Goal: Task Accomplishment & Management: Manage account settings

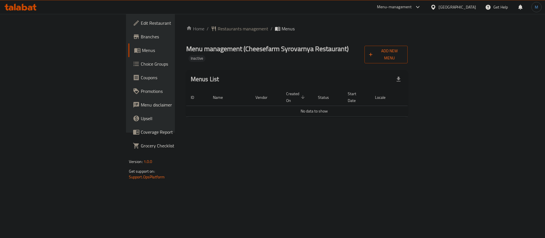
click at [403, 51] on span "Add New Menu" at bounding box center [386, 54] width 34 height 14
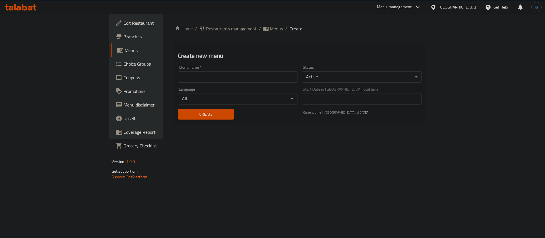
click at [193, 70] on div "Menu name   * Menu name *" at bounding box center [238, 73] width 120 height 17
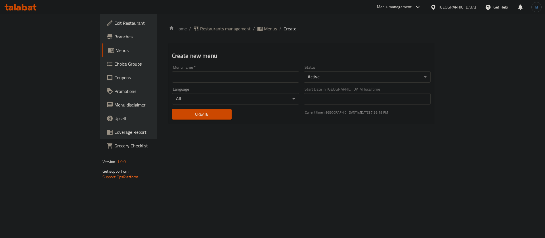
click at [190, 79] on input "text" at bounding box center [235, 76] width 127 height 11
type input "1"
click at [177, 113] on span "Create" at bounding box center [202, 114] width 51 height 7
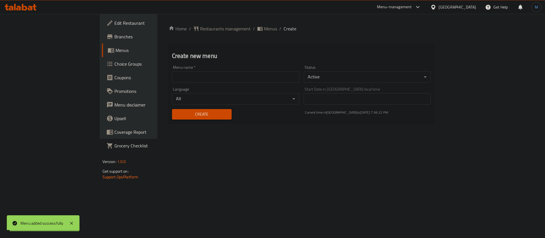
click at [264, 31] on span "Menus" at bounding box center [270, 28] width 13 height 7
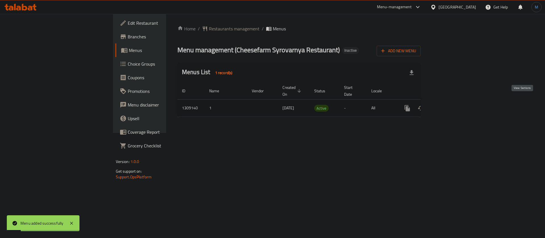
click at [455, 101] on link "enhanced table" at bounding box center [448, 108] width 14 height 14
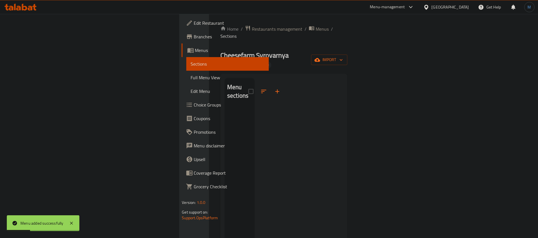
click at [348, 51] on div "Cheesefarm Syrovarnya Restaurant Inactive import" at bounding box center [284, 60] width 127 height 18
click at [343, 56] on span "import" at bounding box center [329, 59] width 27 height 7
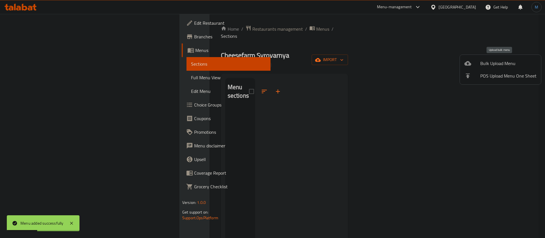
click at [469, 66] on icon at bounding box center [467, 63] width 7 height 7
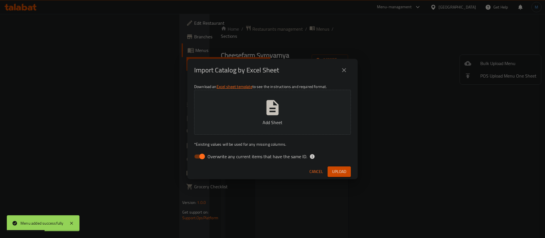
click at [291, 162] on label "Overwrite any current items that have the same ID." at bounding box center [249, 156] width 116 height 11
click at [218, 162] on input "Overwrite any current items that have the same ID." at bounding box center [202, 156] width 32 height 11
checkbox input "false"
click at [244, 95] on button "Add Sheet" at bounding box center [272, 112] width 157 height 45
click at [338, 167] on button "Upload" at bounding box center [339, 171] width 23 height 11
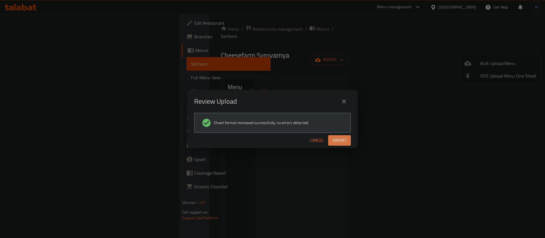
click at [340, 143] on span "Import" at bounding box center [340, 140] width 14 height 7
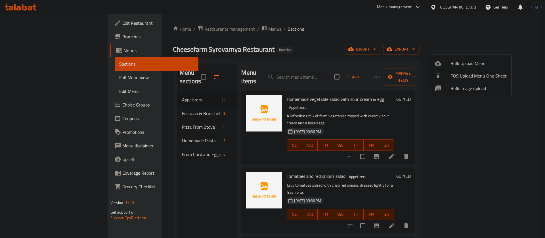
click at [169, 111] on div at bounding box center [272, 119] width 545 height 238
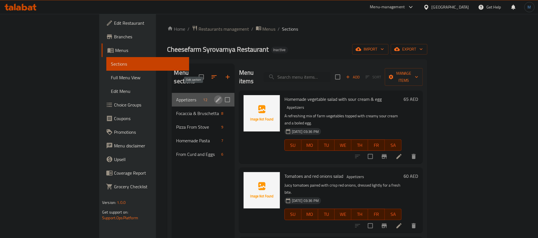
click at [215, 96] on icon "edit" at bounding box center [218, 99] width 7 height 7
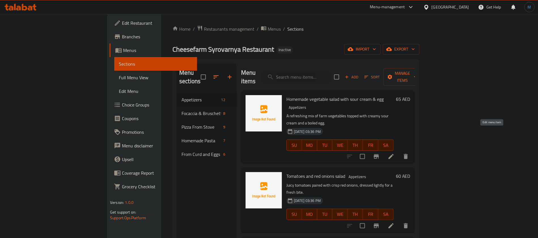
click at [395, 153] on icon at bounding box center [391, 156] width 7 height 7
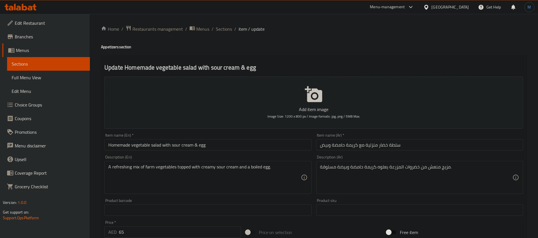
click at [237, 144] on input "Homemade vegetable salad with sour cream & egg" at bounding box center [207, 144] width 207 height 11
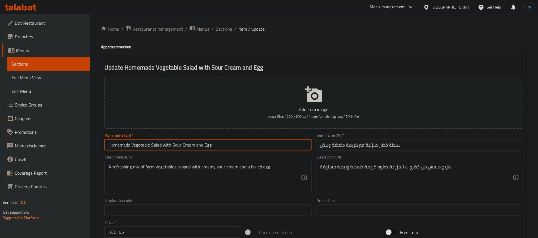
type input "Homemade Vegetable Salad with Sour Cream and Egg"
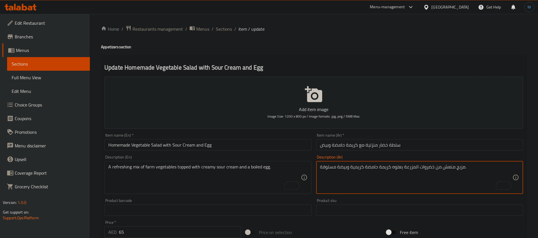
type textarea "مزيج منعش من خضروات المزرعة يعلوه كريمة حامضة كريمية وبيضة مسلوقة."
click at [393, 147] on input "سلطة خضار منزلية مع كريمة حامضة وبيض" at bounding box center [419, 144] width 207 height 11
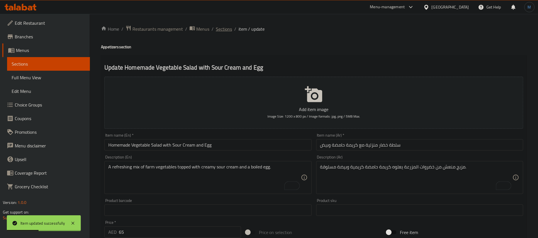
click at [218, 30] on span "Sections" at bounding box center [224, 29] width 16 height 7
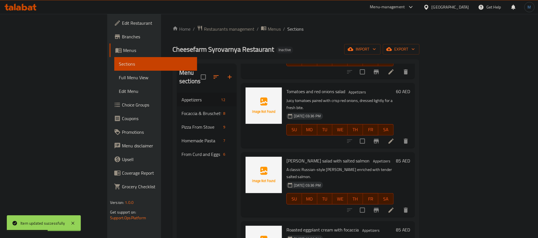
scroll to position [85, 0]
click at [395, 137] on icon at bounding box center [391, 140] width 7 height 7
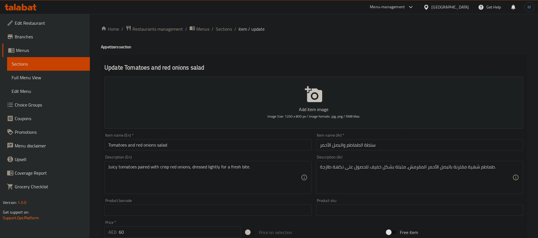
click at [264, 143] on input "Tomatoes and red onions salad" at bounding box center [207, 144] width 207 height 11
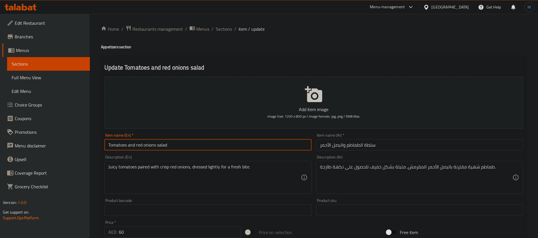
type input "Tomatoes and Red Onions Salad"
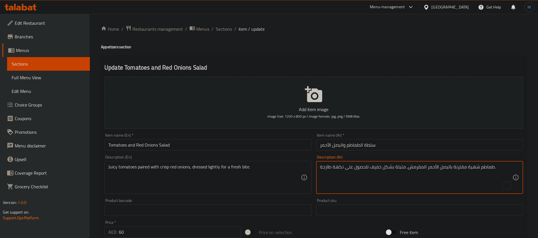
click at [473, 166] on textarea "طماطم شهية مقترنة بالبصل الأحمر المقرمش، متبلة بشكل خفيف للحصول على نكهة طازجة." at bounding box center [416, 177] width 192 height 27
type textarea "طماطم جوسي مقترنة بالبصل الأحمر الكرسب، متبلة بشكل خفيف للحصول على نكهة طازجة."
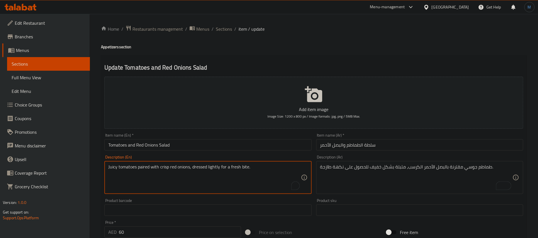
click at [197, 165] on textarea "Juicy tomatoes paired with crisp red onions, dressed lightly for a fresh bite." at bounding box center [204, 177] width 192 height 27
click at [244, 168] on textarea "Juicy tomatoes paired with crisp red onions, dressed lightly for a fresh bite." at bounding box center [204, 177] width 192 height 27
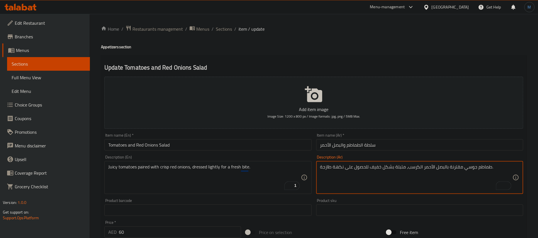
click at [400, 167] on textarea "طماطم جوسي مقترنة بالبصل الأحمر الكرسب، متبلة بشكل خفيف للحصول على نكهة طازجة." at bounding box center [416, 177] width 192 height 27
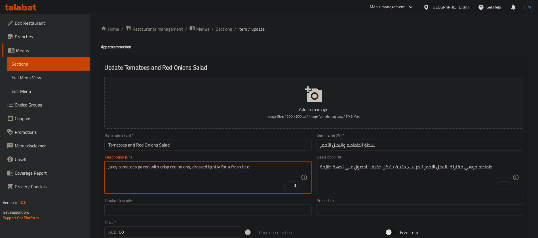
click at [200, 165] on textarea "Juicy tomatoes paired with crisp red onions, dressed lightly for a fresh bite." at bounding box center [204, 177] width 192 height 27
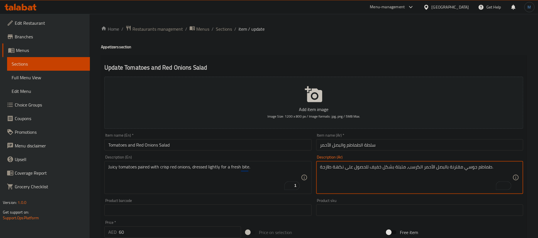
click at [397, 165] on textarea "طماطم جوسي مقترنة بالبصل الأحمر الكرسب، متبلة بشكل خفيف للحصول على نكهة طازجة." at bounding box center [416, 177] width 192 height 27
click at [338, 166] on textarea "طماطم جوسي مقترنة بالبصل الأحمر الكرسب، دريسيد بشكل خفيف للحصول على نكهة طازجة." at bounding box center [416, 177] width 192 height 27
click at [494, 166] on textarea "طماطم جوسي مقترنة بالبصل الأحمر الكرسب، دريسيد بشكل خفيف للحصول على بايت طازجة." at bounding box center [416, 177] width 192 height 27
click at [359, 169] on textarea "طماطم جوسي مقترنة بالبصل الأحمر الكرسب، دريسيد بشكل خفيف للحصول على بايت طازج" at bounding box center [416, 177] width 192 height 27
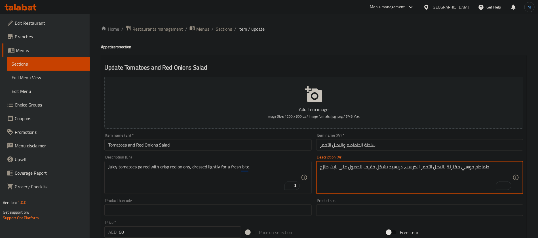
click at [359, 169] on textarea "طماطم جوسي مقترنة بالبصل الأحمر الكرسب، دريسيد بشكل خفيف للحصول على بايت طازج" at bounding box center [416, 177] width 192 height 27
type textarea "طماطم جوسي مقترنة بالبصل الأحمر الكرسب، دريسيد بشكل خفيف لبايت طازج"
click at [389, 148] on input "سلطة الطماطم والبصل الأحمر" at bounding box center [419, 144] width 207 height 11
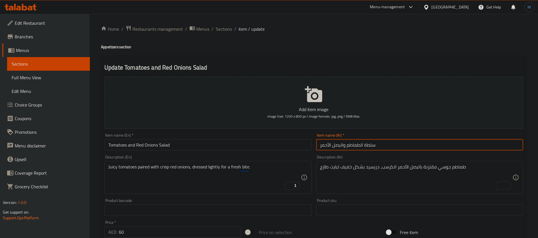
click at [227, 31] on span "Sections" at bounding box center [224, 29] width 16 height 7
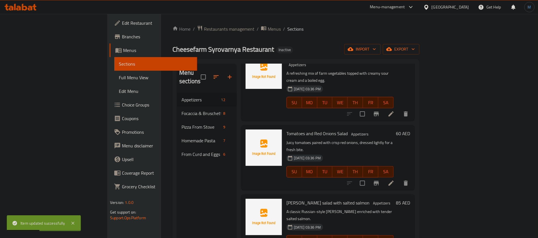
scroll to position [85, 0]
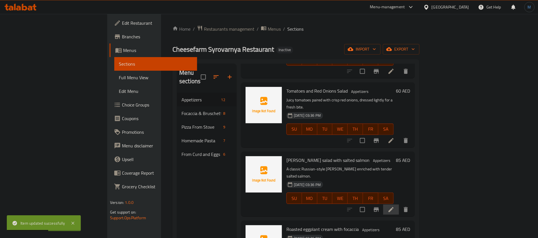
click at [399, 204] on li at bounding box center [391, 209] width 16 height 10
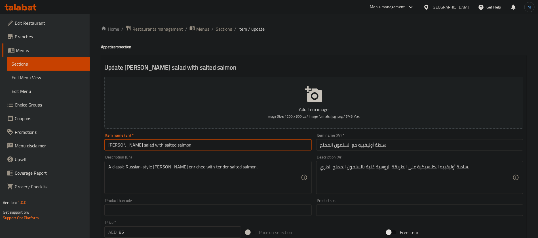
click at [267, 147] on input "Olivier salad with salted salmon" at bounding box center [207, 144] width 207 height 11
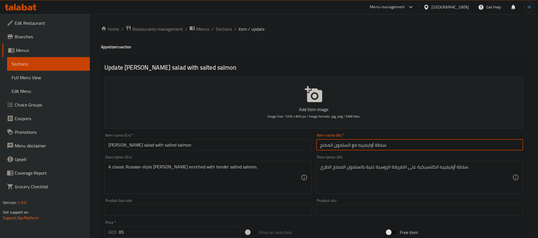
click at [364, 148] on input "سلطة أوليفييه مع السلمون المملح" at bounding box center [419, 144] width 207 height 11
click at [361, 142] on input "سلطة اوليفير مع السلمون المملح" at bounding box center [419, 144] width 207 height 11
click at [374, 140] on input "سلطة اوليفير مع السلمون المملح" at bounding box center [419, 144] width 207 height 11
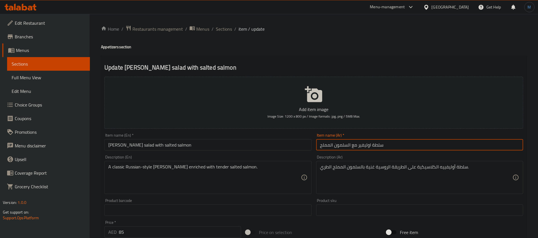
click at [378, 143] on input "سلطة اوليفير مع السلمون المملح" at bounding box center [419, 144] width 207 height 11
click at [365, 146] on input "سلطة اوليفير مع السلمون المملح" at bounding box center [419, 144] width 207 height 11
paste input "وليفييه"
type input "سلطة أوليفييه مع السلمون المملح"
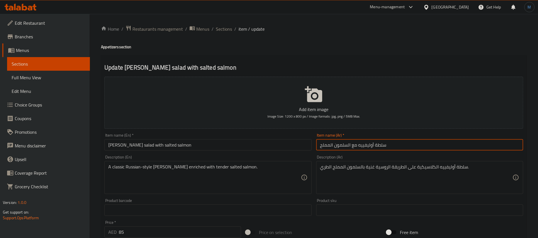
click at [278, 140] on input "Olivier salad with salted salmon" at bounding box center [207, 144] width 207 height 11
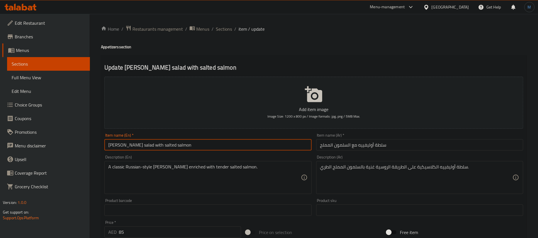
type input "[PERSON_NAME] with Salted Salmon"
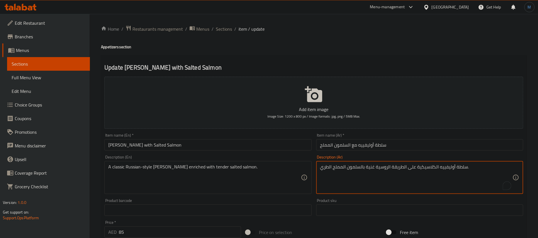
click at [421, 166] on textarea "سلطة أوليفييه الكلاسيكية على الطريقة الروسية غنية بالسلمون المملح الطري." at bounding box center [416, 177] width 192 height 27
paste textarea "لكلاسيكية"
click at [321, 167] on textarea "سلطة أوليفييه على الطريقة الروسية الكلاسيكية غنية بالسلمون المملح الطري." at bounding box center [416, 177] width 192 height 27
click at [323, 167] on textarea "سلطة أوليفييه على الطريقة الروسية الكلاسيكية غنية بالسلمون المملح الطري." at bounding box center [416, 177] width 192 height 27
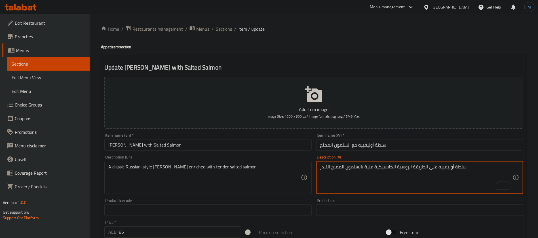
type textarea "سلطة أوليفييه على الطريقة الروسية الكلاسيكية غنية بالسلمون المملح التندر."
click at [229, 154] on div "Description (En) A classic Russian-style Olivier salad enriched with tender sal…" at bounding box center [208, 174] width 212 height 43
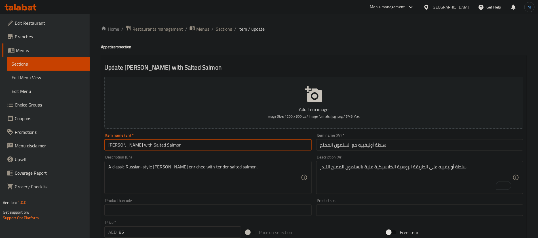
click at [225, 146] on input "[PERSON_NAME] with Salted Salmon" at bounding box center [207, 144] width 207 height 11
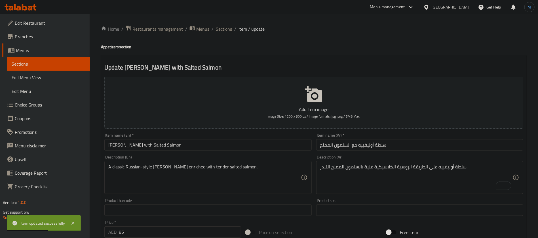
click at [223, 30] on span "Sections" at bounding box center [224, 29] width 16 height 7
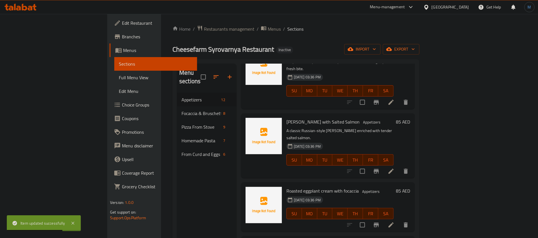
scroll to position [128, 0]
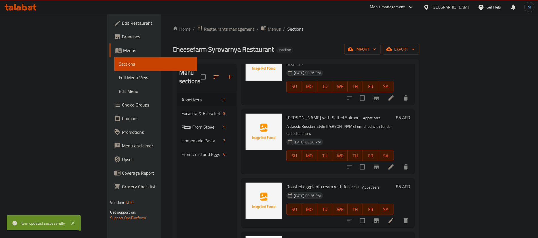
click at [399, 215] on li at bounding box center [391, 220] width 16 height 10
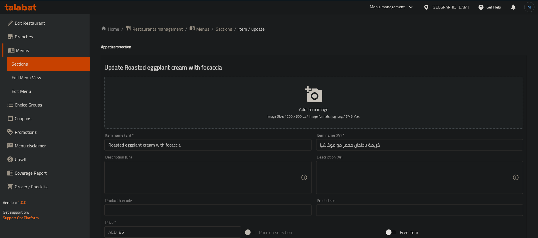
click at [220, 186] on textarea at bounding box center [204, 177] width 192 height 27
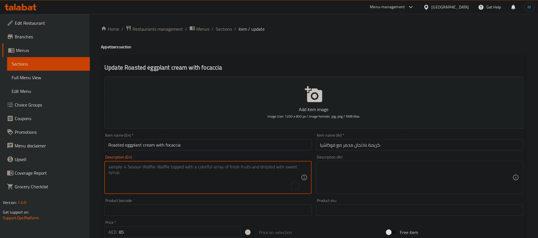
paste textarea "Smoky roasted eggplant purée served with warm, fluffy focaccia."
type textarea "Smoky roasted eggplant purée served with warm, fluffy focaccia."
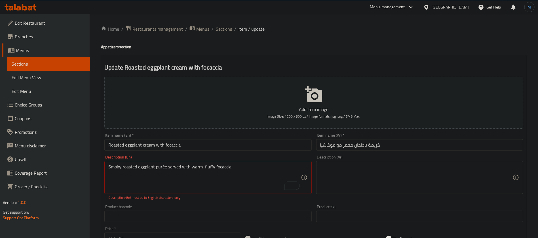
click at [381, 164] on div "Description (Ar)" at bounding box center [419, 177] width 207 height 33
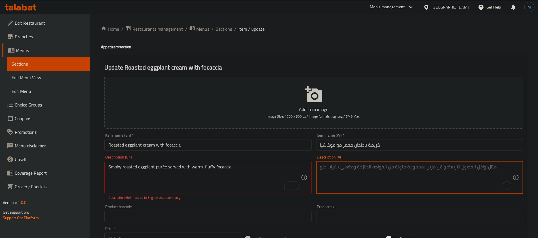
paste textarea "هريس الباذنجان المحمص المدخن يقدم مع خبز الفوكاشيا الدافئ والهش."
type textarea "هريس الباذنجان المحمص المدخن يقدم مع خبز الفوكاشيا الدافئ والهش."
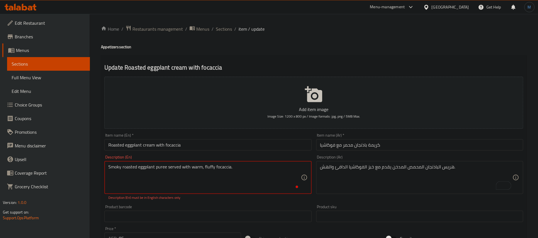
type textarea "Smoky roasted eggplant puree served with warm, fluffy focaccia."
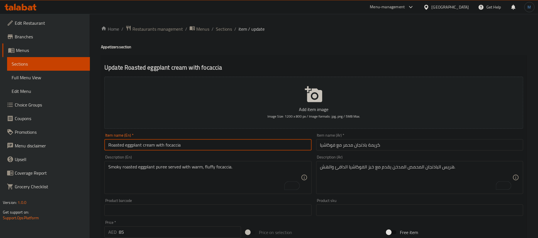
click at [210, 145] on input "Roasted eggplant cream with focaccia" at bounding box center [207, 144] width 207 height 11
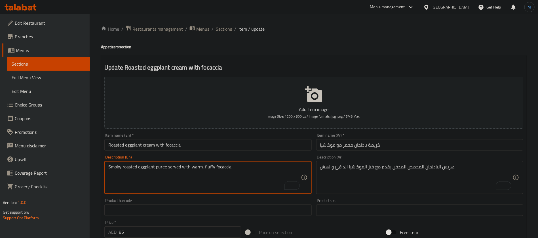
click at [160, 168] on textarea "Smoky roasted eggplant puree served with warm, fluffy focaccia." at bounding box center [204, 177] width 192 height 27
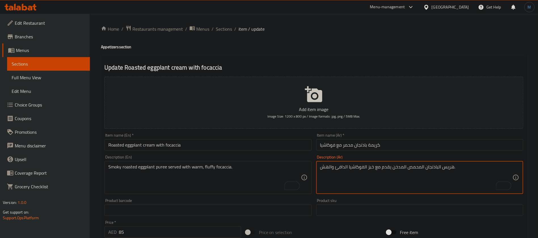
click at [448, 168] on textarea "هريس الباذنجان المحمص المدخن يقدم مع خبز الفوكاشيا الدافئ والهش." at bounding box center [416, 177] width 192 height 27
paste textarea "بيوريه"
click at [331, 168] on textarea "بيوريه الباذنجان المحمص المدخن يقدم مع خبز الفوكاشيا الدافئ والهش." at bounding box center [416, 177] width 192 height 27
type textarea "بيوريه الباذنجان المحمص المدخن يقدم مع خبز الفوكاشيا الدافئ وفلاكي."
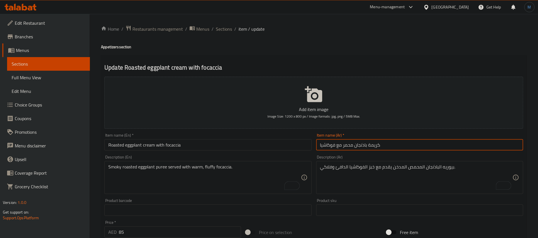
click at [389, 149] on input "كريمة باذنجان محمر مع فوكاشيا" at bounding box center [419, 144] width 207 height 11
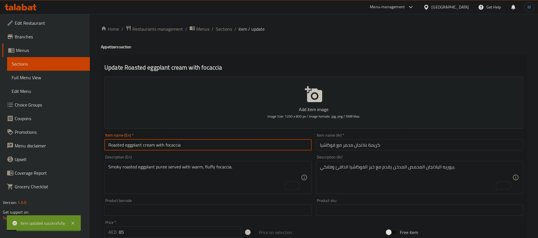
click at [251, 147] on input "Roasted eggplant cream with focaccia" at bounding box center [207, 144] width 207 height 11
type input "Roasted Eggplant Cream with Focaccia"
click at [226, 26] on span "Sections" at bounding box center [224, 29] width 16 height 7
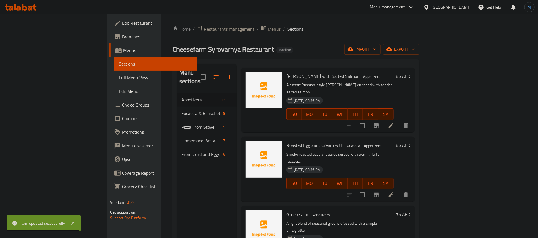
scroll to position [170, 0]
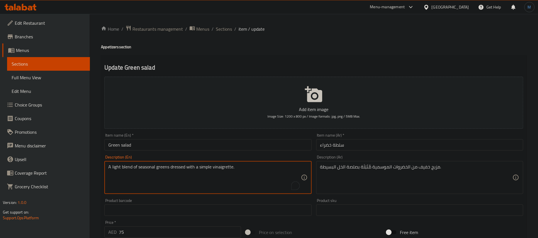
click at [180, 169] on textarea "A light blend of seasonal greens dressed with a simple vinaigrette." at bounding box center [204, 177] width 192 height 27
click at [229, 168] on textarea "A light blend of seasonal greens dressed with a simple vinaigrette." at bounding box center [204, 177] width 192 height 27
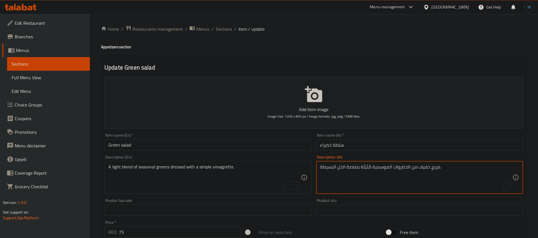
click at [344, 168] on textarea "مزيج خفيف من الخضروات الموسمية مُتَبَلَة بصلصة الخل البسيطة." at bounding box center [416, 177] width 192 height 27
paste textarea "فينجريت"
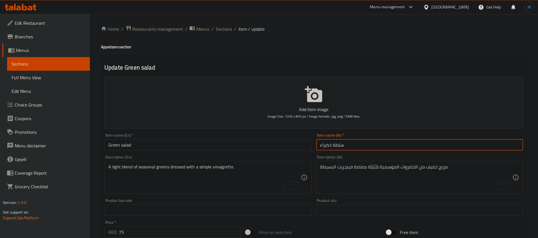
click at [364, 147] on input "سلطة خضراء" at bounding box center [419, 144] width 207 height 11
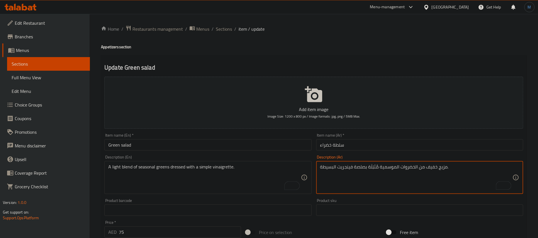
click at [376, 167] on textarea "مزيج خفيف من الخضروات الموسمية مُتَبَلَة بصلصة فينجريت البسيطة." at bounding box center [416, 177] width 192 height 27
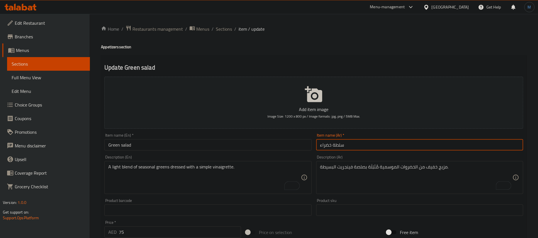
click at [370, 148] on input "سلطة خضراء" at bounding box center [419, 144] width 207 height 11
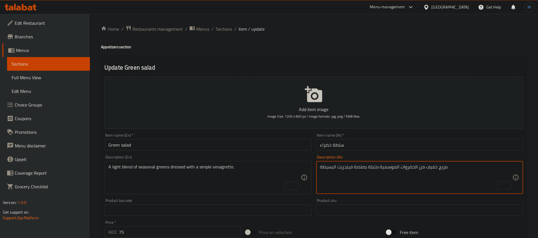
click at [375, 169] on textarea "مزيج خفيف من الخضروات الموسمية متبلة بصلصة فينجريت البسيطة." at bounding box center [416, 177] width 192 height 27
type textarea "مزيج خفيف من الخضروات الموسمية متبلة بصلصة فينجريت البسيطة."
click at [368, 152] on div "Item name (Ar)   * سلطة خضراء Item name (Ar) *" at bounding box center [420, 142] width 212 height 22
click at [363, 146] on input "سلطة خضراء" at bounding box center [419, 144] width 207 height 11
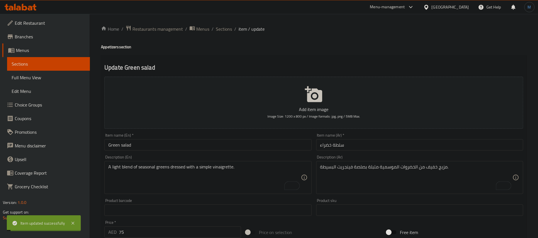
click at [228, 28] on span "Sections" at bounding box center [224, 29] width 16 height 7
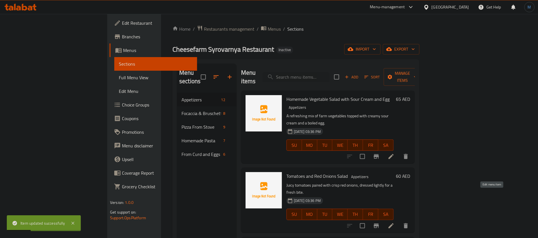
click at [395, 222] on icon at bounding box center [391, 225] width 7 height 7
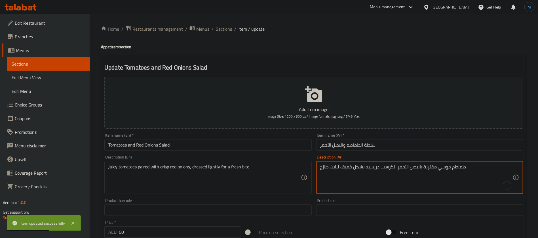
click at [376, 167] on textarea "طماطم جوسي مقترنة بالبصل الأحمر الكرسب، دريسيد بشكل خفيف لبايت طازج" at bounding box center [416, 177] width 192 height 27
paste textarea "متبلة"
type textarea "طماطم جوسي مقترنة بالبصل الأحمر الكرسب، متبلة بشكل خفيف لبايت طازج"
click at [367, 144] on input "سلطة الطماطم والبصل الأحمر" at bounding box center [419, 144] width 207 height 11
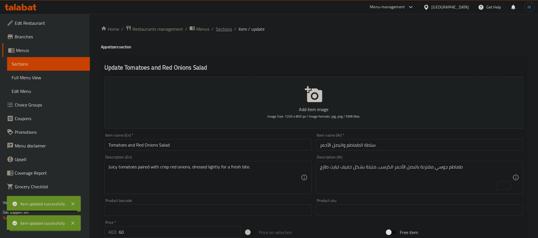
click at [229, 31] on span "Sections" at bounding box center [224, 29] width 16 height 7
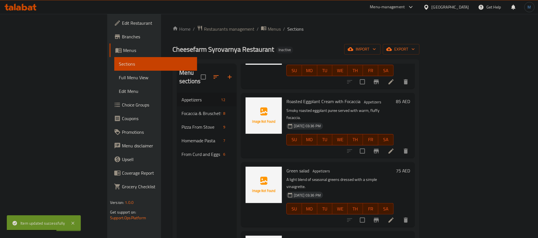
scroll to position [255, 0]
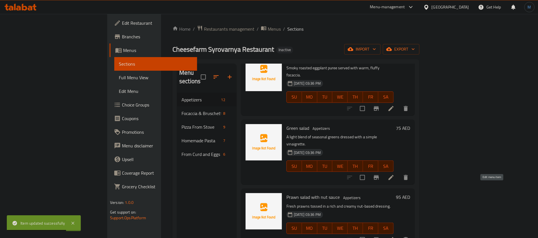
click at [394, 237] on icon at bounding box center [391, 239] width 5 height 5
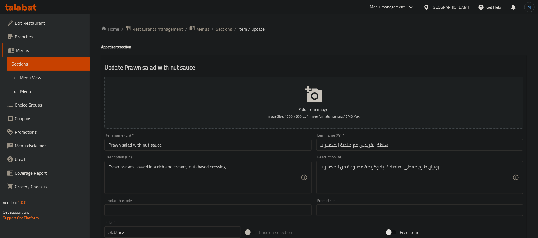
click at [117, 142] on input "Prawn salad with nut sauce" at bounding box center [207, 144] width 207 height 11
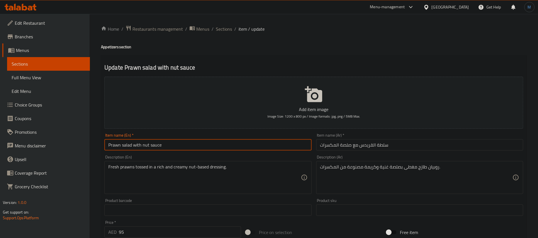
click at [117, 142] on input "Prawn salad with nut sauce" at bounding box center [207, 144] width 207 height 11
click at [372, 141] on input "سلطة القريدس مع صلصة المكسرات" at bounding box center [419, 144] width 207 height 11
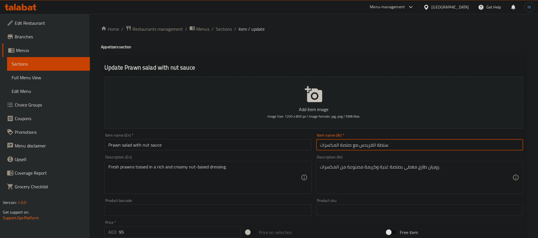
click at [372, 141] on input "سلطة القريدس مع صلصة المكسرات" at bounding box center [419, 144] width 207 height 11
type input "سلطة الروبيان مع صلصة المكسرات"
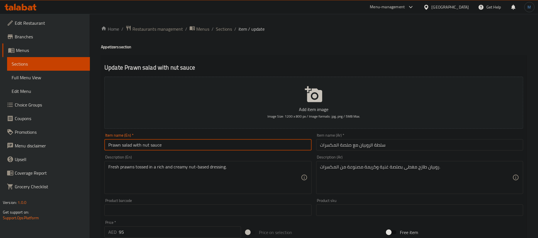
click at [290, 140] on input "Prawn salad with nut sauce" at bounding box center [207, 144] width 207 height 11
type input "Prawn Salad with Nut Sauce"
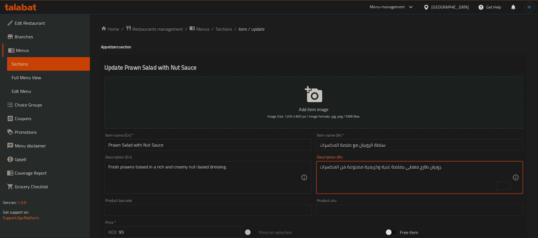
click at [356, 166] on textarea "روبيان طازج مغطى بصلصة غنية وكريمية مصنوعة من المكسرات." at bounding box center [416, 177] width 192 height 27
click at [334, 165] on textarea "روبيان طازج مغطى بصلصة غنية وكريمية مصنوعة من المكسرات." at bounding box center [416, 177] width 192 height 27
click at [355, 165] on textarea "روبيان طازج مغطى بصلصة غنية وكريمية مصنوعة من المكسرات." at bounding box center [416, 177] width 192 height 27
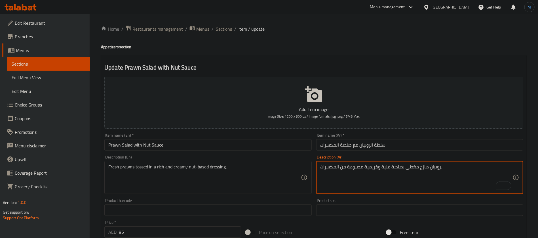
click at [336, 166] on textarea "روبيان طازج مغطى بصلصة غنية وكريمية مصنوعة من المكسرات." at bounding box center [416, 177] width 192 height 27
click at [359, 167] on textarea "روبيان طازج مغطى بصلصة غنية اساسها .المكسرات الكريمية" at bounding box center [416, 177] width 192 height 27
click at [404, 167] on textarea "روبيان طازج مغطى بصلصة غنية اساسها المكسرات الكريمية" at bounding box center [416, 177] width 192 height 27
type textarea "روبيان طازج ممزوج بصلصة اساسها المكسرات الكريمية الغنية"
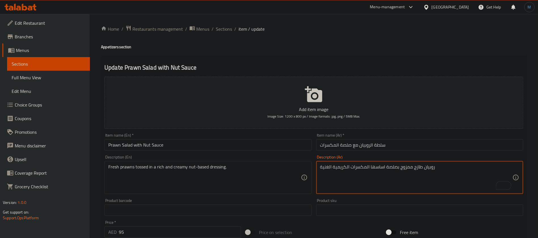
click at [426, 143] on input "سلطة الروبيان مع صلصة المكسرات" at bounding box center [419, 144] width 207 height 11
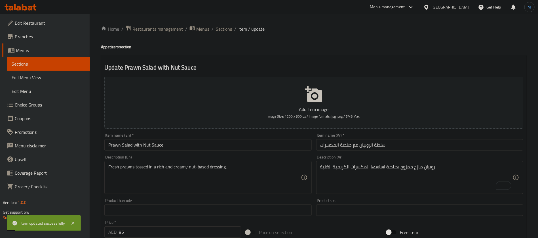
click at [225, 33] on div "Home / Restaurants management / Menus / Sections / item / update Appetizers sec…" at bounding box center [314, 207] width 426 height 364
click at [223, 30] on span "Sections" at bounding box center [224, 29] width 16 height 7
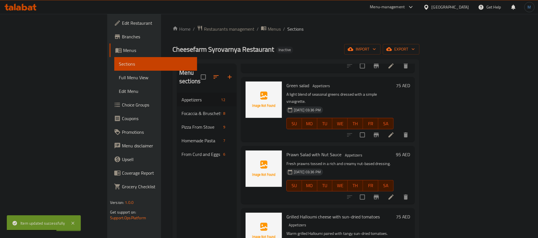
scroll to position [341, 0]
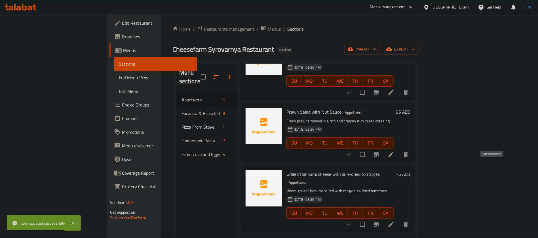
click at [394, 222] on icon at bounding box center [391, 224] width 5 height 5
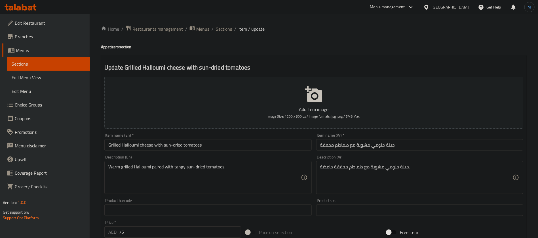
click at [420, 143] on input "جبنة حلومي مشوية مع طماطم مجففة" at bounding box center [419, 144] width 207 height 11
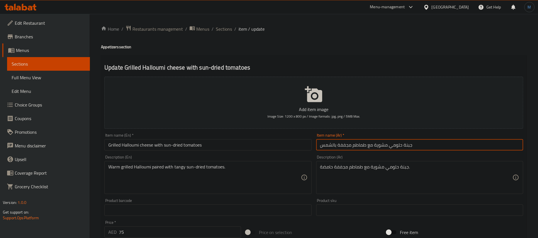
type input "جبنة حلومي مشوية مع طماطم مجففة بالشمس"
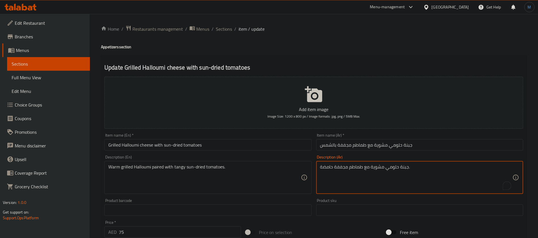
click at [328, 165] on textarea "جبنة حلومي مشوية مع طماطم مجففة حامضة." at bounding box center [416, 177] width 192 height 27
type textarea "جبنة حلومي مشوية ساخنه مقترن مع طماطم مجففة بالشمس منعشة."
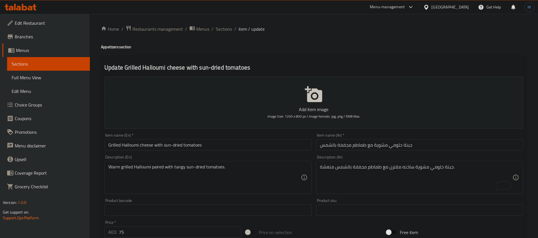
click at [167, 138] on div "Item name (En)   * Grilled Halloumi cheese with sun-dried tomatoes Item name (E…" at bounding box center [207, 141] width 207 height 17
click at [171, 140] on input "Grilled Halloumi cheese with sun-dried tomatoes" at bounding box center [207, 144] width 207 height 11
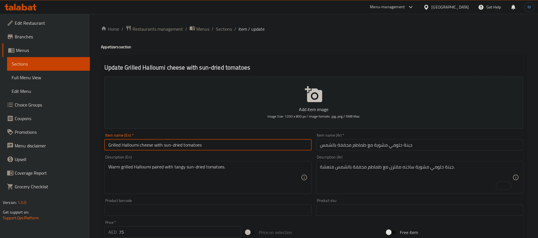
type input "Grilled Halloumi Cheese with Sun-Dried Tomatoes"
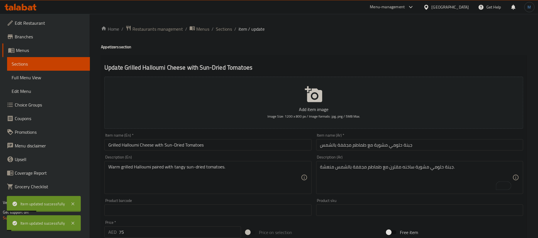
click at [223, 28] on span "Sections" at bounding box center [224, 29] width 16 height 7
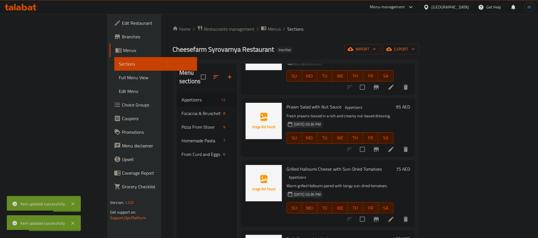
scroll to position [383, 0]
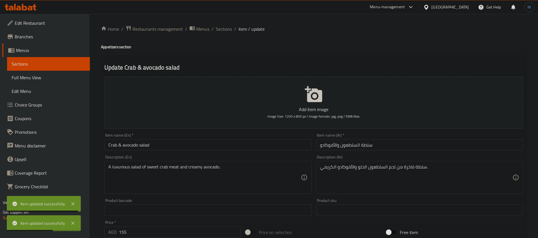
click at [250, 144] on input "Crab & avocado salad" at bounding box center [207, 144] width 207 height 11
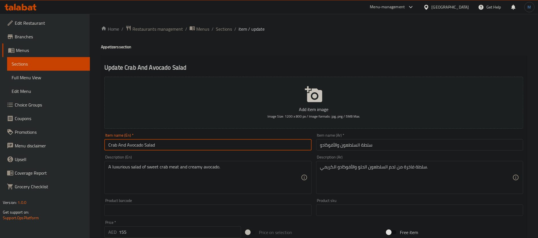
type input "Crab And Avocado Salad"
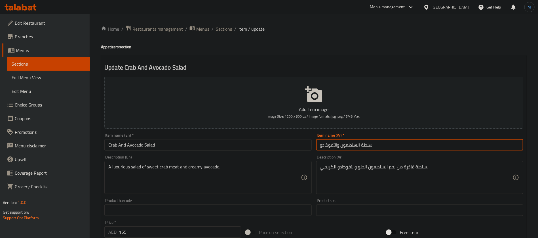
click at [355, 147] on input "سلطة السلطعون والأفوكادو" at bounding box center [419, 144] width 207 height 11
click at [353, 146] on input "سلطة الكابوريا والأفوكادو" at bounding box center [419, 144] width 207 height 11
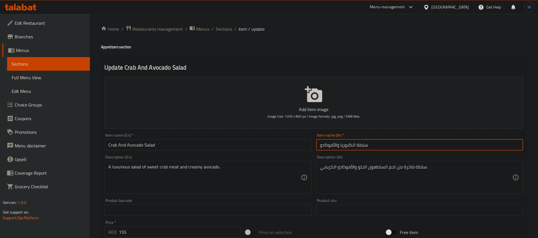
type input "سلطة الكابوريا والأفوكادو"
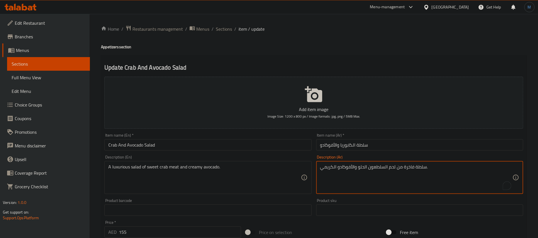
click at [384, 171] on textarea "سلطة فاخرة من لحم السلطعون الحلو والأفوكادو الكريمي." at bounding box center [416, 177] width 192 height 27
paste textarea "كابوريا"
type textarea "سلطة فاخرة من لحم الكابوريا الحلو والأفوكادو الكريمي."
click at [286, 148] on input "Crab And Avocado Salad" at bounding box center [207, 144] width 207 height 11
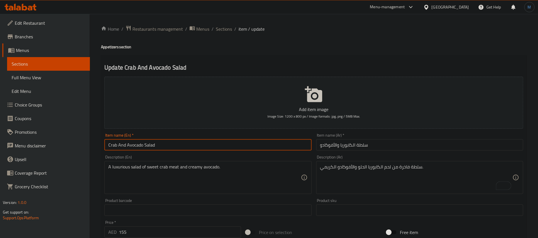
click at [226, 30] on span "Sections" at bounding box center [224, 29] width 16 height 7
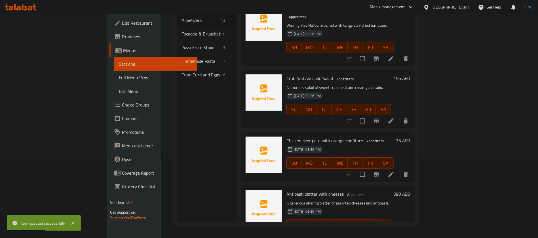
scroll to position [384, 0]
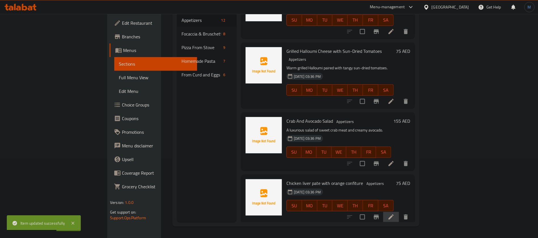
click at [399, 212] on li at bounding box center [391, 217] width 16 height 10
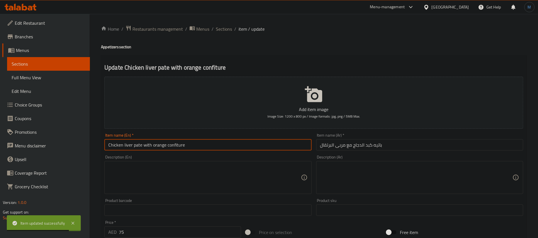
click at [207, 148] on input "Chicken liver pate with orange confiture" at bounding box center [207, 144] width 207 height 11
click at [206, 175] on textarea at bounding box center [204, 177] width 192 height 27
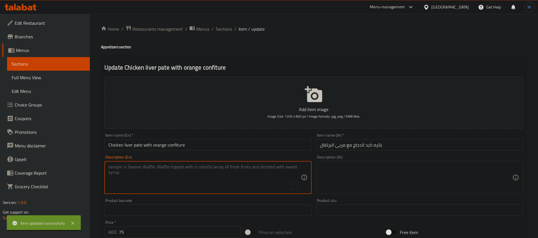
paste textarea "Silky chicken liver pâté complemented by sweet orange preserves."
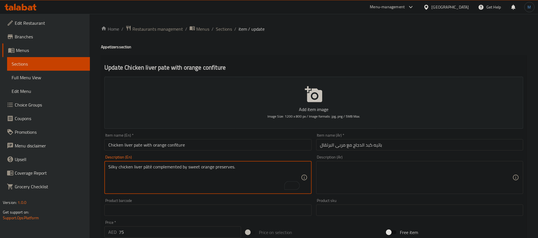
click at [147, 165] on textarea "Silky chicken liver pâté complemented by sweet orange preserves." at bounding box center [204, 177] width 192 height 27
type textarea "Silky chicken liver pate complemented by sweet orange preserves."
click at [254, 149] on input "Chicken liver pate with orange confiture" at bounding box center [207, 144] width 207 height 11
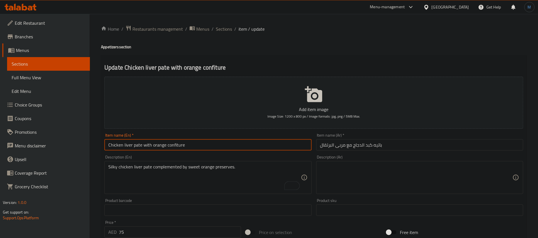
type input "Chicken Liver Pate with Orange Confiture"
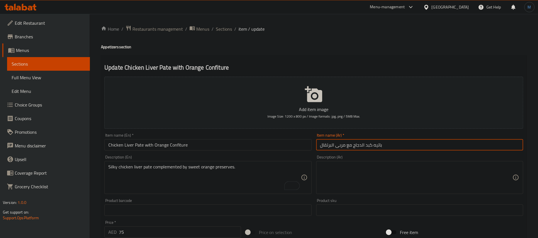
click at [387, 147] on input "باتيه كبد الدجاج مع مربى البرتقال" at bounding box center [419, 144] width 207 height 11
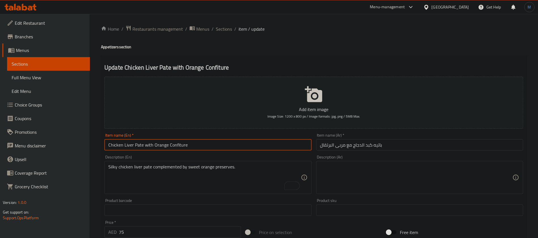
click at [198, 146] on input "Chicken Liver Pate with Orange Confiture" at bounding box center [207, 144] width 207 height 11
click at [344, 144] on input "باتيه كبد الدجاج مع مربى البرتقال" at bounding box center [419, 144] width 207 height 11
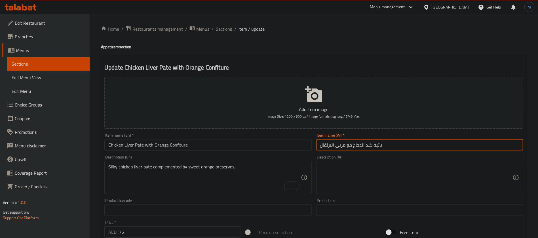
click at [344, 144] on input "باتيه كبد الدجاج مع مربى البرتقال" at bounding box center [419, 144] width 207 height 11
paste input "ونفيتور"
type input "باتيه كبد الدجاج مع كونفيتور برتقال"
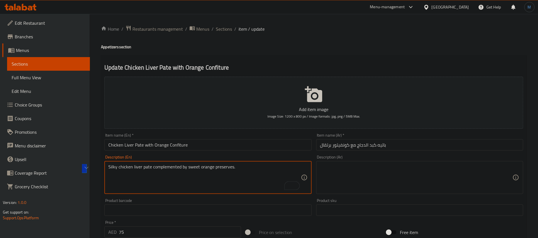
paste textarea "باتيه كبد الدجاج الحريري مع مربى البرتقال الحلو."
type textarea "باتيه كبد الدجاج الحريري مع مربى البرتقال الحلو."
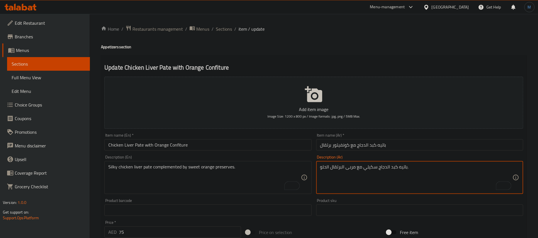
type textarea "باتيه كبد الدجاج سكيلي مع مربى البرتقال الحلو."
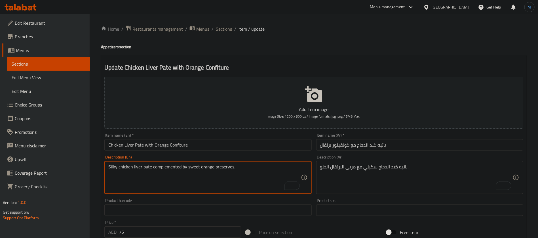
click at [219, 169] on textarea "Silky chicken liver pate complemented by sweet orange preserves." at bounding box center [204, 177] width 192 height 27
click at [210, 167] on textarea "Silky chicken liver pate complemented by sweet orange preserves." at bounding box center [204, 177] width 192 height 27
drag, startPoint x: 211, startPoint y: 167, endPoint x: 219, endPoint y: 167, distance: 8.8
click at [219, 167] on textarea "Silky chicken liver pate complemented by sweet orange preserves." at bounding box center [204, 177] width 192 height 27
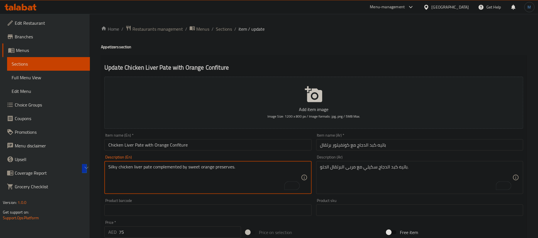
click at [238, 147] on input "Chicken Liver Pate with Orange Confiture" at bounding box center [207, 144] width 207 height 11
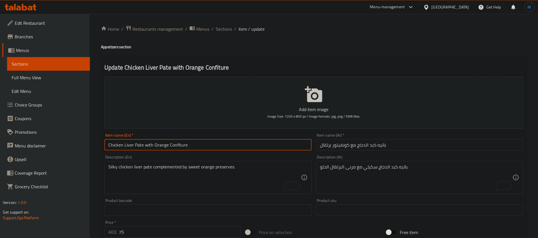
drag, startPoint x: 238, startPoint y: 147, endPoint x: 165, endPoint y: 147, distance: 73.5
click at [165, 147] on input "Chicken Liver Pate with Orange Confiture" at bounding box center [207, 144] width 207 height 11
click at [343, 150] on input "باتيه كبد الدجاج مع كونفيتور برتقال" at bounding box center [419, 144] width 207 height 11
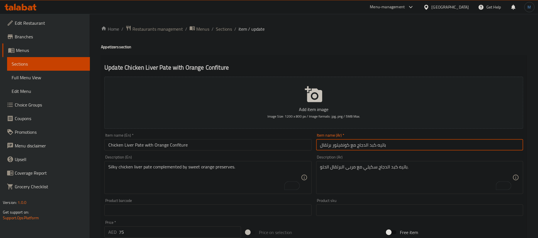
click at [343, 150] on input "باتيه كبد الدجاج مع كونفيتور برتقال" at bounding box center [419, 144] width 207 height 11
click at [324, 148] on input "باتيه كبد الدجاج مع كونفيتور برتقال" at bounding box center [419, 144] width 207 height 11
paste input "ربى ال"
type input "باتيه كبد الدجاج مع مربى البرتقال"
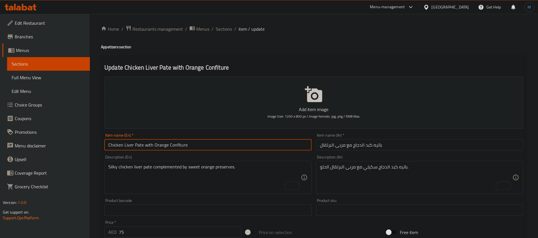
click at [284, 147] on input "Chicken Liver Pate with Orange Confiture" at bounding box center [207, 144] width 207 height 11
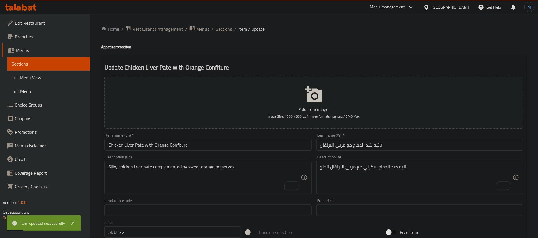
click at [225, 27] on span "Sections" at bounding box center [224, 29] width 16 height 7
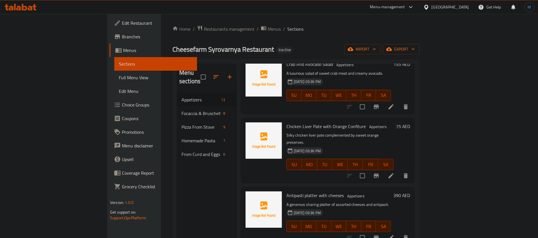
scroll to position [79, 0]
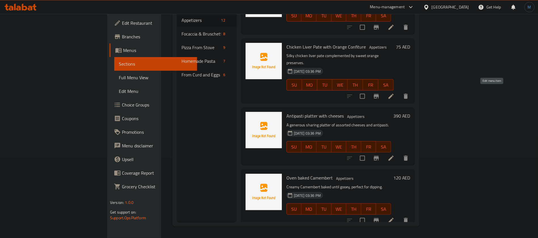
click at [394, 156] on icon at bounding box center [391, 158] width 5 height 5
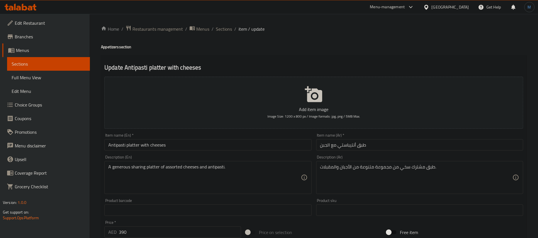
click at [261, 152] on div "Item name (En)   * Antipasti platter with cheeses Item name (En) *" at bounding box center [208, 142] width 212 height 22
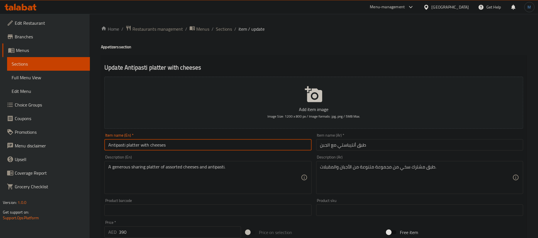
click at [265, 149] on input "Antipasti platter with cheeses" at bounding box center [207, 144] width 207 height 11
type input "Antipasti Platter with Cheeses"
click at [387, 148] on input "طبق أنتيباستي مع الجبن" at bounding box center [419, 144] width 207 height 11
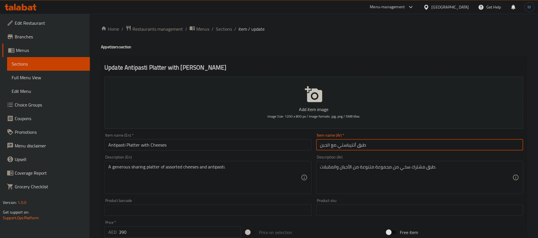
click at [240, 192] on div "A generous sharing platter of assorted cheeses and antipasti. Description (En)" at bounding box center [207, 177] width 207 height 33
click at [345, 143] on input "طبق أنتيباستي مع الجبن" at bounding box center [419, 144] width 207 height 11
type input "طبق مقبلات مع الجبن"
click at [121, 148] on input "Antipasti Platter with Cheeses" at bounding box center [207, 144] width 207 height 11
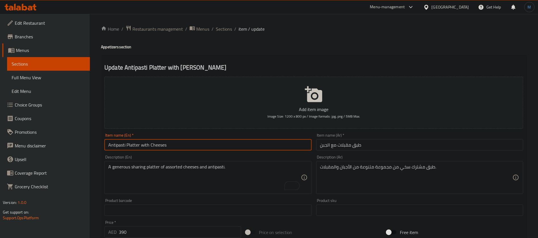
drag, startPoint x: 121, startPoint y: 148, endPoint x: 128, endPoint y: 148, distance: 7.1
click at [128, 148] on input "Antipasti Platter with Cheeses" at bounding box center [207, 144] width 207 height 11
click at [254, 147] on input "Antipasti Platter with Cheeses" at bounding box center [207, 144] width 207 height 11
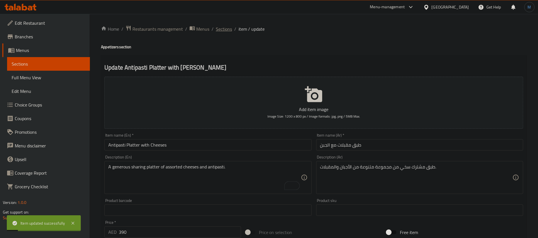
click at [225, 32] on span "Sections" at bounding box center [224, 29] width 16 height 7
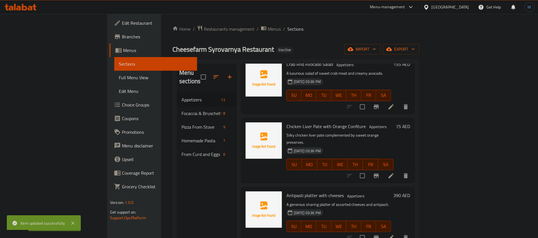
scroll to position [79, 0]
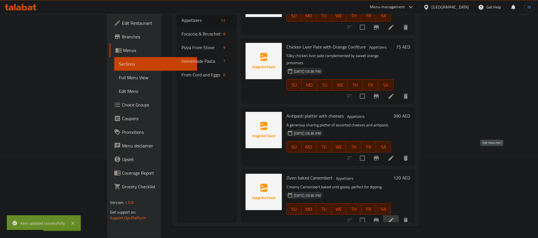
click at [395, 217] on icon at bounding box center [391, 220] width 7 height 7
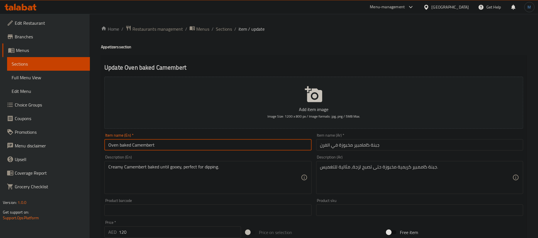
click at [266, 145] on input "Oven baked Camembert" at bounding box center [207, 144] width 207 height 11
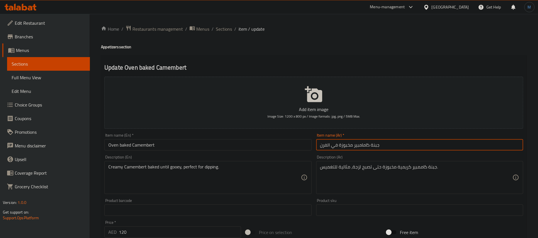
click at [392, 144] on input "جبنة كامامبير مخبوزة في الفرن" at bounding box center [419, 144] width 207 height 11
paste input "كاممبير مخبوز"
type input "كاممبير مخبوز في الفرن"
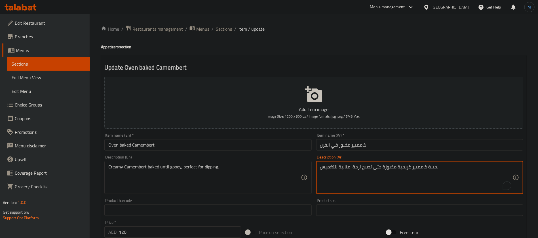
click at [434, 167] on textarea "جبنة كاممبير كريمية مخبوزة حتى تصبح لزجة، مثالية للتغميس." at bounding box center [416, 177] width 192 height 27
type textarea "كاممبير كريمية مخبوزة حتى تصبح لزجة، مثالية للتغميس."
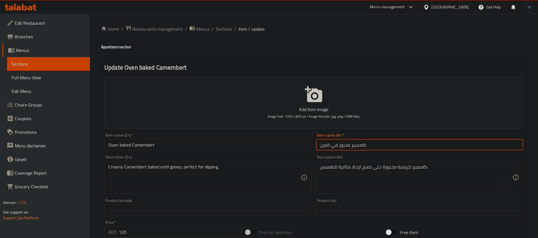
click at [367, 146] on input "كاممبير مخبوز في الفرن" at bounding box center [419, 144] width 207 height 11
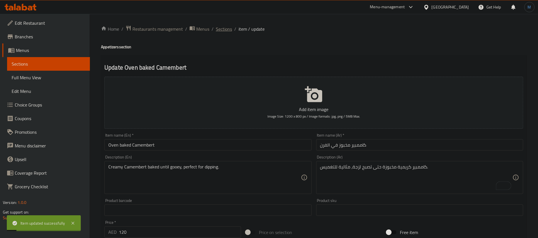
click at [225, 30] on span "Sections" at bounding box center [224, 29] width 16 height 7
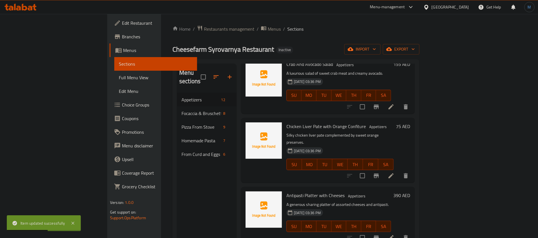
scroll to position [79, 0]
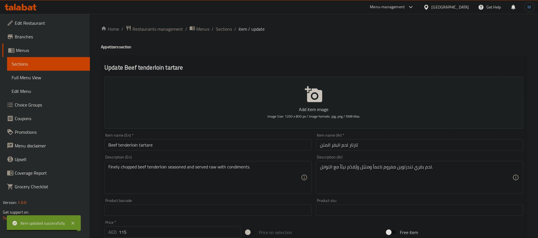
click at [225, 139] on div "Item name (En)   * Beef tenderloin tartare Item name (En) *" at bounding box center [207, 141] width 207 height 17
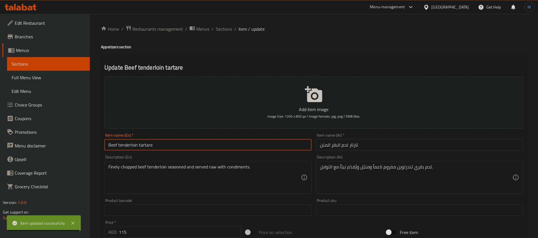
click at [226, 146] on input "Beef tenderloin tartare" at bounding box center [207, 144] width 207 height 11
type input "Beef Tenderloin Tartare"
click at [128, 143] on input "Beef Tenderloin Tartare" at bounding box center [207, 144] width 207 height 11
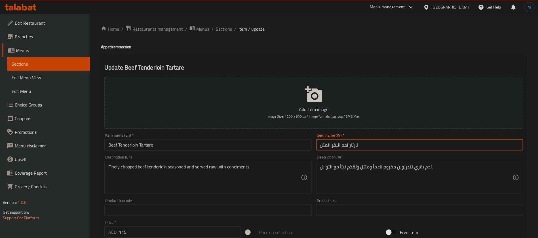
click at [321, 147] on input "تارتار لحم البقر المتن" at bounding box center [419, 144] width 207 height 11
click at [324, 148] on input "تارتار لحم البقر المتن" at bounding box center [419, 144] width 207 height 11
paste input "ندرلوي"
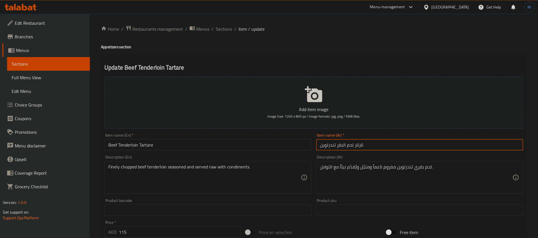
click at [343, 146] on input "تارتار لحم البقر تندرلوين" at bounding box center [419, 144] width 207 height 11
type input "تارتار لحم بقري تندرلوين"
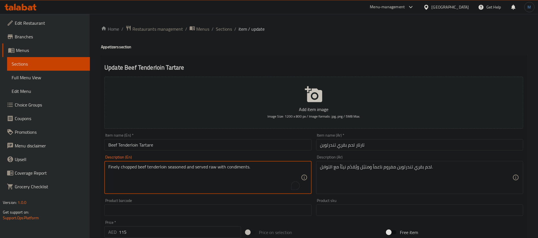
click at [241, 166] on textarea "Finely chopped beef tenderloin seasoned and served raw with condiments." at bounding box center [204, 177] width 192 height 27
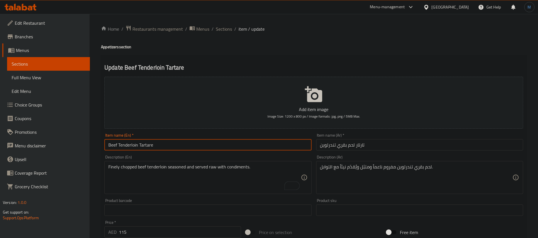
click at [227, 148] on input "Beef Tenderloin Tartare" at bounding box center [207, 144] width 207 height 11
click at [155, 141] on input "Beef Tenderloin Tartare" at bounding box center [207, 144] width 207 height 11
click at [362, 146] on input "تارتار لحم بقري تندرلوين" at bounding box center [419, 144] width 207 height 11
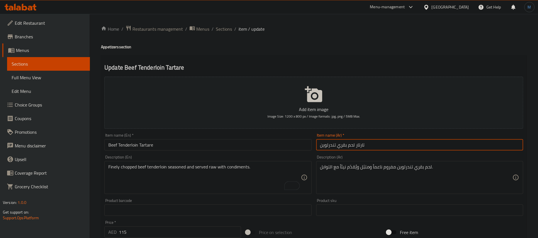
click at [362, 146] on input "تارتار لحم بقري تندرلوين" at bounding box center [419, 144] width 207 height 11
click at [223, 32] on span "Sections" at bounding box center [224, 29] width 16 height 7
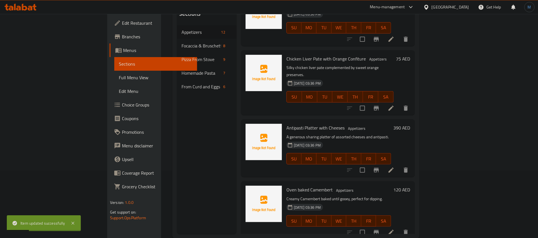
scroll to position [79, 0]
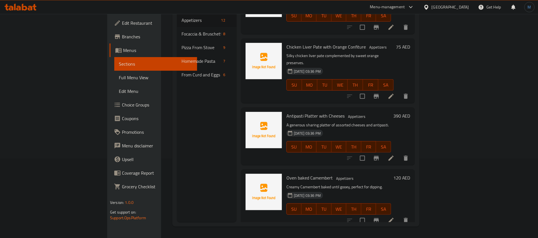
click at [177, 134] on div "Menu sections Appetizers 12 Focaccia & Bruschetta 8 Pizza From Stove 9 Homemade…" at bounding box center [207, 103] width 60 height 238
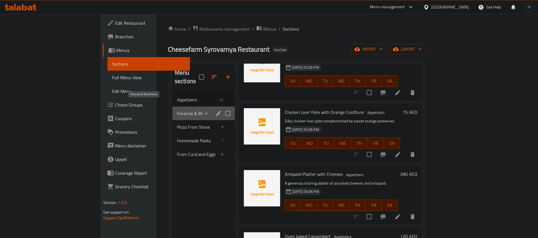
click at [177, 110] on span "Focaccia & Bruschetta" at bounding box center [190, 113] width 26 height 7
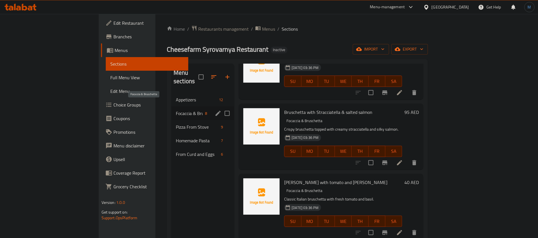
scroll to position [272, 0]
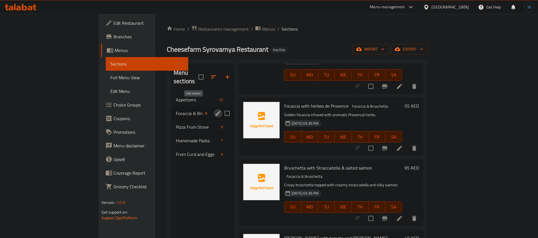
click at [215, 110] on icon "edit" at bounding box center [218, 113] width 7 height 7
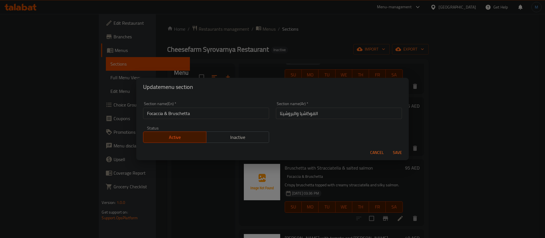
click at [210, 118] on input "Focaccia & Bruschetta" at bounding box center [206, 113] width 126 height 11
type input "Focaccia And [PERSON_NAME]"
click at [388, 147] on button "Save" at bounding box center [397, 152] width 18 height 11
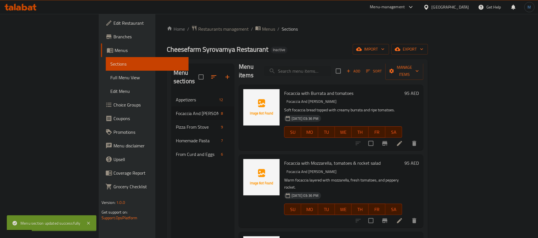
scroll to position [0, 0]
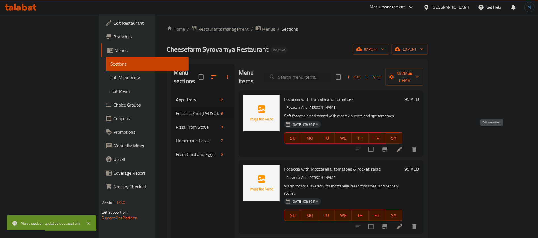
click at [403, 146] on icon at bounding box center [400, 149] width 7 height 7
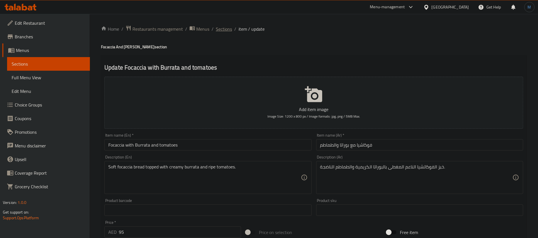
click at [216, 30] on span "Sections" at bounding box center [224, 29] width 16 height 7
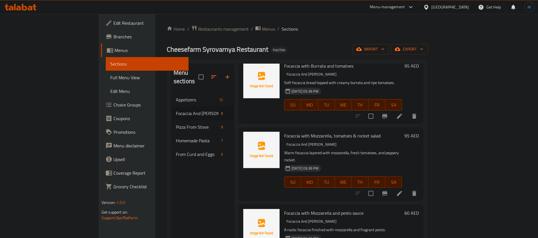
scroll to position [43, 0]
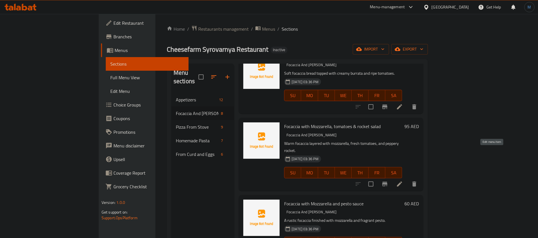
click at [403, 181] on icon at bounding box center [400, 184] width 7 height 7
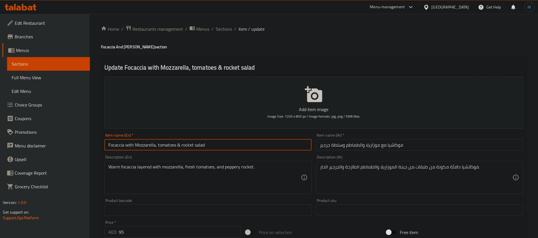
click at [185, 145] on input "Focaccia with Mozzarella, tomatoes & rocket salad" at bounding box center [207, 144] width 207 height 11
click at [190, 146] on input "Focaccia with Mozzarella, tomatoes And rocket salad" at bounding box center [207, 144] width 207 height 11
paste input "Rocket Leaves"
type input "Focaccia with Mozzarella, Tomatoes and Rocket Leaves Salad"
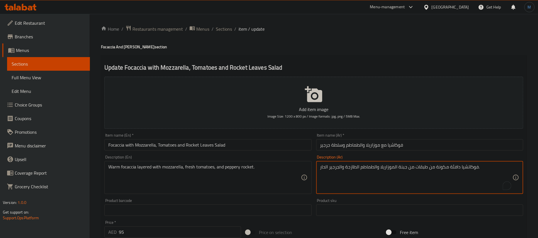
click at [440, 168] on textarea "فوكاتشيا دافئة مكونة من طبقات من جبنة الموزاريلا والطماطم الطازجة والجرجير الحا…" at bounding box center [416, 177] width 192 height 27
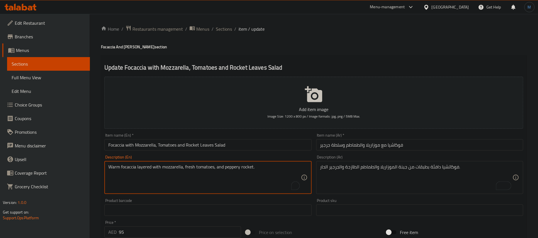
drag, startPoint x: 233, startPoint y: 169, endPoint x: 240, endPoint y: 169, distance: 7.1
click at [240, 169] on textarea "Warm focaccia layered with mozzarella, fresh tomatoes, and peppery rocket." at bounding box center [204, 177] width 192 height 27
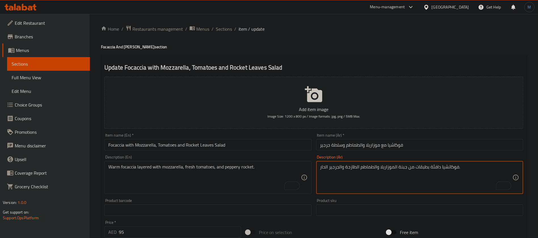
click at [325, 168] on textarea "فوكاتشيا دافئة بطبقات من جبنة الموزاريلا والطماطم الطازجة والجرجير الحار." at bounding box center [416, 177] width 192 height 27
type textarea "فوكاتشيا دافئة بطبقات من جبنة الموزاريلا والطماطم الطازجة والجرجير فلفلي."
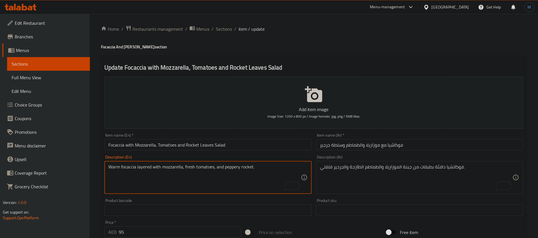
click at [246, 169] on textarea "Warm focaccia layered with mozzarella, fresh tomatoes, and peppery rocket." at bounding box center [204, 177] width 192 height 27
paste textarea "Rocket Leaves"
type textarea "Warm focaccia layered with mozzarella, fresh tomatoes, and peppery Rocket Leave…"
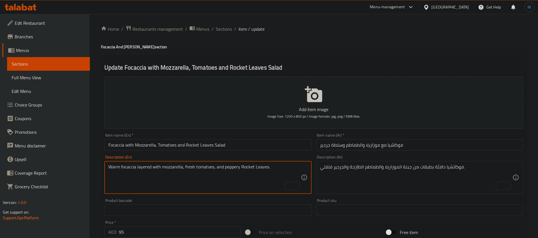
click at [284, 144] on input "Focaccia with Mozzarella, Tomatoes and Rocket Leaves Salad" at bounding box center [207, 144] width 207 height 11
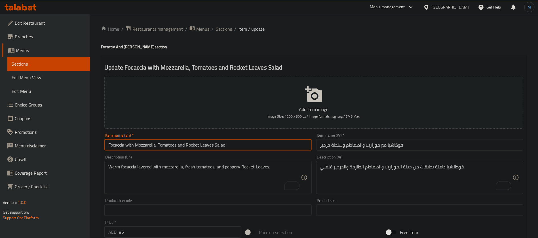
click at [228, 28] on span "Sections" at bounding box center [224, 29] width 16 height 7
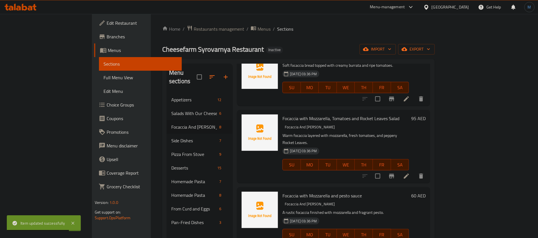
scroll to position [85, 0]
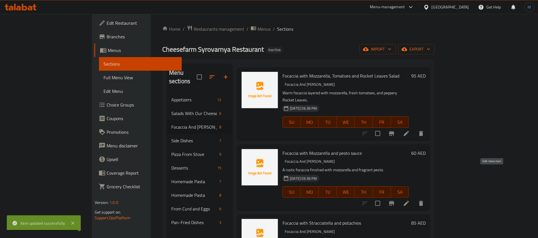
click at [410, 200] on icon at bounding box center [406, 203] width 7 height 7
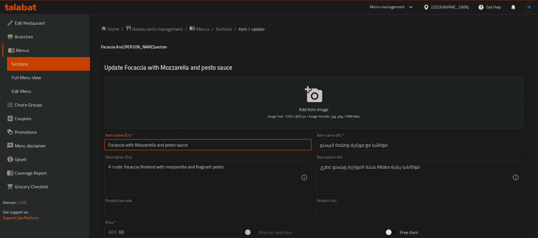
click at [214, 144] on input "Focaccia with Mozzarella and pesto sauce" at bounding box center [207, 144] width 207 height 11
type input "Focaccia with Mozzarella and Pesto Sauce"
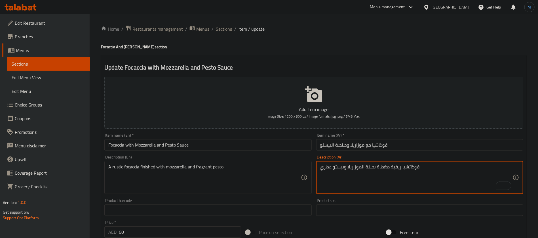
click at [381, 169] on textarea "فوكاتشيا ريفية مغطاة بجبنة الموزاريلا وبيستو عطري." at bounding box center [416, 177] width 192 height 27
type textarea "فوكاتشيا ريفية تنتهي الموزاريلا وبيستو عطري."
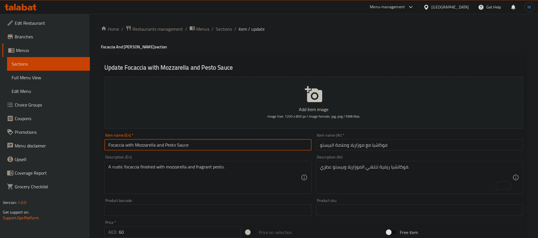
click at [270, 148] on input "Focaccia with Mozzarella and Pesto Sauce" at bounding box center [207, 144] width 207 height 11
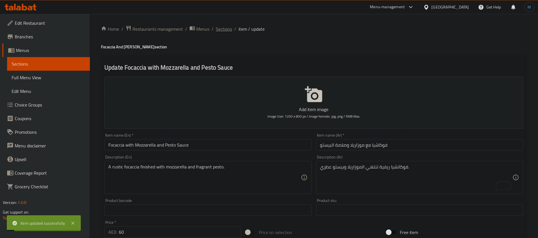
click at [228, 29] on span "Sections" at bounding box center [224, 29] width 16 height 7
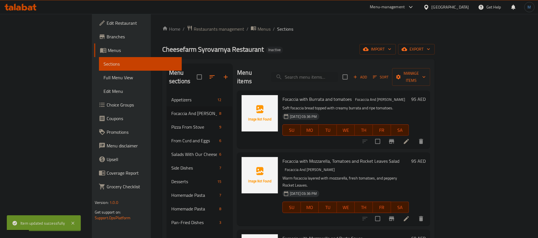
click at [415, 213] on li at bounding box center [407, 218] width 16 height 10
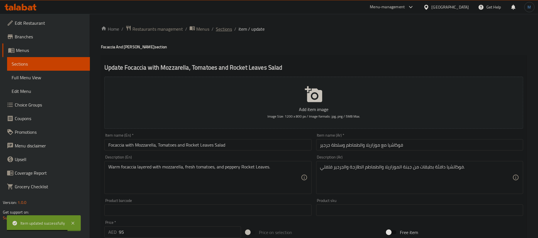
click at [217, 28] on span "Sections" at bounding box center [224, 29] width 16 height 7
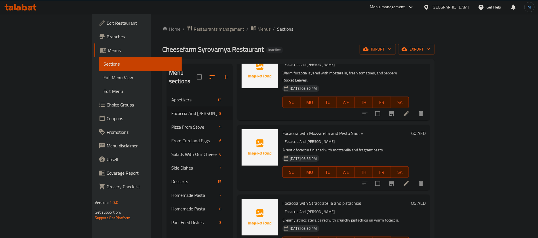
scroll to position [128, 0]
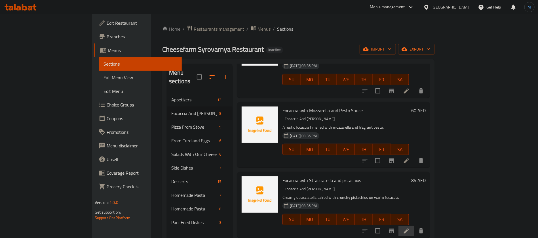
click at [415, 226] on li at bounding box center [407, 231] width 16 height 10
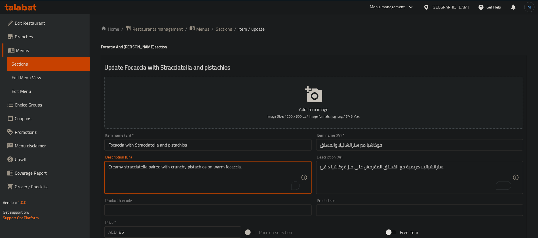
click at [140, 169] on textarea "Creamy stracciatella paired with crunchy pistachios on warm focaccia." at bounding box center [204, 177] width 192 height 27
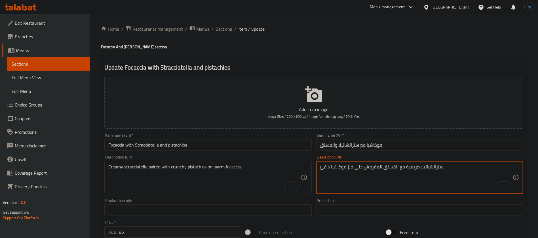
click at [433, 164] on textarea "ستراتشياتيلا كريمية مع الفستق المقرمش على خبز فوكاشيا دافئ." at bounding box center [416, 177] width 192 height 27
paste textarea "To enrich screen reader interactions, please activate Accessibility in Grammarl…"
click at [355, 168] on textarea "ستراتشياتيلا كريمية مقترن مع الفستق المقرمش على خبز فوكاشيا دافئ." at bounding box center [416, 177] width 192 height 27
click at [352, 165] on textarea "ستراتشياتيلا كريمية مقترن مع الفستق المقرمش على خبز فوكاشيا دافئ." at bounding box center [416, 177] width 192 height 27
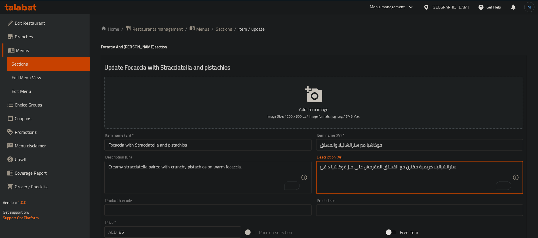
click at [352, 165] on textarea "ستراتشياتيلا كريمية مقترن مع الفستق المقرمش على خبز فوكاشيا دافئ." at bounding box center [416, 177] width 192 height 27
type textarea "ستراتشياتيلا كريمية مقترن مع الفستق المقرمش على فوكاشيا دافئ."
click at [362, 146] on input "فوكاشيا مع ستراتشاتيلا والفستق" at bounding box center [419, 144] width 207 height 11
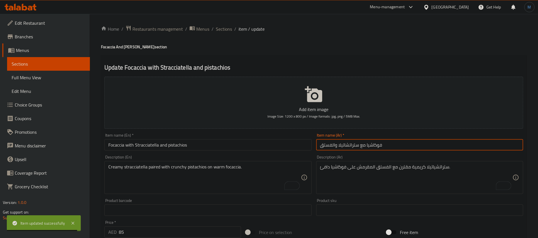
click at [229, 144] on input "Focaccia with Stracciatella and pistachios" at bounding box center [207, 144] width 207 height 11
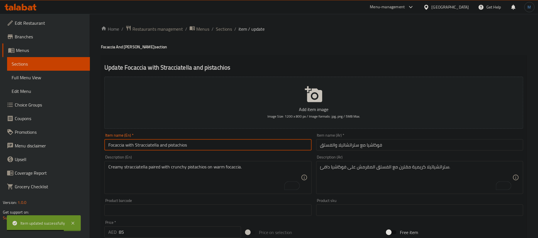
type input "Focaccia with Stracciatella and Pistachios"
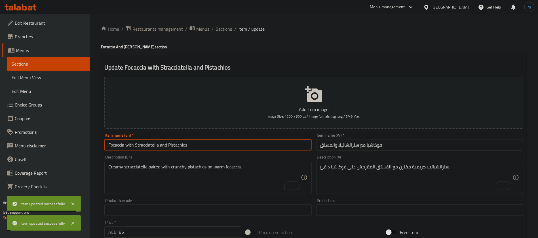
click at [221, 30] on span "Sections" at bounding box center [224, 29] width 16 height 7
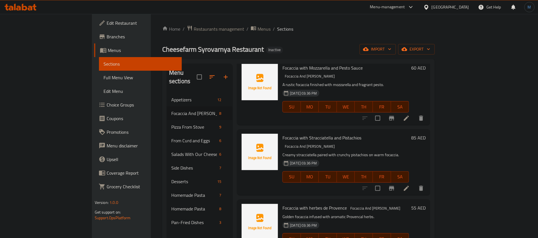
scroll to position [128, 0]
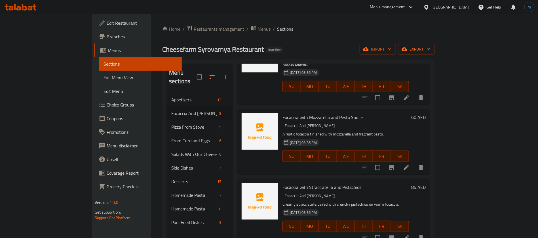
scroll to position [128, 0]
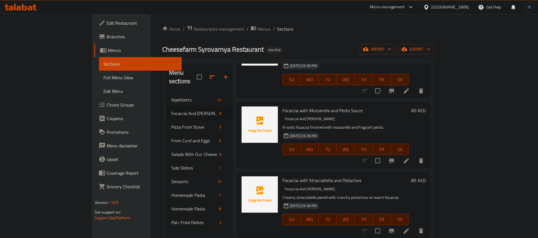
click at [409, 158] on icon at bounding box center [406, 160] width 5 height 5
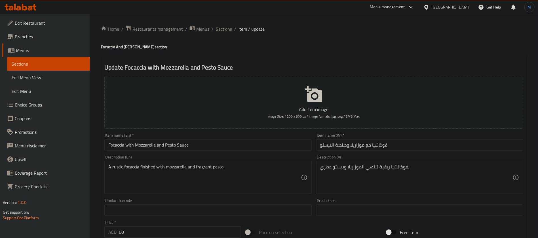
click at [220, 29] on span "Sections" at bounding box center [224, 29] width 16 height 7
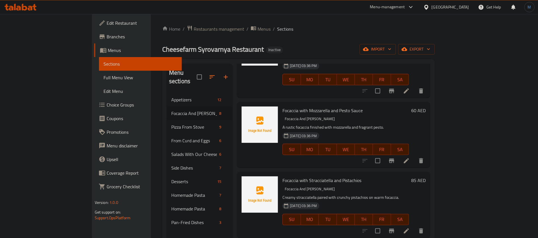
scroll to position [170, 0]
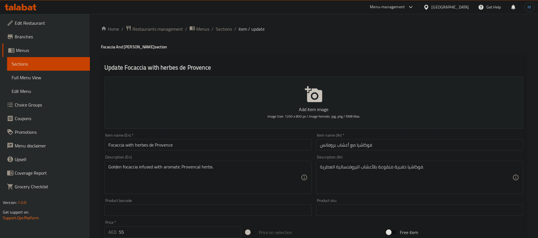
click at [246, 150] on input "Focaccia with herbes de Provence" at bounding box center [207, 144] width 207 height 11
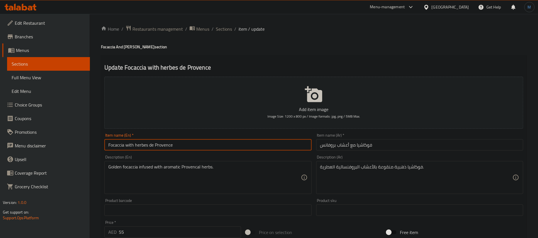
type input "Focaccia with Herbes De Provence"
click at [151, 146] on input "Focaccia with Herbes De Provence" at bounding box center [207, 144] width 207 height 11
drag, startPoint x: 151, startPoint y: 146, endPoint x: 194, endPoint y: 146, distance: 42.9
click at [194, 146] on input "Focaccia with Herbes De Provence" at bounding box center [207, 144] width 207 height 11
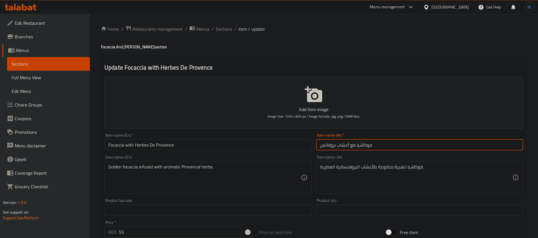
click at [330, 144] on input "فوكاشيا مع أعشاب بروفانس" at bounding box center [419, 144] width 207 height 11
paste input "ي"
type input "فوكاشيا مع أعشاب دي بروفانس"
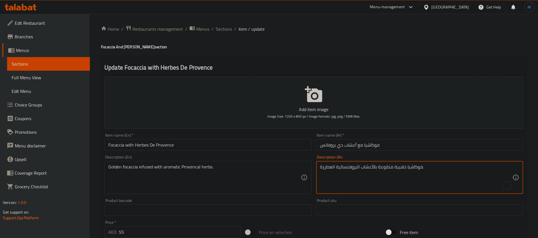
click at [381, 168] on textarea "فوكاشيا ذهبية منقوعة بالأعشاب البروفنسالية العطرية." at bounding box center [416, 177] width 192 height 27
type textarea "فوكاشيا ذهبية مشبعة بالأعشاب البروفنسالية العطرية."
click at [415, 146] on input "فوكاشيا مع أعشاب دي بروفانس" at bounding box center [419, 144] width 207 height 11
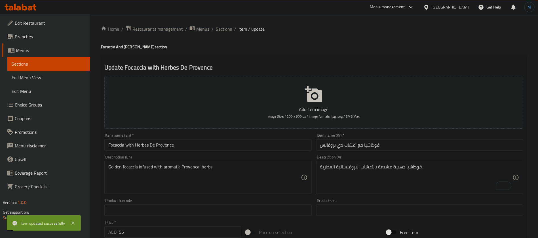
click at [223, 32] on span "Sections" at bounding box center [224, 29] width 16 height 7
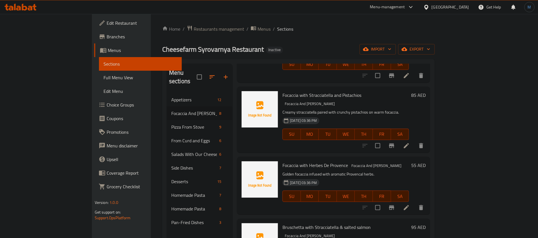
scroll to position [272, 0]
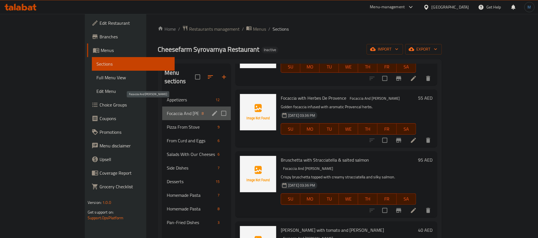
click at [167, 110] on span "Focaccia And [PERSON_NAME]" at bounding box center [183, 113] width 33 height 7
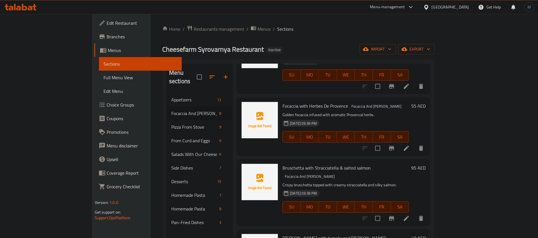
click at [167, 91] on nav "Appetizers 12 Focaccia And Bruschetta 8 Pizza From Stove 9 From Curd and Eggs 6…" at bounding box center [200, 161] width 66 height 141
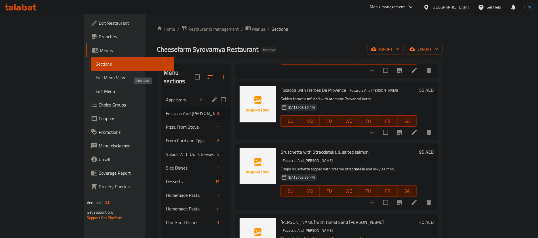
click at [166, 96] on span "Appetizers" at bounding box center [181, 99] width 31 height 7
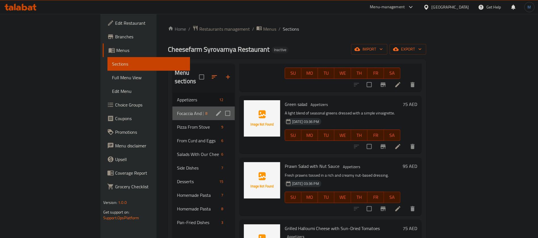
click at [173, 106] on div "Focaccia And Bruschetta 8" at bounding box center [204, 113] width 62 height 14
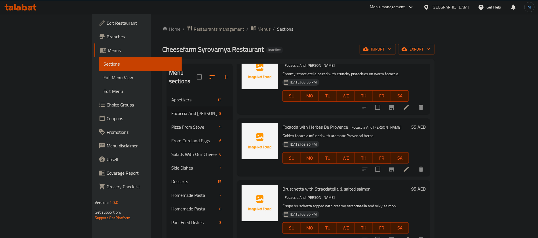
scroll to position [255, 0]
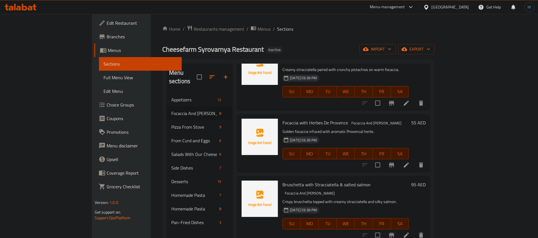
click at [409, 232] on icon at bounding box center [406, 234] width 5 height 5
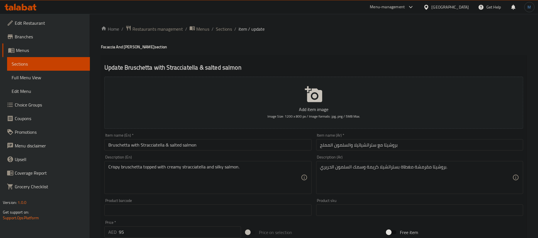
click at [243, 137] on div "Item name (En)   * Bruschetta with Stracciatella & salted salmon Item name (En)…" at bounding box center [207, 141] width 207 height 17
click at [242, 142] on input "Bruschetta with Stracciatella & salted salmon" at bounding box center [207, 144] width 207 height 11
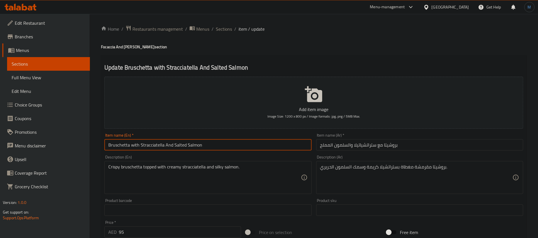
click at [151, 147] on input "Bruschetta with Stracciatella And Salted Salmon" at bounding box center [207, 144] width 207 height 11
type input "Bruschetta with Stracciatella And Salted Salmon"
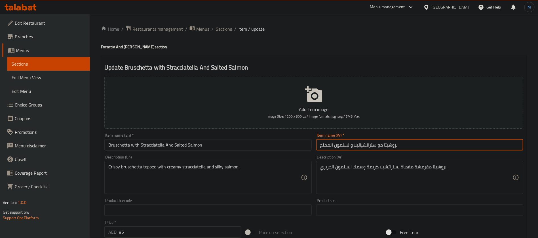
click at [366, 146] on input "بروشيتا مع ستراتشياتيلا والسلمون المملح" at bounding box center [419, 144] width 207 height 11
paste input "text"
type input "بروشيتا مع ستراتشياتيلا والسلمون المملح"
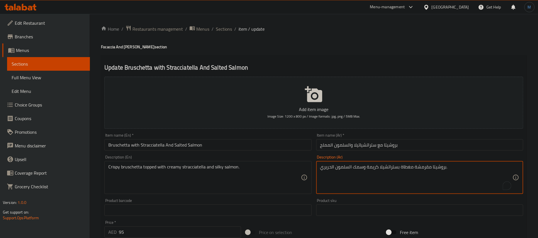
click at [372, 167] on textarea "بروشيتا مقرمشة مغطاة بستراتشيلا كريمة وسمك السلمون الحريري." at bounding box center [416, 177] width 192 height 27
click at [362, 169] on textarea "بروشيتا مقرمشة مغطاة بستراتشيلا كريمية وسمك السلمون الحريري." at bounding box center [416, 177] width 192 height 27
type textarea "بروشيتا مقرمشة مغطاة بستراتشيلا كريمية وسلمون سكيلي"
click at [176, 146] on input "Bruschetta with Stracciatella And Salted Salmon" at bounding box center [207, 144] width 207 height 11
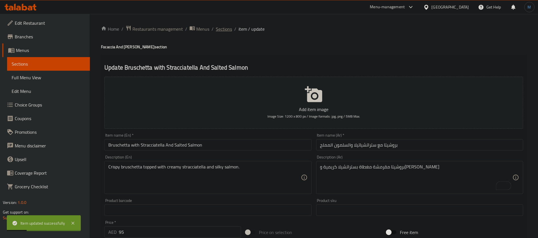
click at [230, 26] on span "Sections" at bounding box center [224, 29] width 16 height 7
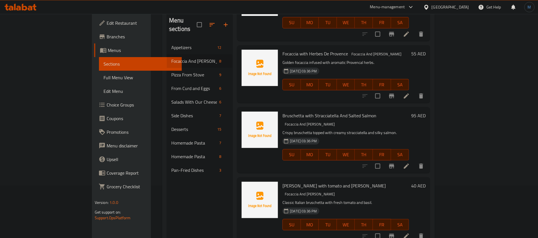
scroll to position [79, 0]
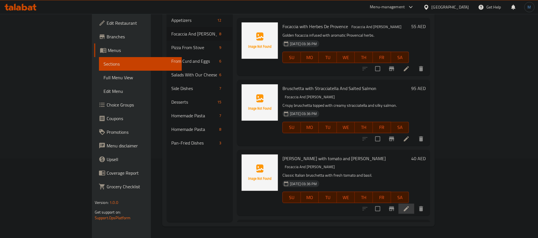
click at [415, 204] on li at bounding box center [407, 209] width 16 height 10
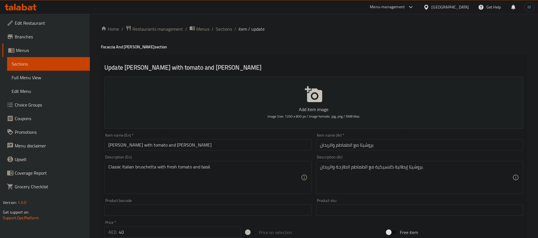
click at [293, 143] on input "Bruschetta with tomato and basil" at bounding box center [207, 144] width 207 height 11
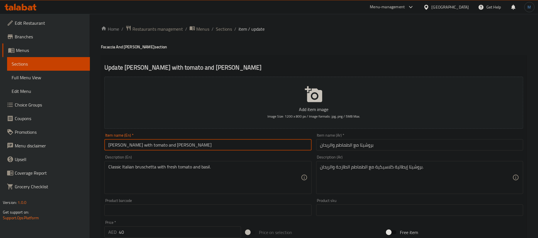
type input "Bruschetta with Tomato and Basil"
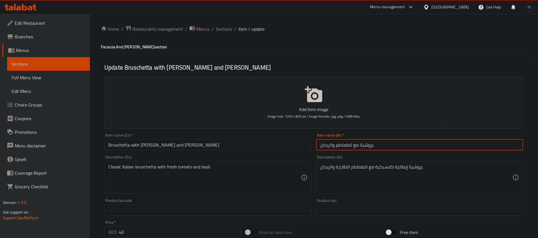
click at [370, 146] on input "بروشيتا مع الطماطم والريحان" at bounding box center [419, 144] width 207 height 11
click at [363, 140] on input "بروشيتا مع الطماطم والريحان" at bounding box center [419, 144] width 207 height 11
drag, startPoint x: 250, startPoint y: 149, endPoint x: 245, endPoint y: 147, distance: 5.7
click at [250, 149] on input "Bruschetta with Tomato and Basil" at bounding box center [207, 144] width 207 height 11
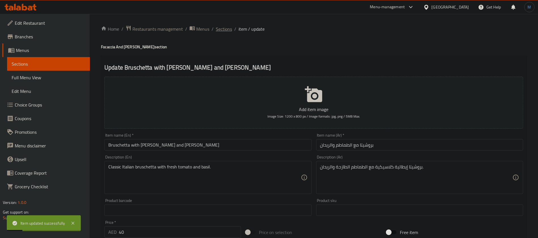
click at [226, 30] on span "Sections" at bounding box center [224, 29] width 16 height 7
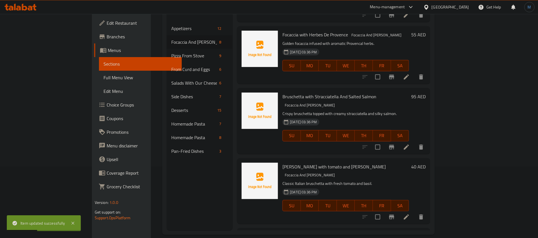
scroll to position [79, 0]
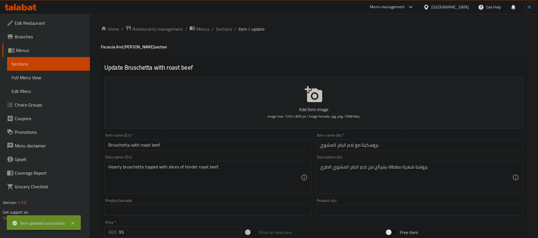
click at [132, 144] on input "Bruschetta with roast beef" at bounding box center [207, 144] width 207 height 11
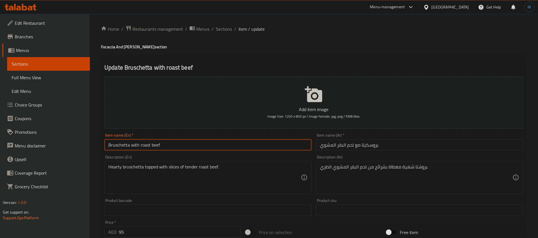
click at [120, 147] on input "Bruschetta with roast beef" at bounding box center [207, 144] width 207 height 11
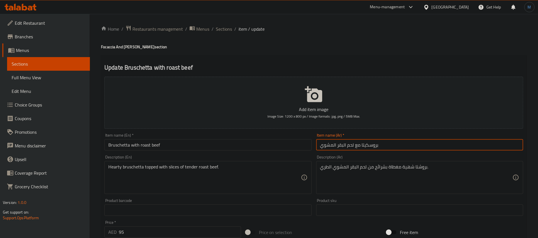
click at [374, 140] on input "بروسكيتا مع لحم البقر المشوي" at bounding box center [419, 144] width 207 height 11
paste input "يتا"
click at [344, 146] on input "بروشيتا مع لحم البقر المشوي" at bounding box center [419, 144] width 207 height 11
type input "بروشيتا مع لحم بقري المشوي"
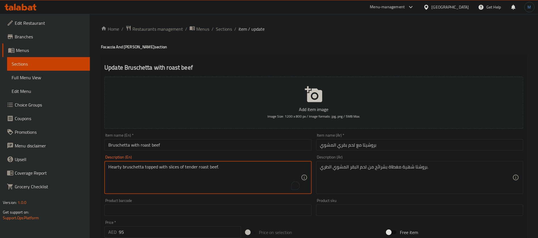
click at [116, 167] on textarea "Hearty bruschetta topped with slices of tender roast beef." at bounding box center [204, 177] width 192 height 27
click at [117, 167] on textarea "Hearty bruschetta topped with slices of tender roast beef." at bounding box center [204, 177] width 192 height 27
type textarea "bruschetta topped with slices of tender roast beef."
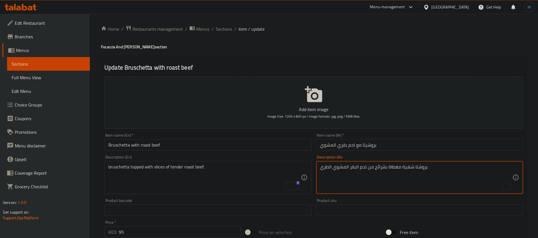
click at [405, 169] on textarea "بروشتا شهية مغطاة بشرائح من لحم البقر المشوي الطري." at bounding box center [416, 177] width 192 height 27
click at [333, 168] on textarea "بروشتا مغطاة بشرائح من لحم البقر المشوي الطري." at bounding box center [416, 177] width 192 height 27
click at [328, 167] on textarea "بروشتا مغطاة بشرائح من لحم البقر المشوي الطري." at bounding box center [416, 177] width 192 height 27
type textarea "بروشتا مغطاة بشرائح من لحم البقر المشوي التندر."
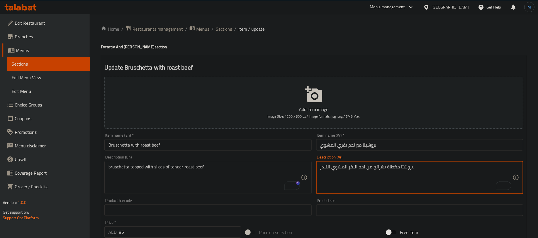
click at [282, 152] on div "Item name (En)   * Bruschetta with roast beef Item name (En) *" at bounding box center [208, 142] width 212 height 22
click at [282, 150] on input "Bruschetta with roast beef" at bounding box center [207, 144] width 207 height 11
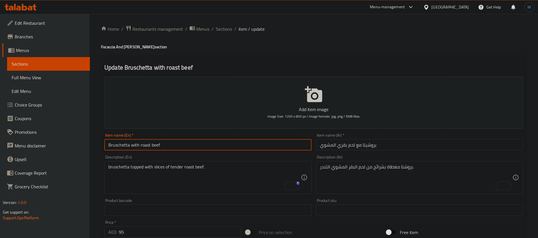
type input "Bruschetta with Roast Beef"
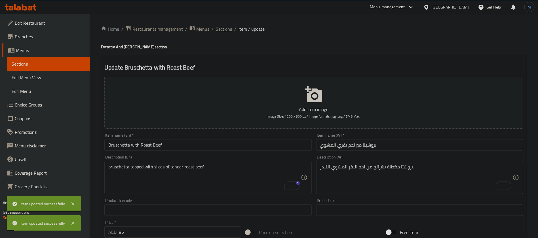
click at [227, 30] on span "Sections" at bounding box center [224, 29] width 16 height 7
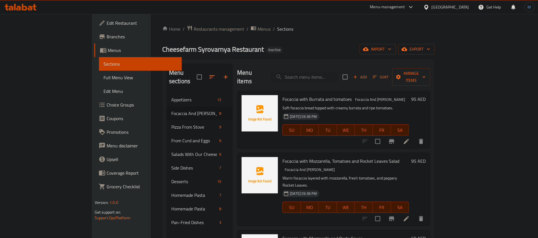
scroll to position [272, 0]
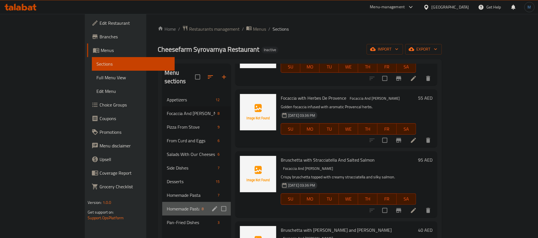
click at [162, 202] on div "Homemade Pasta 8" at bounding box center [196, 209] width 69 height 14
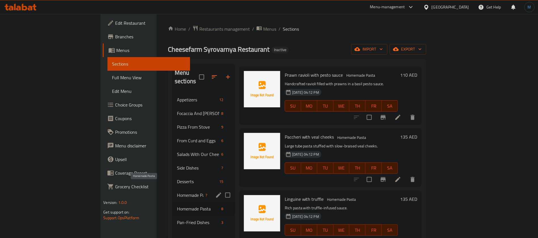
click at [177, 192] on span "Homemade Pasta" at bounding box center [190, 195] width 26 height 7
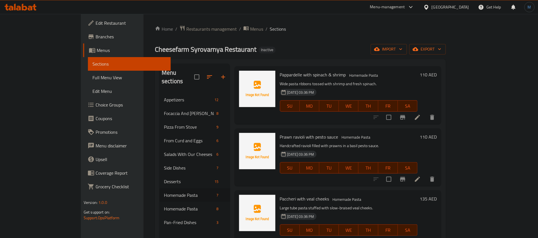
scroll to position [79, 0]
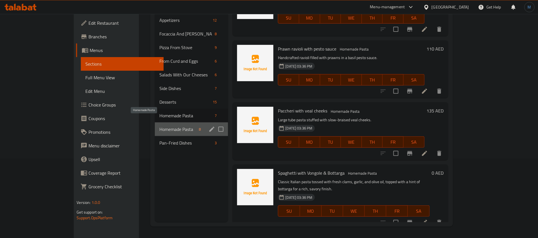
click at [160, 126] on span "Homemade Pasta" at bounding box center [178, 129] width 37 height 7
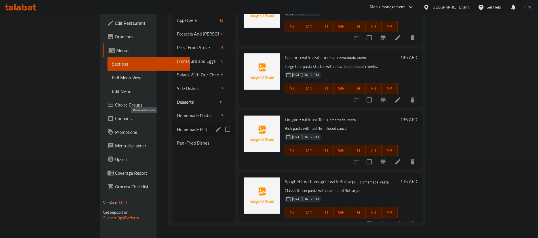
scroll to position [37, 0]
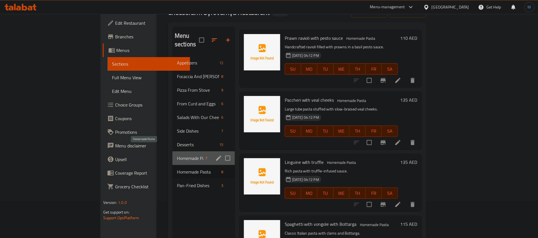
click at [177, 155] on span "Homemade Pasta" at bounding box center [190, 158] width 26 height 7
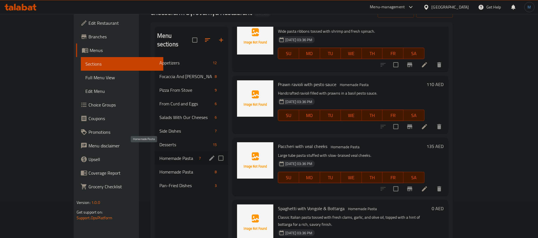
scroll to position [202, 0]
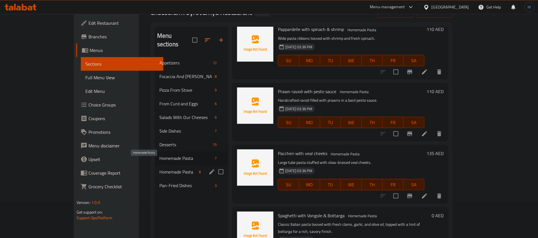
click at [160, 168] on span "Homemade Pasta" at bounding box center [178, 171] width 37 height 7
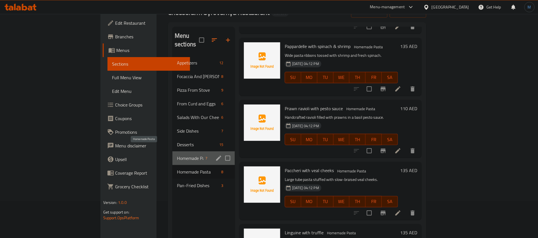
click at [177, 155] on span "Homemade Pasta" at bounding box center [190, 158] width 26 height 7
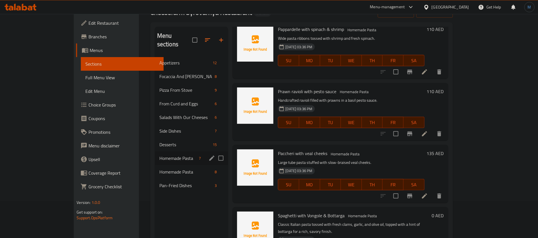
click at [215, 152] on input "Menu sections" at bounding box center [221, 158] width 12 height 12
checkbox input "true"
click at [191, 37] on icon "button" at bounding box center [194, 40] width 7 height 7
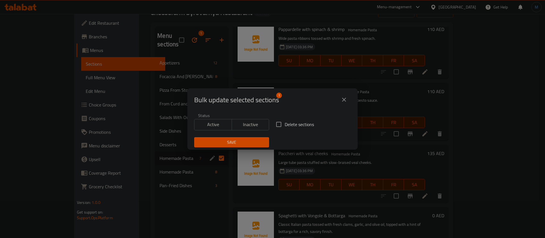
click at [287, 125] on span "Delete sections" at bounding box center [299, 124] width 29 height 7
click at [285, 125] on input "Delete sections" at bounding box center [279, 124] width 12 height 12
checkbox input "true"
click at [248, 142] on span "Save" at bounding box center [232, 142] width 66 height 7
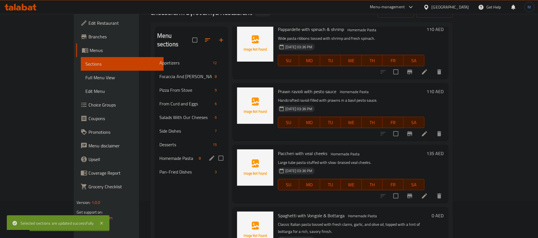
click at [167, 151] on div "Homemade Pasta 8" at bounding box center [192, 158] width 74 height 14
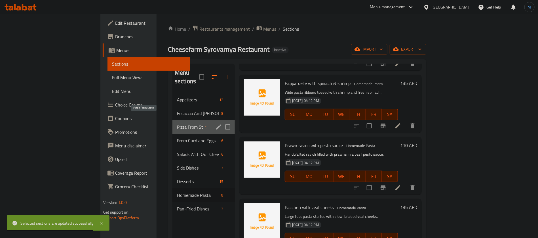
click at [177, 123] on span "Pizza From Stove" at bounding box center [190, 126] width 26 height 7
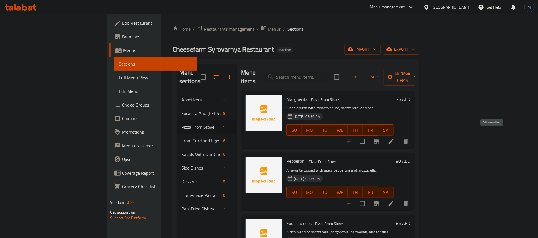
click at [395, 138] on icon at bounding box center [391, 141] width 7 height 7
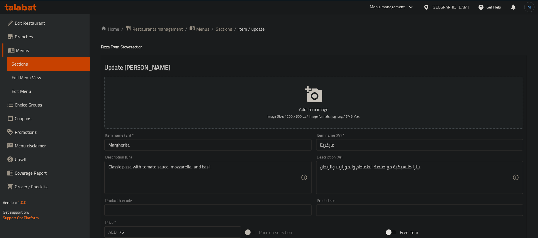
click at [107, 50] on h4 "Pizza From Stove section" at bounding box center [314, 47] width 426 height 6
copy h4 "Pizza"
click at [147, 142] on input "Margherita" at bounding box center [207, 144] width 207 height 11
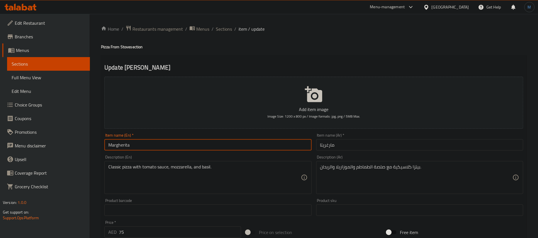
paste input "Pizza"
type input "[PERSON_NAME]"
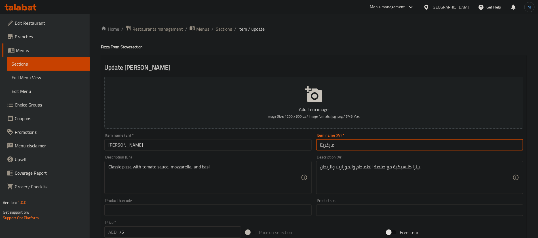
click at [385, 143] on input "مارغريتا" at bounding box center [419, 144] width 207 height 11
click at [205, 147] on input "[PERSON_NAME]" at bounding box center [207, 144] width 207 height 11
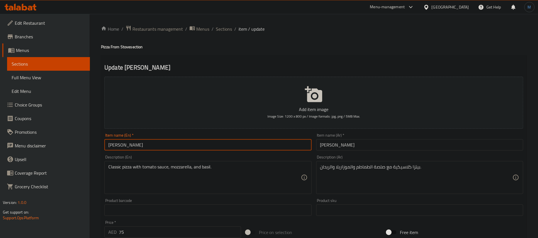
click at [362, 145] on input "[PERSON_NAME]" at bounding box center [419, 144] width 207 height 11
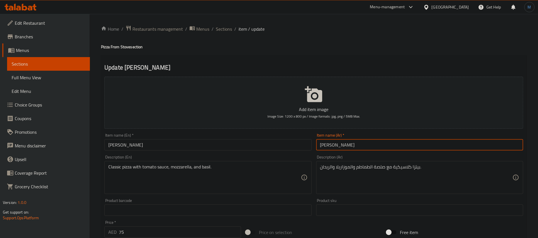
paste input "text"
click at [327, 147] on input "بيتزا مارغريتا" at bounding box center [419, 144] width 207 height 11
type input "بيتزا مارجريتا"
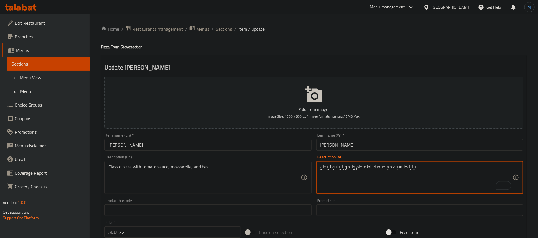
type textarea "بيتزا كلاسيك مع صلصة الطماطم والموزاريلا والريحان."
click at [385, 145] on input "بيتزا مارجريتا" at bounding box center [419, 144] width 207 height 11
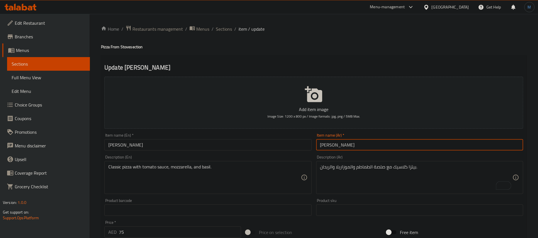
click at [227, 28] on span "Sections" at bounding box center [224, 29] width 16 height 7
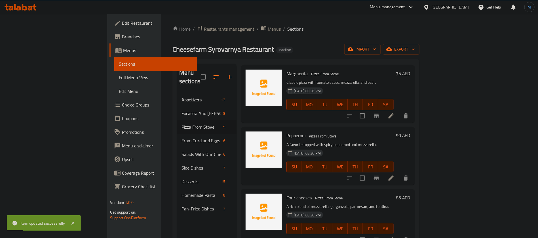
scroll to position [43, 0]
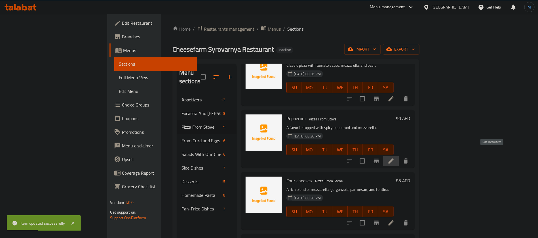
click at [395, 158] on icon at bounding box center [391, 161] width 7 height 7
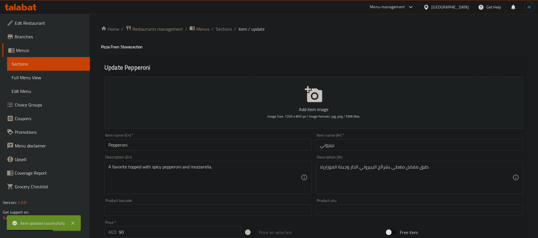
click at [108, 47] on h4 "Pizza From Stove section" at bounding box center [314, 47] width 426 height 6
copy h4 "Pizza"
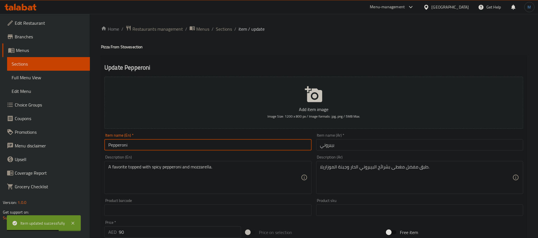
click at [145, 144] on input "Pepperoni" at bounding box center [207, 144] width 207 height 11
paste input "Pizza"
type input "Pepperoni Pizza"
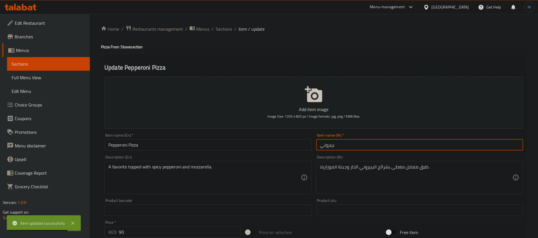
click at [380, 146] on input "بيبروني" at bounding box center [419, 144] width 207 height 11
type input "بيتزا بيبروني"
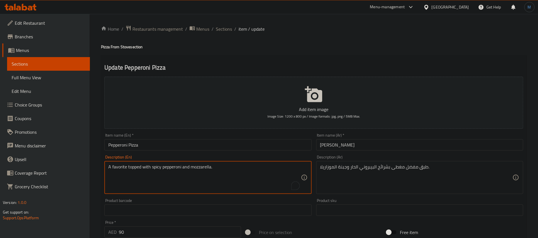
click at [266, 184] on textarea "A favorite topped with spicy pepperoni and mozzarella." at bounding box center [204, 177] width 192 height 27
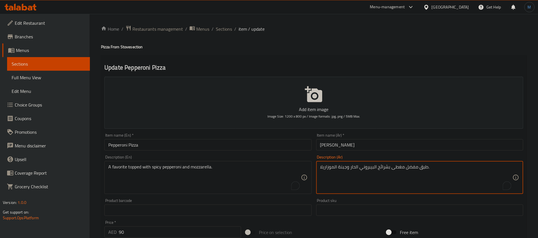
paste textarea "لمفضلة مع البيبروني الحار والموزاريلا"
click at [376, 169] on textarea "المفضلة مع البيبروني الحار والموزاريلا" at bounding box center [416, 177] width 192 height 27
type textarea "المفضلة مغطاه مع البيبروني الحار والموزاريلا"
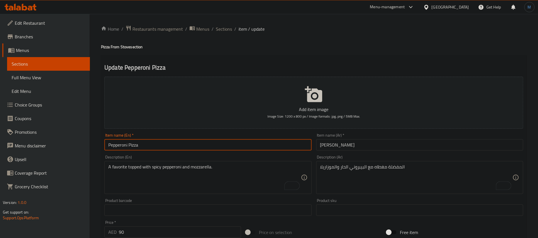
click at [244, 144] on input "Pepperoni Pizza" at bounding box center [207, 144] width 207 height 11
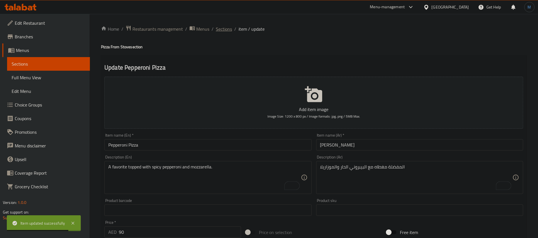
click at [223, 29] on span "Sections" at bounding box center [224, 29] width 16 height 7
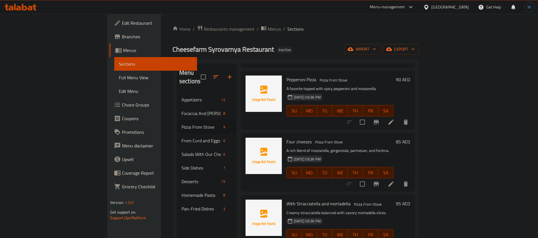
scroll to position [85, 0]
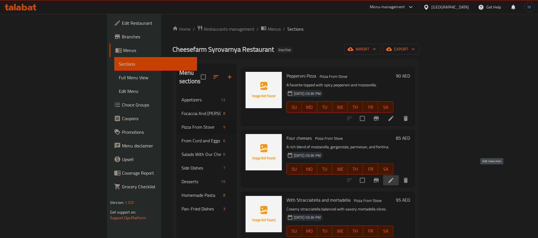
click at [395, 177] on icon at bounding box center [391, 180] width 7 height 7
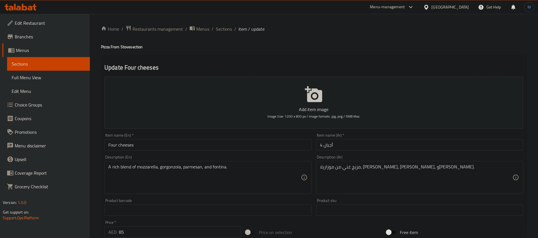
click at [107, 48] on h4 "Pizza From Stove section" at bounding box center [314, 47] width 426 height 6
copy h4 "Pizza"
click at [143, 145] on input "Four cheeses" at bounding box center [207, 144] width 207 height 11
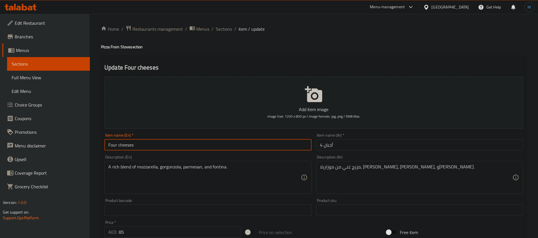
paste input "Pizza"
type input "Four cheeses Pizza"
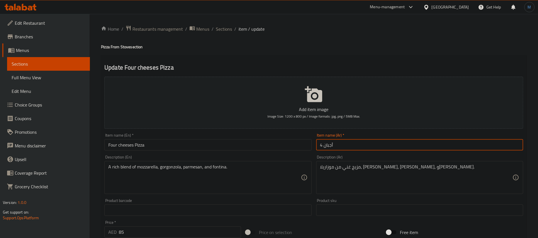
click at [358, 146] on input "4 أجبان" at bounding box center [419, 144] width 207 height 11
type input "بيتزا اربع اجبان"
click at [271, 148] on input "Four cheeses Pizza" at bounding box center [207, 144] width 207 height 11
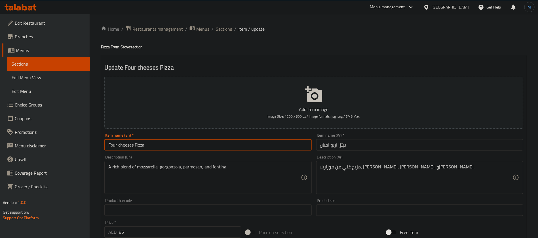
type input "Four Cheeses Pizza"
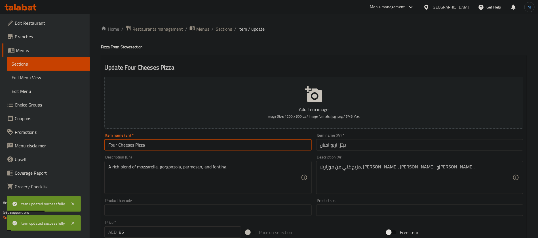
click at [227, 32] on span "Sections" at bounding box center [224, 29] width 16 height 7
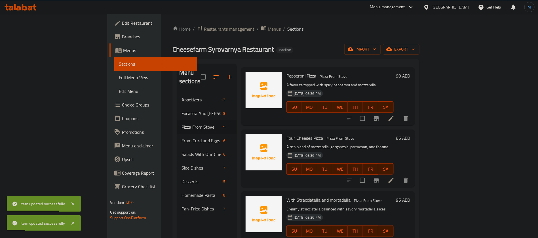
scroll to position [170, 0]
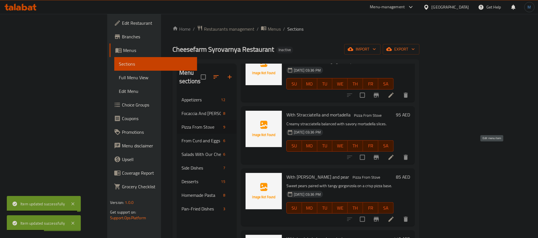
click at [395, 154] on icon at bounding box center [391, 157] width 7 height 7
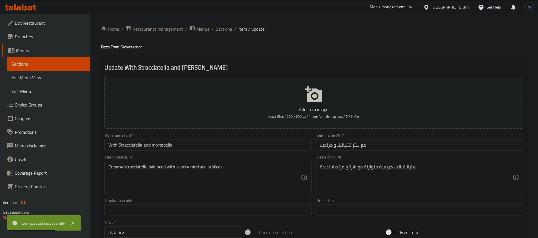
click at [108, 47] on h4 "Pizza From Stove section" at bounding box center [314, 47] width 426 height 6
copy h4 "Pizza"
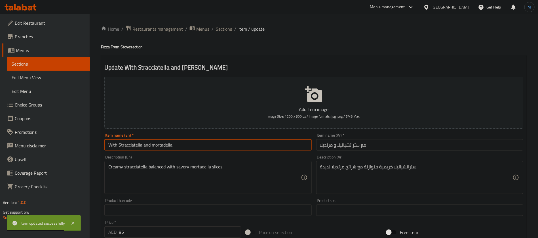
click at [198, 142] on input "With Stracciatella and mortadella" at bounding box center [207, 144] width 207 height 11
paste input "Pizza"
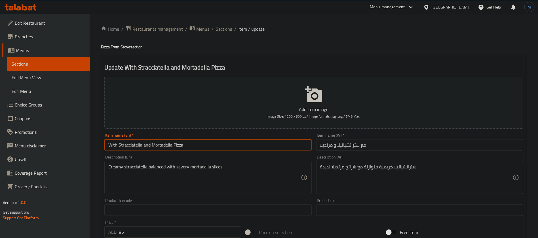
type input "With Stracciatella and Mortadella Pizza"
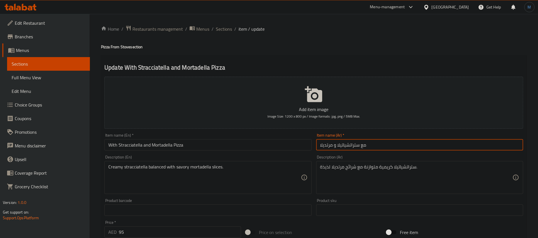
click at [385, 141] on input "مع ستراتشياتيلا و مرتديلا" at bounding box center [419, 144] width 207 height 11
paste input "يتزا ستراشياتيلا و"
click at [368, 143] on input "مع بيتزا ستراشياتيلا ومرتديلا" at bounding box center [419, 144] width 207 height 11
click at [370, 144] on input "مع بيتزا ستراشياتيلا ومرتديلا" at bounding box center [419, 144] width 207 height 11
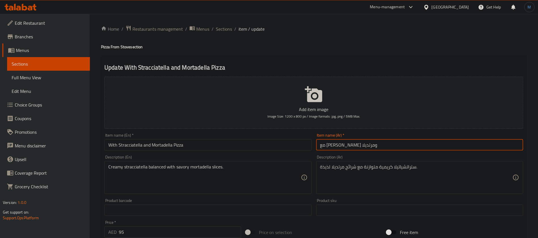
click at [370, 144] on input "مع بيتزا ستراشياتيلا ومرتديلا" at bounding box center [419, 144] width 207 height 11
paste input "مع"
type input "بيتزا مع ستراشياتيلا ومرتديلا"
click at [113, 149] on input "With Stracciatella and Mortadella Pizza" at bounding box center [207, 144] width 207 height 11
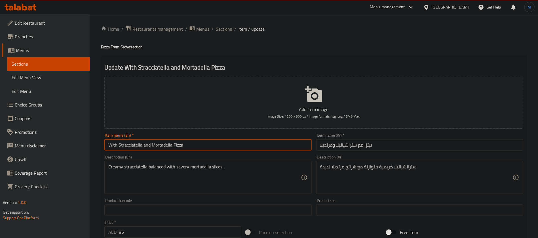
click at [113, 149] on input "With Stracciatella and Mortadella Pizza" at bounding box center [207, 144] width 207 height 11
paste input "With"
type input "Stracciatella with and Mortadella Pizza"
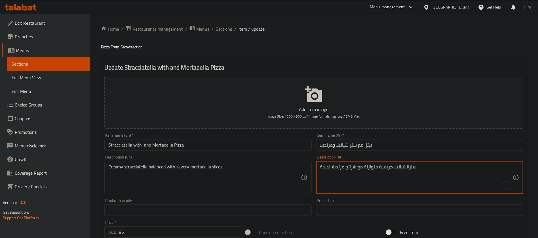
click at [329, 168] on textarea "ستراتشياتيلا كريمية متوازنة مع شرائح مرتديلا لذيذة." at bounding box center [416, 177] width 192 height 27
type textarea "ستراتشياتيلا كريمية متوازنة مع شرائح مرتديلا مالحة."
click at [246, 147] on input "Stracciatella with and Mortadella Pizza" at bounding box center [207, 144] width 207 height 11
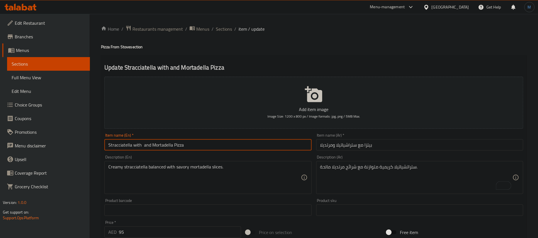
click at [220, 27] on span "Sections" at bounding box center [224, 29] width 16 height 7
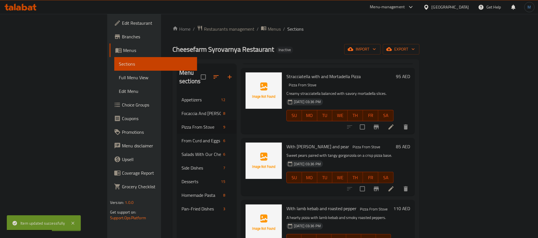
scroll to position [213, 0]
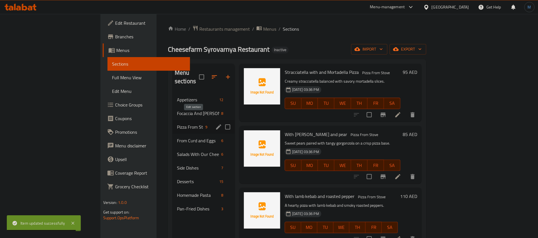
click at [215, 123] on icon "edit" at bounding box center [218, 126] width 7 height 7
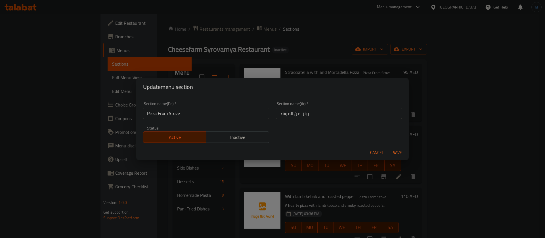
click at [189, 114] on input "Pizza From Stove" at bounding box center [206, 113] width 126 height 11
click at [282, 116] on input "بيتزا من الموقد" at bounding box center [339, 113] width 126 height 11
type input "بيتزا من ستوف"
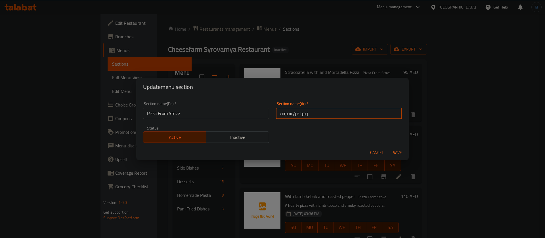
click at [388, 147] on button "Save" at bounding box center [397, 152] width 18 height 11
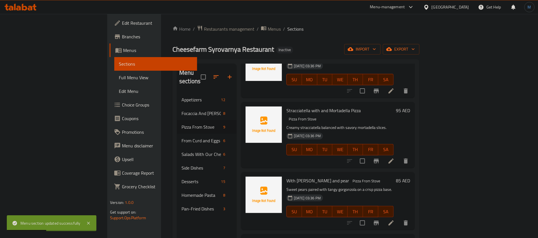
scroll to position [170, 0]
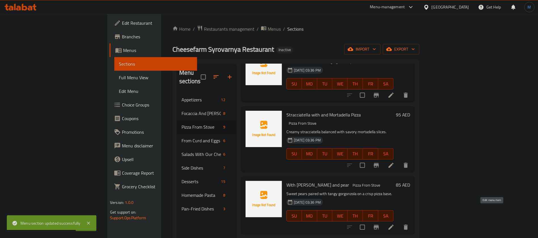
click at [394, 225] on icon at bounding box center [391, 227] width 5 height 5
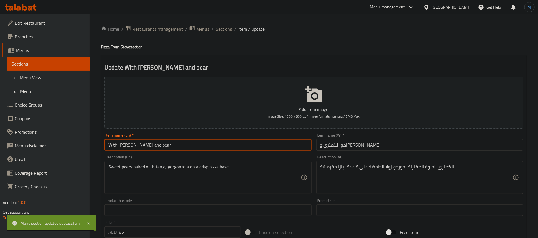
click at [271, 148] on input "With Gorgonzola and pear" at bounding box center [207, 144] width 207 height 11
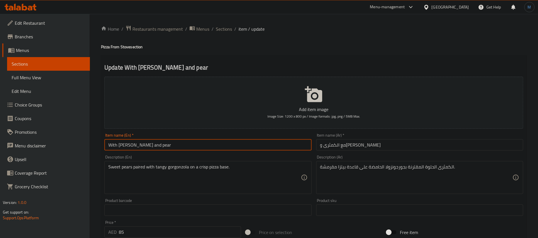
click at [117, 148] on input "With Gorgonzola and pear" at bounding box center [207, 144] width 207 height 11
click at [225, 146] on input "With Gorgonzola and pear" at bounding box center [207, 144] width 207 height 11
click at [100, 47] on div "Home / Restaurants management / Menus / Sections / item / update Pizza From Sto…" at bounding box center [314, 207] width 449 height 387
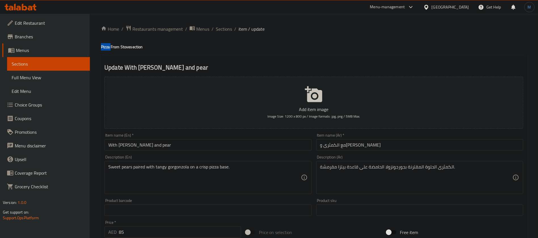
click at [100, 47] on div "Home / Restaurants management / Menus / Sections / item / update Pizza From Sto…" at bounding box center [314, 207] width 449 height 387
copy h4 "Pizza"
click at [205, 145] on input "With Gorgonzola and pear" at bounding box center [207, 144] width 207 height 11
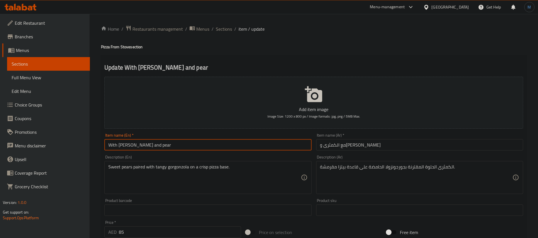
paste input "Pizza"
type input "Pizza with Gorgonzola and Pear"
click at [376, 141] on input "مع الكمثرى وجورجونزولا" at bounding box center [419, 144] width 207 height 11
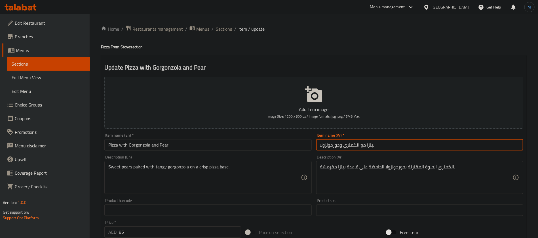
type input "بيتزا مع الكمثرى وجورجونزولا"
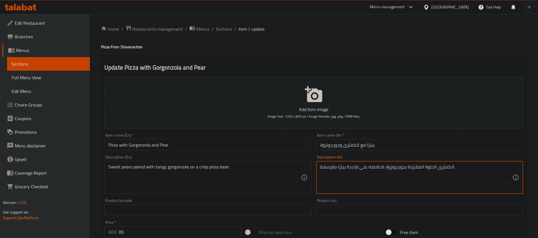
click at [381, 166] on textarea "الكمثرى الحلوة المقترنة بجورجونزولا الحامضة على قاعدة بيتزا مقرمشة." at bounding box center [416, 177] width 192 height 27
click at [326, 169] on textarea "الكمثرى الحلوة المقترنة بجورجونزولا المنعشة على قاعدة بيتزا مقرمشة." at bounding box center [416, 177] width 192 height 27
type textarea "الكمثرى الحلوة المقترنة بجورجونزولا المنعشة على قاعدة بيتزا كرسب."
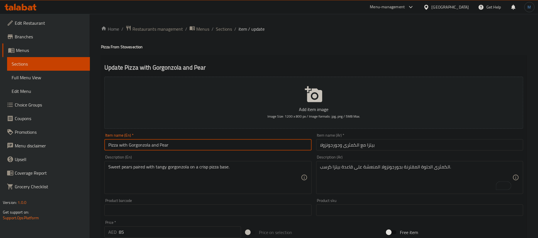
click at [154, 141] on input "Pizza with Gorgonzola and Pear" at bounding box center [207, 144] width 207 height 11
click at [234, 31] on li "/" at bounding box center [235, 29] width 2 height 7
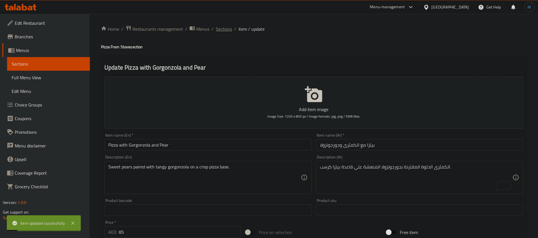
click at [231, 30] on span "Sections" at bounding box center [224, 29] width 16 height 7
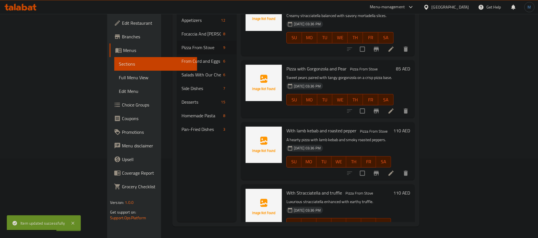
scroll to position [206, 0]
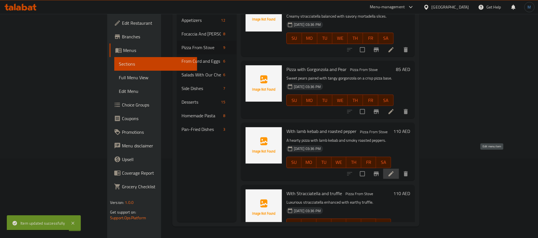
click at [395, 170] on icon at bounding box center [391, 173] width 7 height 7
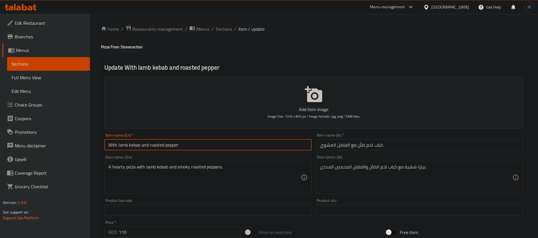
click at [245, 145] on input "With lamb kebab and roasted pepper" at bounding box center [207, 144] width 207 height 11
type input "Pizza with Lamb Kebab and Roasted Pepper"
click at [401, 144] on input "كباب لحم ضأن مع الفلفل المشوي" at bounding box center [419, 144] width 207 height 11
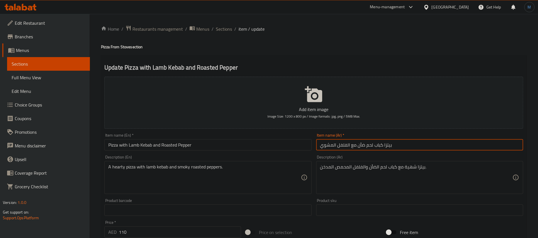
type input "بيتزا كباب لحم ضأن مع الفلفل المشوي"
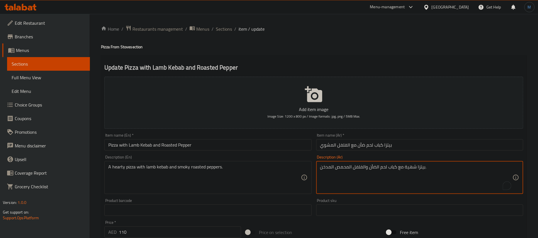
click at [407, 166] on textarea "بيتزا شهية مع كباب لحم الضأن والفلفل المحمص المدخن." at bounding box center [416, 177] width 192 height 27
type textarea "بيتزا مع كباب لحم الضأن والفلفل المحمص المدخن."
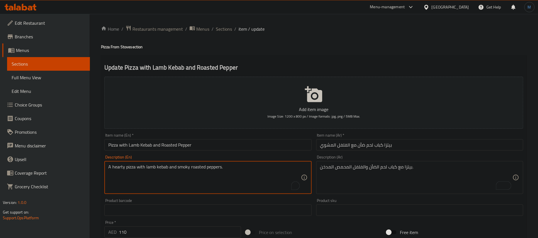
click at [113, 166] on textarea "A hearty pizza with lamb kebab and smoky roasted peppers." at bounding box center [204, 177] width 192 height 27
type textarea "A pizza with lamb kebab and smoky roasted peppers."
click at [212, 140] on input "Pizza with Lamb Kebab and Roasted Pepper" at bounding box center [207, 144] width 207 height 11
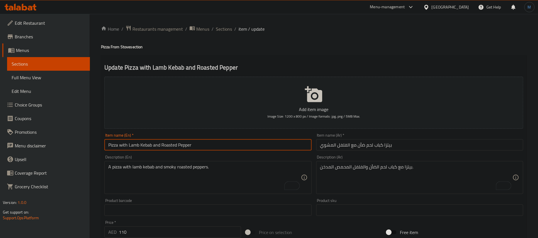
click at [226, 32] on span "Sections" at bounding box center [224, 29] width 16 height 7
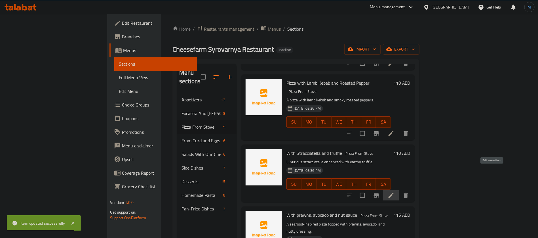
click at [395, 192] on icon at bounding box center [391, 195] width 7 height 7
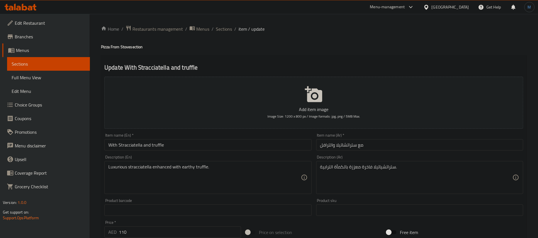
click at [105, 45] on h4 "Pizza From Stove section" at bounding box center [314, 47] width 426 height 6
copy h4 "Pizza"
click at [204, 141] on input "With Stracciatella and truffle" at bounding box center [207, 144] width 207 height 11
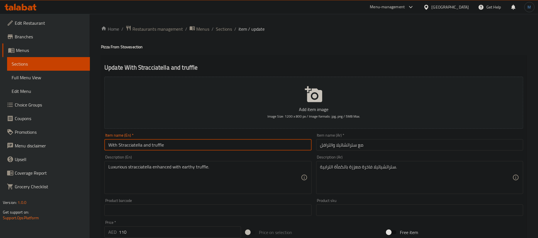
paste input "Pizza"
type input "Pizza with Stracciatella and Truffle"
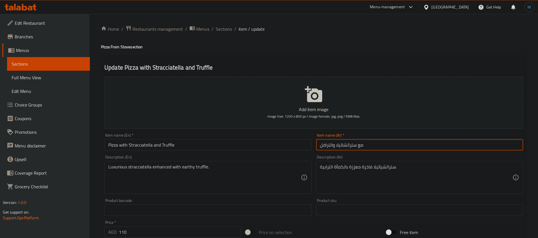
click at [381, 144] on input "مع ستراتشاتيلا والترافل" at bounding box center [419, 144] width 207 height 11
type input "بيتزا مع ستراتشاتيلا والترافل"
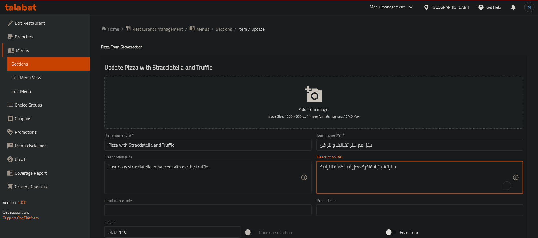
click at [327, 167] on textarea "ستراتشياتيلا فاخرة معززة بالكمأة الترابية." at bounding box center [416, 177] width 192 height 27
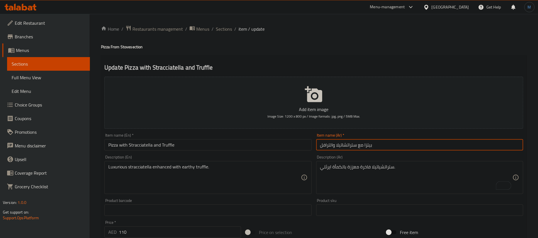
click at [328, 146] on input "بيتزا مع ستراتشاتيلا والترافل" at bounding box center [419, 144] width 207 height 11
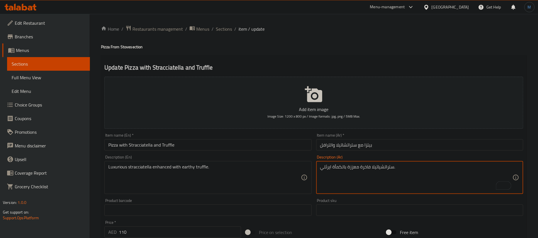
click at [338, 170] on textarea "ستراتشياتيلا فاخرة معززة بالكمأة ايرثلي." at bounding box center [416, 177] width 192 height 27
paste textarea "والترافل"
click at [347, 167] on textarea "ستراتشياتيلا فاخرة معززة بوالترافل ايرثلي." at bounding box center [416, 177] width 192 height 27
type textarea "ستراتشياتيلا فاخرة معززة بترافل ايرثلي."
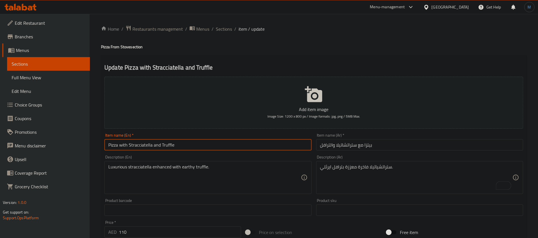
click at [241, 140] on input "Pizza with Stracciatella and Truffle" at bounding box center [207, 144] width 207 height 11
click at [223, 31] on span "Sections" at bounding box center [224, 29] width 16 height 7
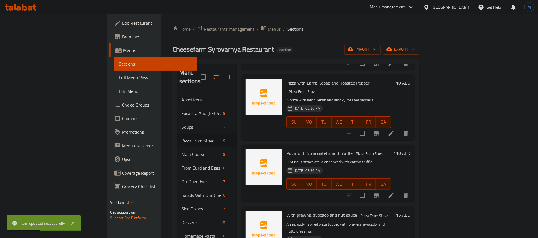
scroll to position [79, 0]
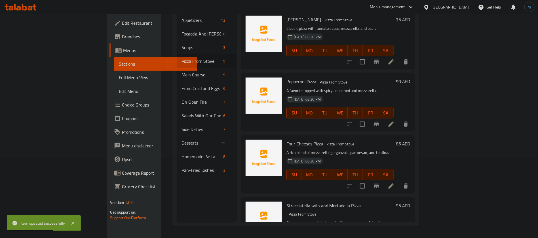
scroll to position [334, 0]
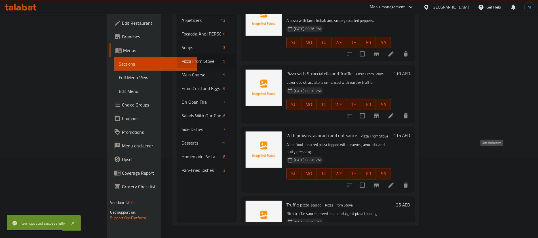
click at [395, 182] on icon at bounding box center [391, 185] width 7 height 7
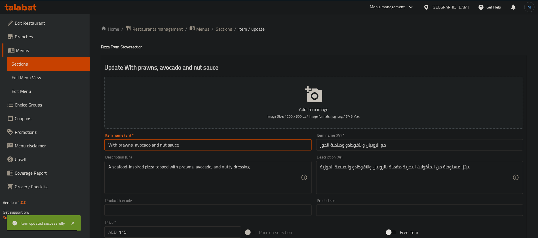
click at [236, 144] on input "With prawns, avocado and nut sauce" at bounding box center [207, 144] width 207 height 11
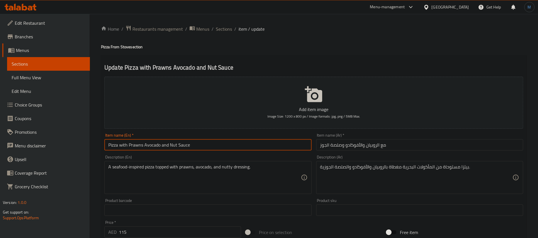
type input "Pizza with Prawns Avocado and Nut Sauce"
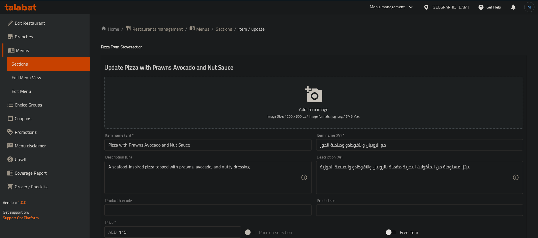
click at [409, 138] on div "Item name (Ar)   * مع الروبيان والأفوكادو وصلصة الجوز Item name (Ar) *" at bounding box center [419, 141] width 207 height 17
click at [408, 143] on input "مع الروبيان والأفوكادو وصلصة الجوز" at bounding box center [419, 144] width 207 height 11
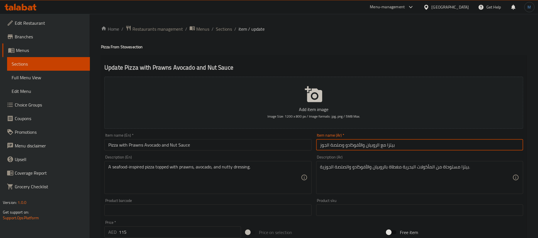
type input "بيتزا مع الروبيان والأفوكادو وصلصة الجوز"
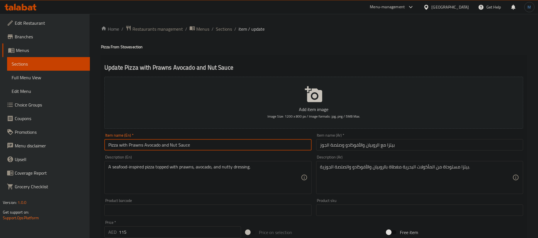
click at [240, 150] on input "Pizza with Prawns Avocado and Nut Sauce" at bounding box center [207, 144] width 207 height 11
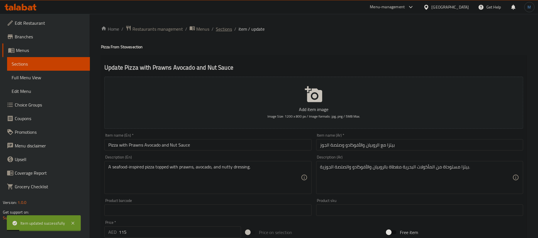
click at [222, 32] on span "Sections" at bounding box center [224, 29] width 16 height 7
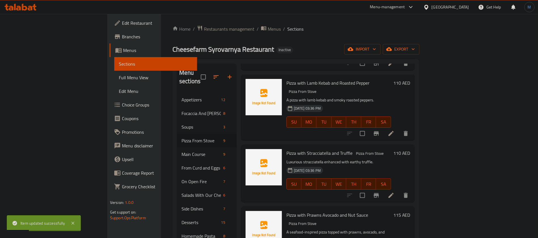
scroll to position [79, 0]
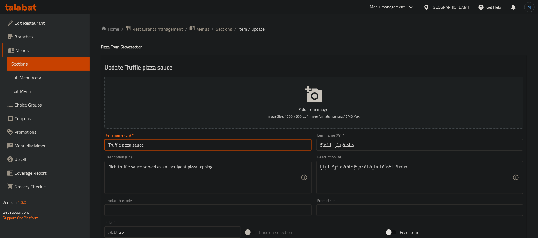
click at [264, 144] on input "Truffle pizza sauce" at bounding box center [207, 144] width 207 height 11
click at [129, 144] on input "Truffle Pizza Sauce" at bounding box center [207, 144] width 207 height 11
paste input "Pizza"
type input "Pizza Truffle Sauce"
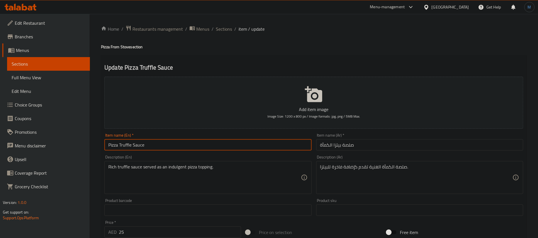
click at [337, 142] on input "صلصة بيتزا الكمأة" at bounding box center [419, 144] width 207 height 11
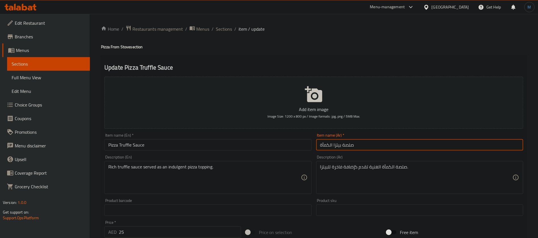
click at [337, 142] on input "صلصة بيتزا الكمأة" at bounding box center [419, 144] width 207 height 11
paste input "[PERSON_NAME]"
click at [325, 148] on input "بيتزا صلصة الكمأة" at bounding box center [419, 144] width 207 height 11
paste input "روفل"
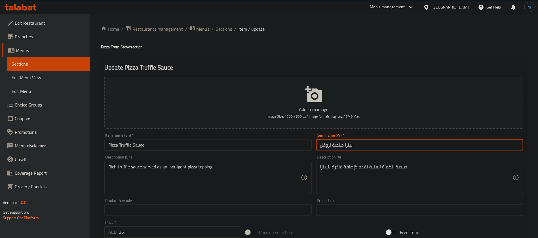
type input "بيتزا صلصة تروفل"
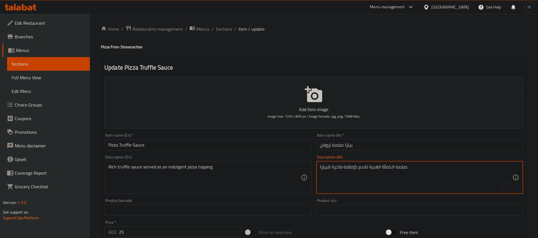
click at [393, 168] on textarea "صلصة الكمأة الغنية تقدم كإضافة فاخرة للبيتزا." at bounding box center [416, 177] width 192 height 27
paste textarea "روفل"
click at [272, 143] on input "Pizza Truffle Sauce" at bounding box center [207, 144] width 207 height 11
click at [342, 169] on textarea "صلصة تروفل الغنية تقدم كإضافة فاخرة للبيتزا." at bounding box center [416, 177] width 192 height 27
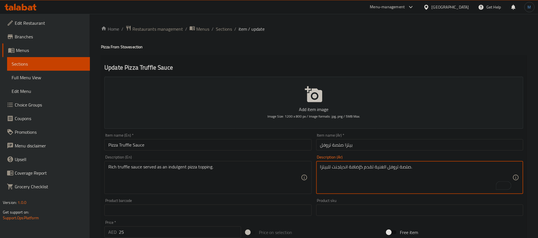
type textarea "صلصة تروفل الغنية تقدم كإضافة انديلجنت للبيتزا."
click at [207, 158] on div "Description (En) Rich truffle sauce served as an indulgent pizza topping. Descr…" at bounding box center [207, 174] width 207 height 39
click at [208, 132] on div "Item name (En)   * Pizza Truffle Sauce Item name (En) *" at bounding box center [208, 142] width 212 height 22
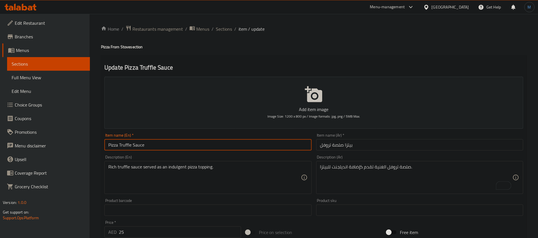
click at [202, 142] on input "Pizza Truffle Sauce" at bounding box center [207, 144] width 207 height 11
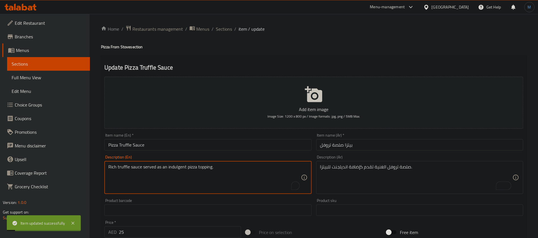
click at [174, 168] on textarea "Rich truffle sauce served as an indulgent pizza topping." at bounding box center [204, 177] width 192 height 27
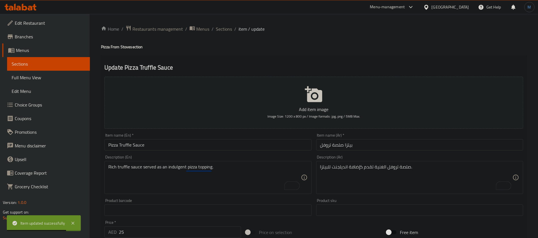
click at [269, 139] on div "Item name (En)   * Pizza Truffle Sauce Item name (En) *" at bounding box center [207, 141] width 207 height 17
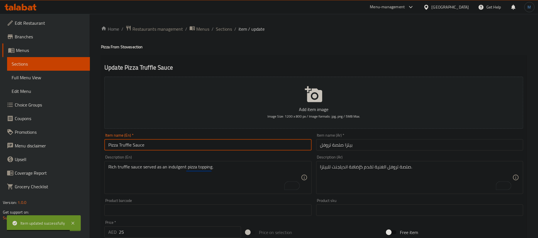
click at [267, 142] on input "Pizza Truffle Sauce" at bounding box center [207, 144] width 207 height 11
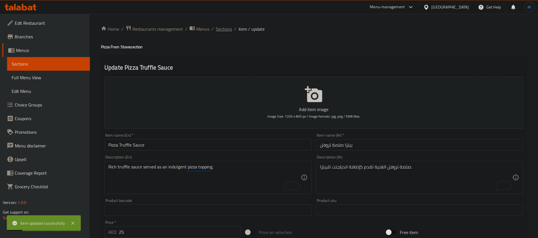
click at [225, 28] on span "Sections" at bounding box center [224, 29] width 16 height 7
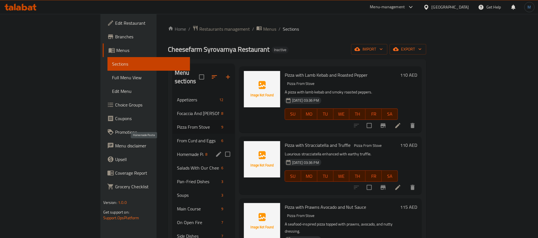
click at [177, 151] on span "Homemade Pasta" at bounding box center [190, 154] width 26 height 7
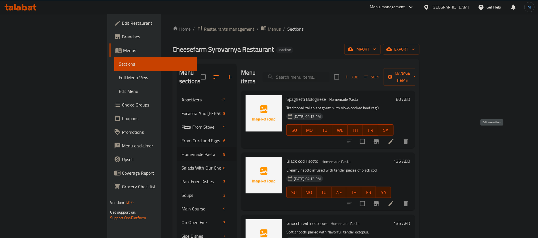
click at [394, 139] on icon at bounding box center [391, 141] width 5 height 5
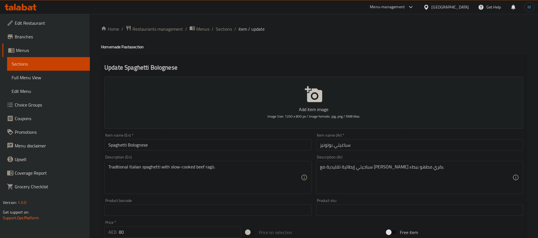
click at [286, 144] on input "Spaghetti Bolognese" at bounding box center [207, 144] width 207 height 11
click at [254, 160] on div "Description (En) Traditional Italian spaghetti with slow-cooked beef ragù. Desc…" at bounding box center [207, 174] width 207 height 39
click at [247, 154] on div "Description (En) Traditional Italian spaghetti with slow-cooked beef ragù. Desc…" at bounding box center [208, 174] width 212 height 43
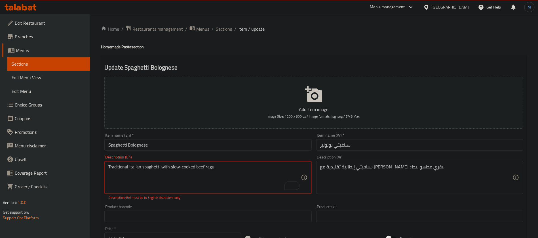
type textarea "Traditional Italian spaghetti with slow-cooked beef ragu."
click at [275, 139] on input "Spaghetti Bolognese" at bounding box center [207, 144] width 207 height 11
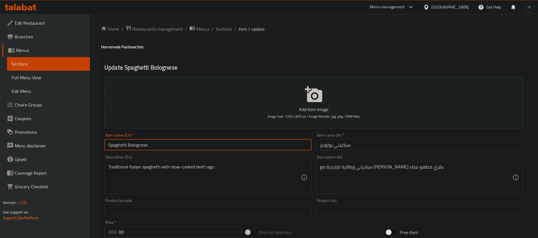
click at [295, 144] on input "Spaghetti Bolognese" at bounding box center [207, 144] width 207 height 11
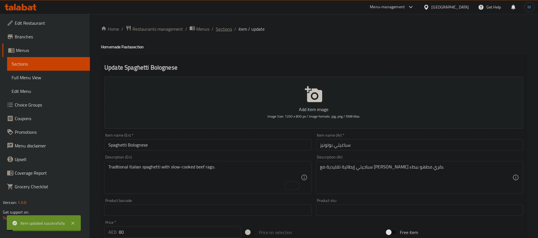
click at [227, 32] on span "Sections" at bounding box center [224, 29] width 16 height 7
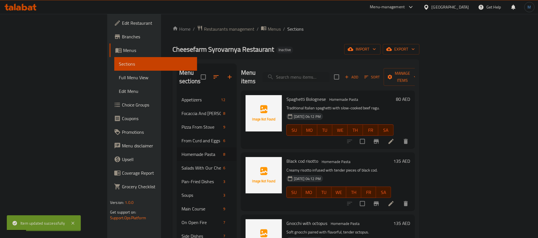
click at [399, 198] on li at bounding box center [391, 203] width 16 height 10
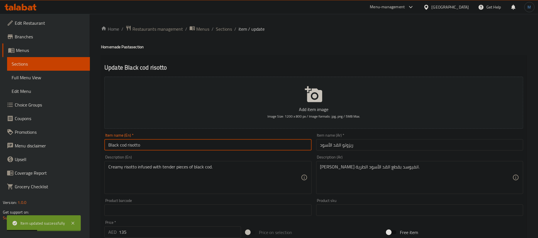
click at [282, 146] on input "Black cod risotto" at bounding box center [207, 144] width 207 height 11
click at [234, 34] on div "Home / Restaurants management / Menus / Sections / item / update Homemade Pasta…" at bounding box center [314, 207] width 426 height 364
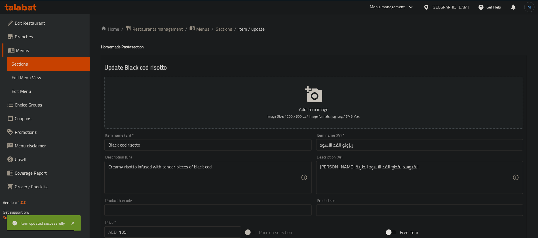
click at [232, 32] on ol "Home / Restaurants management / Menus / Sections / item / update" at bounding box center [314, 28] width 426 height 7
click at [228, 30] on span "Sections" at bounding box center [224, 29] width 16 height 7
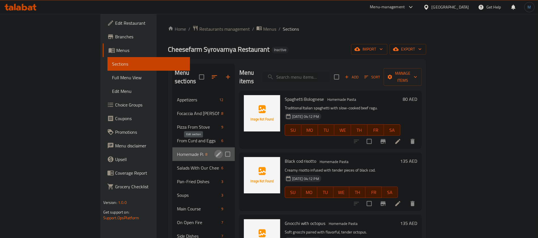
click at [216, 152] on icon "edit" at bounding box center [218, 154] width 5 height 5
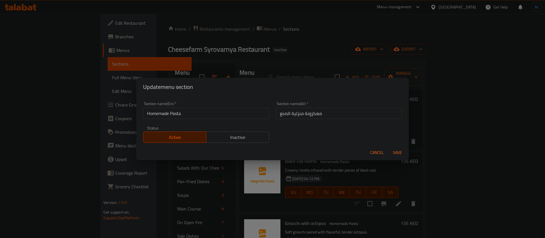
click at [313, 114] on input "معكرونة منزلية الصنع" at bounding box center [339, 113] width 126 height 11
type input "مكرونة منزلية الصنع"
click at [388, 147] on button "Save" at bounding box center [397, 152] width 18 height 11
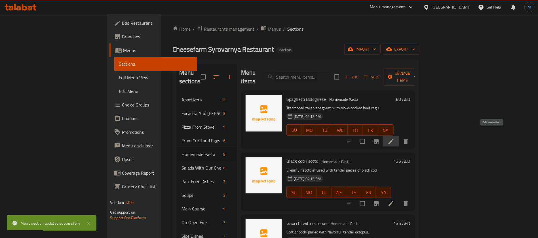
click at [394, 139] on icon at bounding box center [391, 141] width 5 height 5
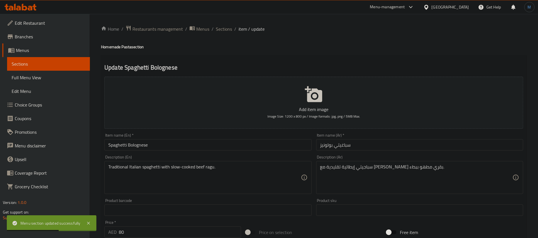
click at [126, 50] on h4 "Homemade Pasta section" at bounding box center [314, 47] width 426 height 6
copy h4 "Pasta"
click at [157, 144] on input "Spaghetti Bolognese" at bounding box center [207, 144] width 207 height 11
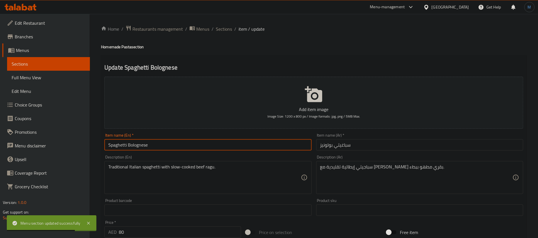
paste input "Pasta"
type input "Spaghetti Bolognese Pasta"
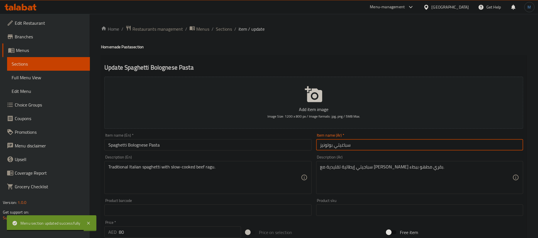
click at [367, 148] on input "سباغيتي بولونيز" at bounding box center [419, 144] width 207 height 11
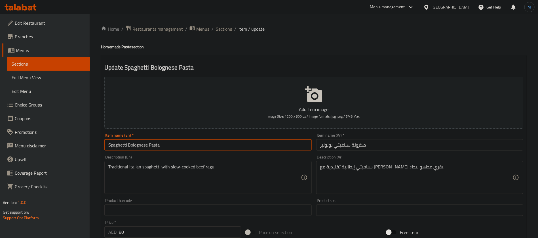
click at [126, 148] on input "Spaghetti Bolognese Pasta" at bounding box center [207, 144] width 207 height 11
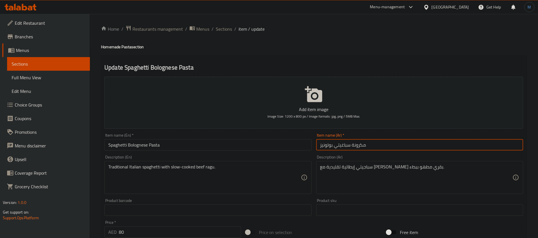
click at [345, 144] on input "مكرونة سباغيتي بولونيز" at bounding box center [419, 144] width 207 height 11
paste input "سباجيتي"
type input "مكرونة إسباجيتي بولونيز"
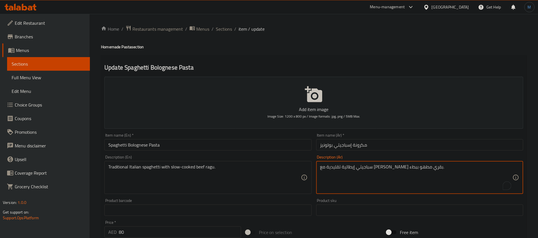
click at [414, 167] on textarea "سباجيتي إيطالية تقليدية مع راجو لحم بقري مطهو ببطء." at bounding box center [416, 177] width 192 height 27
paste textarea "سباجيتي"
type textarea "إسباجيتي إيطالية تقليدية مع راجو لحم بقري مطهو ببطء."
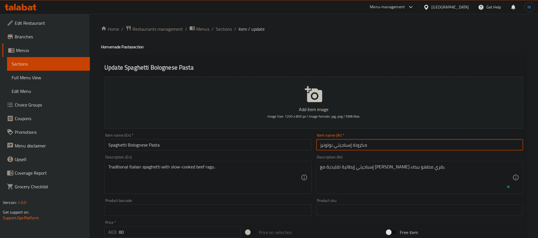
click at [380, 143] on input "مكرونة إسباجيتي بولونيز" at bounding box center [419, 144] width 207 height 11
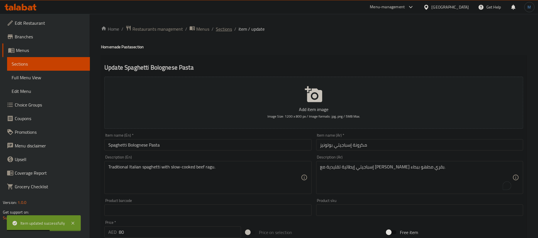
click at [221, 32] on span "Sections" at bounding box center [224, 29] width 16 height 7
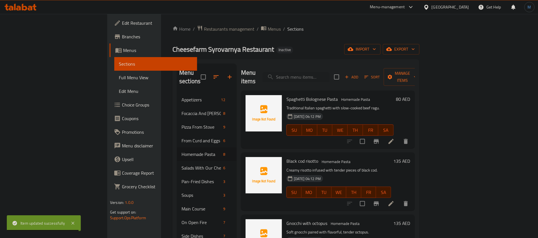
click at [307, 95] on span "Spaghetti Bolognese Pasta" at bounding box center [312, 99] width 51 height 9
copy span "Pasta"
click at [399, 198] on li at bounding box center [391, 203] width 16 height 10
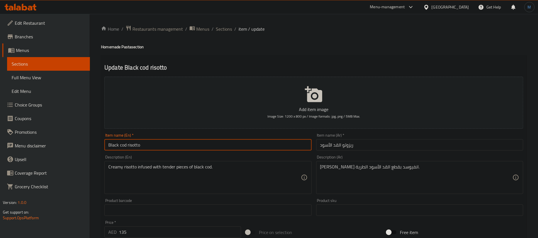
click at [168, 148] on input "Black cod risotto" at bounding box center [207, 144] width 207 height 11
paste input "Pasta"
type input "Black cod risotto Pasta"
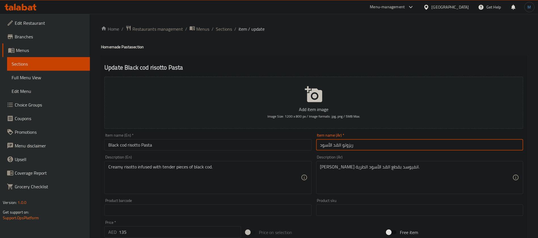
click at [386, 150] on input "ريزوتو القد الأسود" at bounding box center [419, 144] width 207 height 11
type input "مكرونة ريزوتو القد الأسود"
click at [188, 147] on input "Black cod risotto Pasta" at bounding box center [207, 144] width 207 height 11
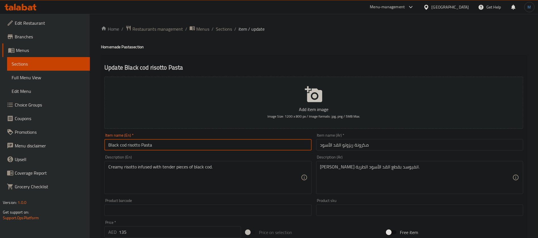
type input "Black Cod Risotto Pasta"
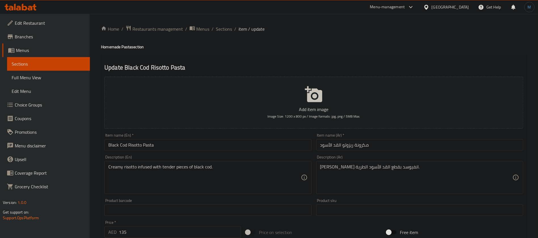
click at [103, 143] on div "Item name (En)   * Black Cod Risotto Pasta Item name (En) *" at bounding box center [208, 142] width 212 height 22
click at [110, 145] on input "Black Cod Risotto Pasta" at bounding box center [207, 144] width 207 height 11
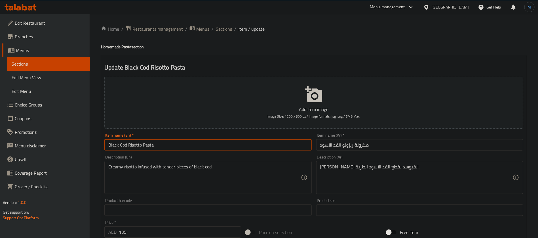
click at [110, 146] on input "Black Cod Risotto Pasta" at bounding box center [207, 144] width 207 height 11
drag, startPoint x: 110, startPoint y: 146, endPoint x: 119, endPoint y: 146, distance: 9.1
click at [119, 146] on input "Black Cod Risotto Pasta" at bounding box center [207, 144] width 207 height 11
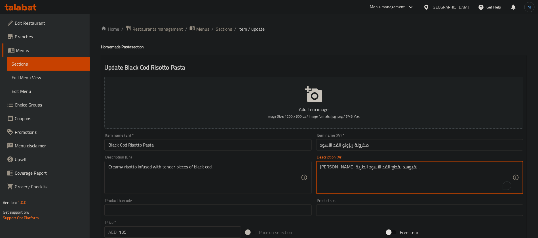
click at [379, 165] on textarea "[PERSON_NAME] انفيوسد بقطع القد الأسود الطرية." at bounding box center [416, 177] width 192 height 27
click at [329, 167] on textarea "ريزوتو كريمي مشبعة بقطع القد الأسود الطرية." at bounding box center [416, 177] width 192 height 27
type textarea "ريزوتو كريمي مشبعة بقطع القد الأسود التندر."
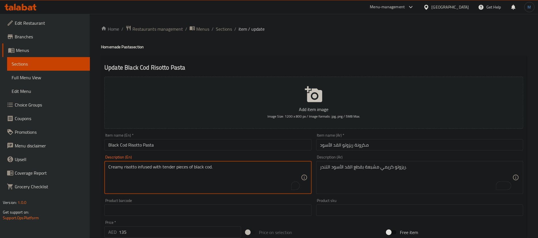
click at [142, 169] on textarea "Creamy risotto infused with tender pieces of black cod." at bounding box center [204, 177] width 192 height 27
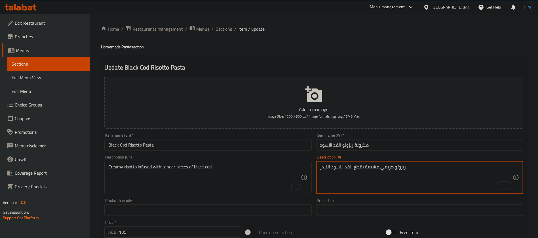
click at [371, 166] on textarea "ريزوتو كريمي مشبعة بقطع القد الأسود التندر." at bounding box center [416, 177] width 192 height 27
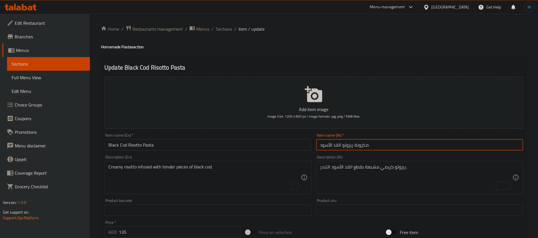
click at [375, 142] on input "مكرونة ريزوتو القد الأسود" at bounding box center [419, 144] width 207 height 11
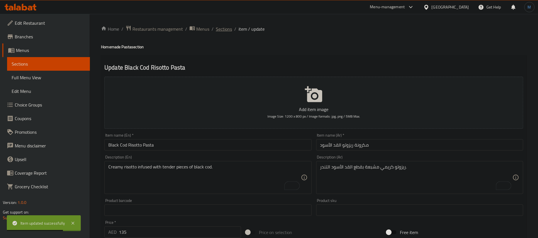
click at [225, 32] on span "Sections" at bounding box center [224, 29] width 16 height 7
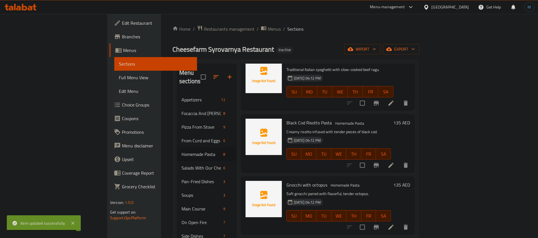
scroll to position [43, 0]
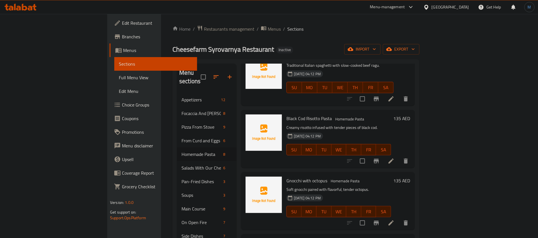
click at [303, 114] on span "Black Cod Risotto Pasta" at bounding box center [309, 118] width 45 height 9
copy span "Pasta"
click at [399, 218] on li at bounding box center [391, 223] width 16 height 10
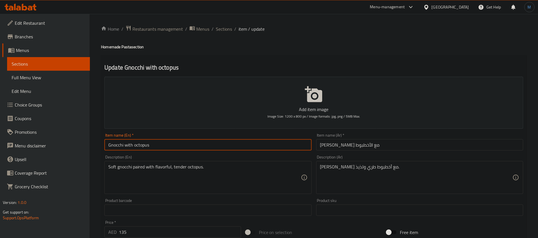
click at [214, 144] on input "Gnocchi with octopus" at bounding box center [207, 144] width 207 height 11
paste input "Pasta"
type input "Gnocchi with Octopus Pasta"
click at [388, 145] on input "جنوتشي مع الأخطبوط" at bounding box center [419, 144] width 207 height 11
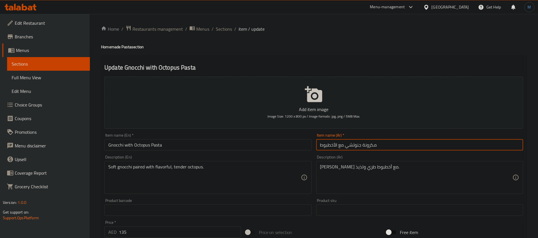
type input "مكرونة جنوتشي مع الأخطبوط"
click at [255, 192] on div "Soft gnocchi paired with flavorful, tender octopus. Description (En)" at bounding box center [207, 177] width 207 height 33
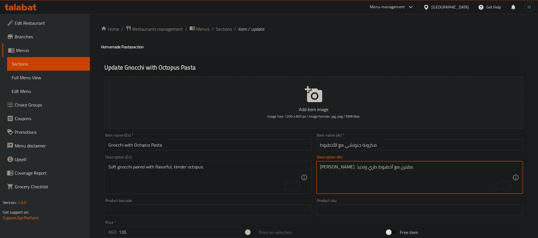
click at [338, 165] on textarea "جنوتشي طري مقترن مع أخطبوط طري ولذيذ." at bounding box center [416, 177] width 192 height 27
type textarea "جنوتشي طري مقترن مع أخطبوط تندر ولذيذ."
click at [379, 142] on input "مكرونة جنوتشي مع الأخطبوط" at bounding box center [419, 144] width 207 height 11
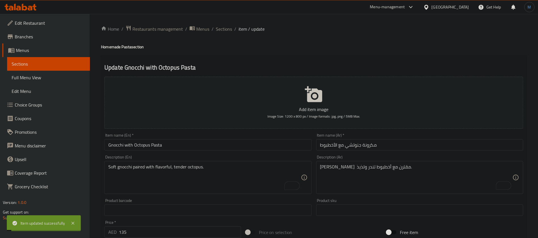
click at [220, 32] on span "Sections" at bounding box center [224, 29] width 16 height 7
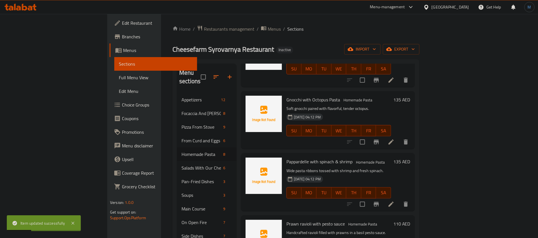
scroll to position [128, 0]
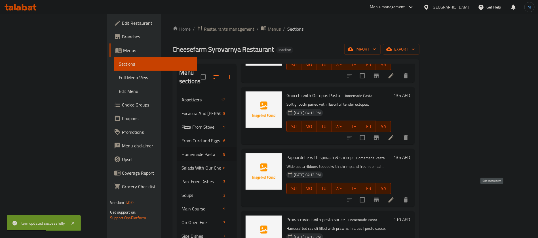
click at [395, 196] on icon at bounding box center [391, 199] width 7 height 7
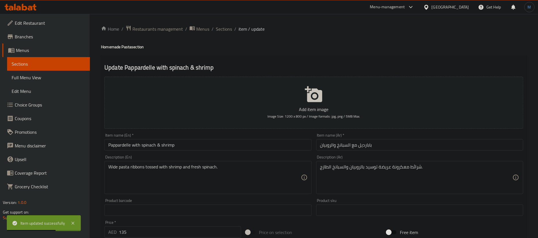
click at [281, 148] on input "Pappardelle with spinach & shrimp" at bounding box center [207, 144] width 207 height 11
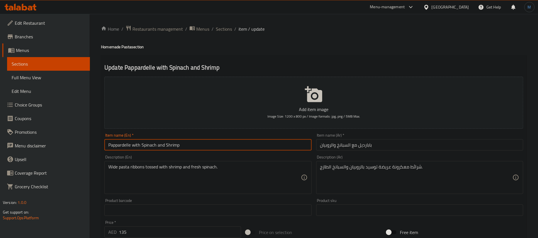
type input "Pappardelle with Spinach and Shrimp"
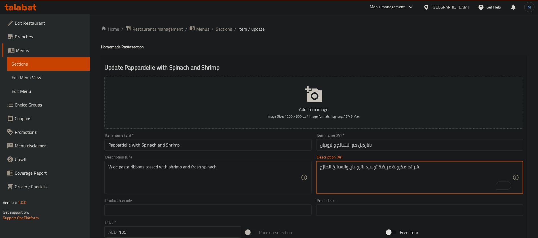
type textarea "شرائط مكرونة عريضة توسيد بالروبيان والسبانخ الطازج."
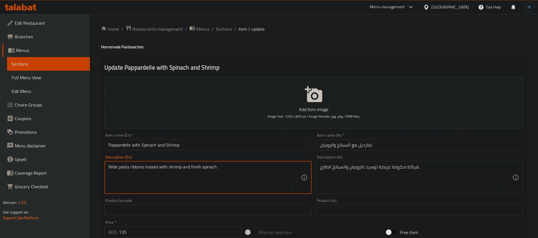
drag, startPoint x: 135, startPoint y: 165, endPoint x: 117, endPoint y: 167, distance: 18.3
click at [117, 167] on textarea "Wide pasta ribbons tossed with shrimp and fresh spinach." at bounding box center [204, 177] width 192 height 27
click at [115, 167] on textarea "Wide pasta ribbons tossed with shrimp and fresh spinach." at bounding box center [204, 177] width 192 height 27
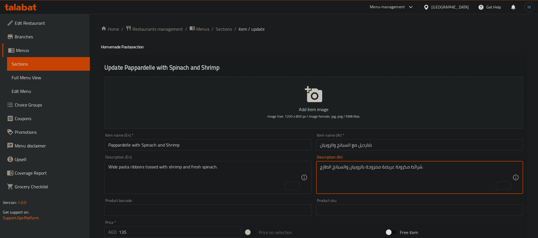
type textarea "شرائط مكرونة عريضة ممزوجة بالروبيان والسبانخ الطازج."
click at [275, 140] on input "Pappardelle with Spinach and Shrimp" at bounding box center [207, 144] width 207 height 11
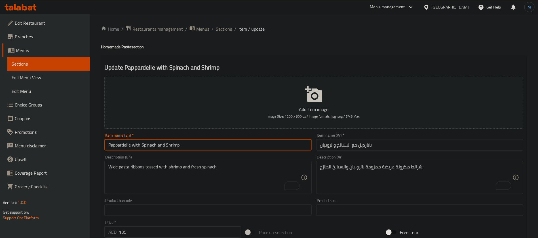
click at [224, 32] on span "Sections" at bounding box center [224, 29] width 16 height 7
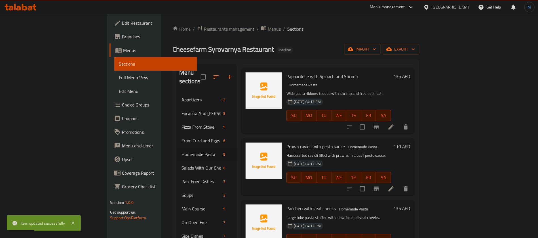
scroll to position [213, 0]
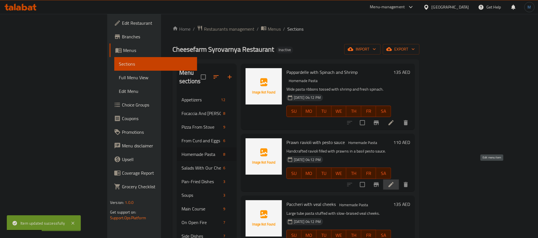
click at [395, 181] on icon at bounding box center [391, 184] width 7 height 7
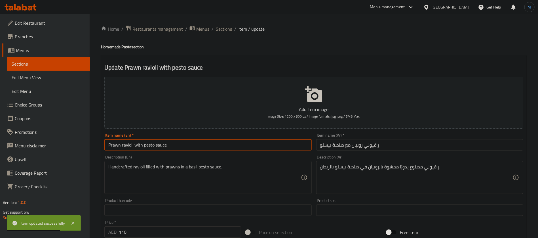
click at [264, 148] on input "Prawn ravioli with pesto sauce" at bounding box center [207, 144] width 207 height 11
type input "Prawn Ravioli with Pesto Sauce"
click at [271, 149] on input "Prawn Ravioli with Pesto Sauce" at bounding box center [207, 144] width 207 height 11
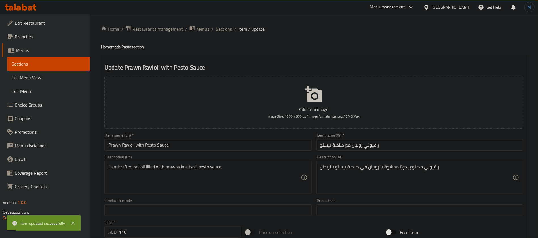
click at [223, 28] on span "Sections" at bounding box center [224, 29] width 16 height 7
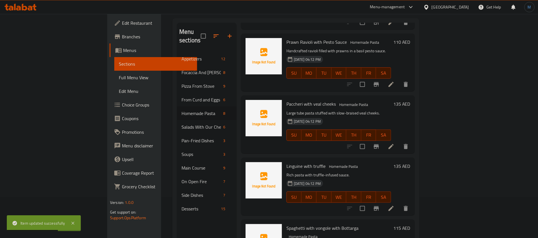
scroll to position [79, 0]
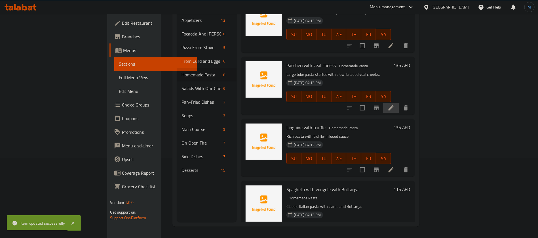
click at [399, 103] on li at bounding box center [391, 108] width 16 height 10
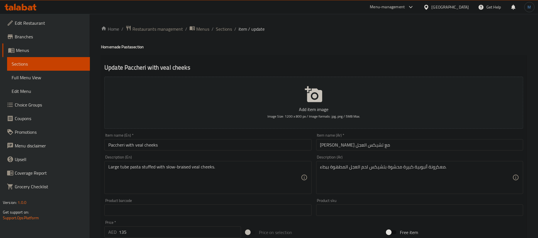
click at [276, 135] on div "Item name (En)   * Paccheri with veal cheeks Item name (En) *" at bounding box center [207, 141] width 207 height 17
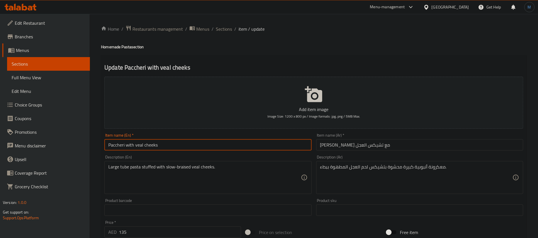
click at [275, 139] on input "Paccheri with veal cheeks" at bounding box center [207, 144] width 207 height 11
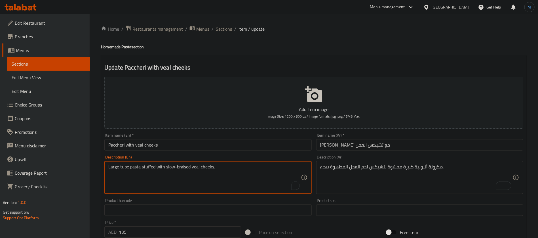
drag, startPoint x: 113, startPoint y: 166, endPoint x: 132, endPoint y: 165, distance: 18.8
click at [132, 165] on textarea "Large tube pasta stuffed with slow-braised veal cheeks." at bounding box center [204, 177] width 192 height 27
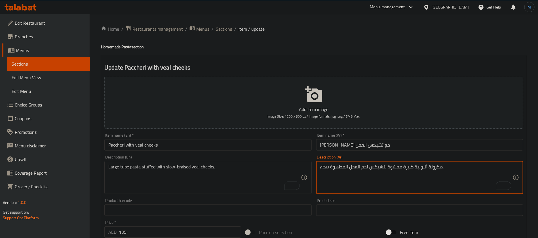
click at [424, 169] on textarea "مكرونة أنبوبية كبيرة محشوة بتشيكس لحم العجل المطهوة ببطء." at bounding box center [416, 177] width 192 height 27
type textarea "مكرونة تيوب كبيرة محشوة بتشيكس لحم العجل المطهوة ببطء."
click at [362, 148] on input "[PERSON_NAME] مع تشيكس العجل" at bounding box center [419, 144] width 207 height 11
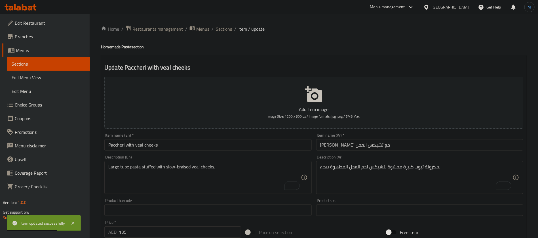
click at [227, 30] on span "Sections" at bounding box center [224, 29] width 16 height 7
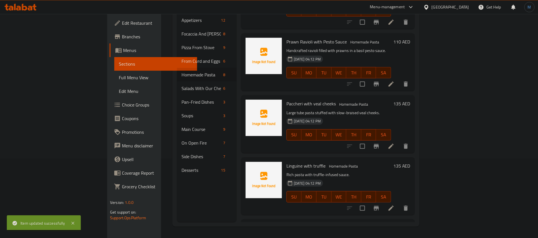
scroll to position [230, 0]
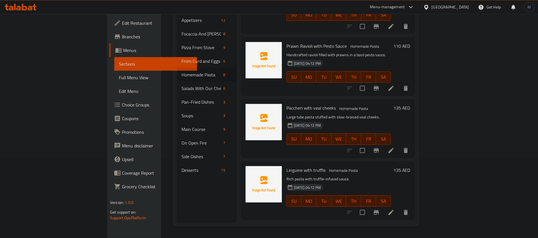
click at [411, 166] on div "135 AED" at bounding box center [400, 170] width 19 height 8
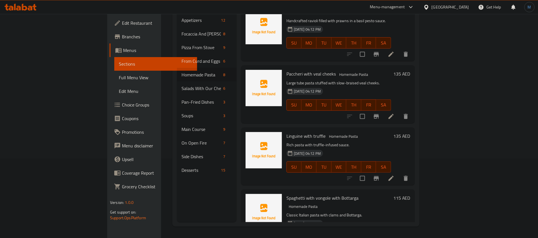
scroll to position [272, 0]
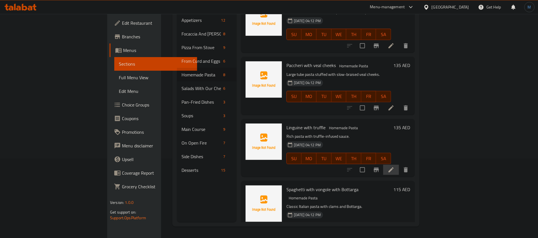
click at [395, 166] on icon at bounding box center [391, 169] width 7 height 7
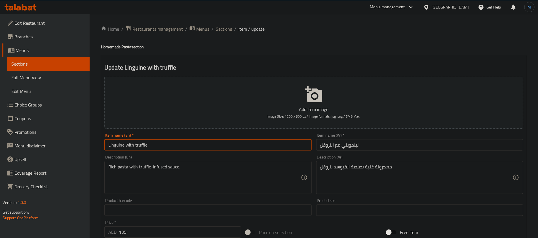
click at [176, 150] on input "Linguine with truffle" at bounding box center [207, 144] width 207 height 11
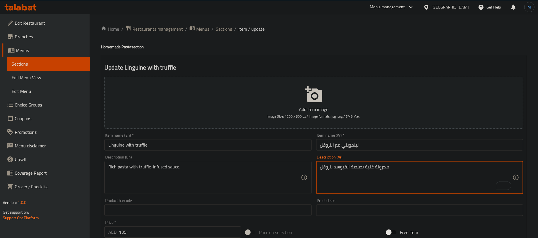
click at [346, 167] on textarea "مكرونة غنية بصلصة انفيوسد بتروفل" at bounding box center [416, 177] width 192 height 27
type textarea "مكرونة غنية بصلصة مشبعة بتروفل"
click at [194, 151] on div "Item name (En)   * Linguine with truffle Item name (En) *" at bounding box center [208, 142] width 212 height 22
click at [194, 148] on input "Linguine with truffle" at bounding box center [207, 144] width 207 height 11
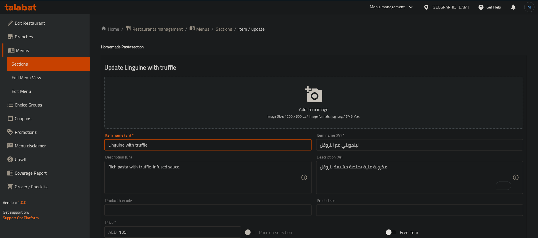
click at [225, 26] on span "Sections" at bounding box center [224, 29] width 16 height 7
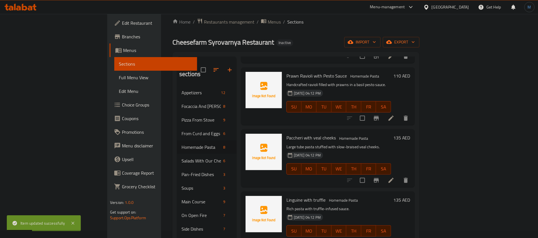
scroll to position [79, 0]
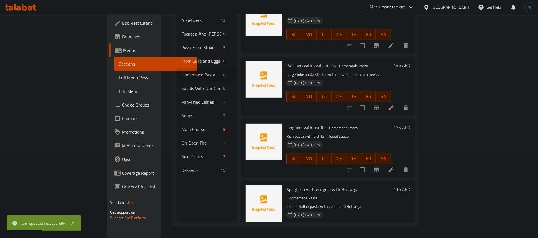
click at [399, 235] on li at bounding box center [391, 240] width 16 height 10
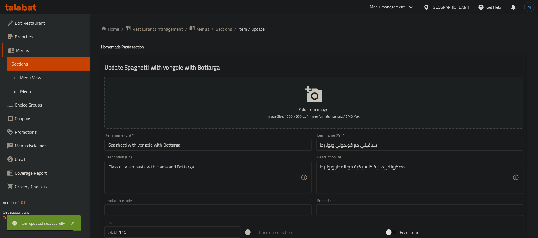
click at [221, 30] on span "Sections" at bounding box center [224, 29] width 16 height 7
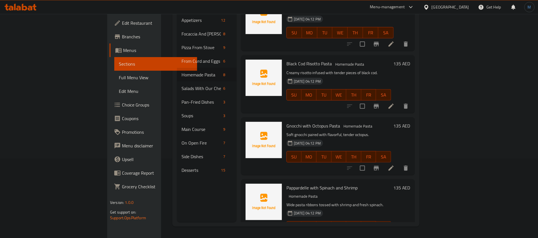
scroll to position [17, 0]
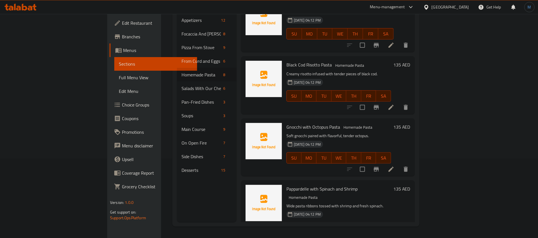
click at [305, 123] on span "Gnocchi with Octopus Pasta" at bounding box center [314, 127] width 54 height 9
copy span "Pasta"
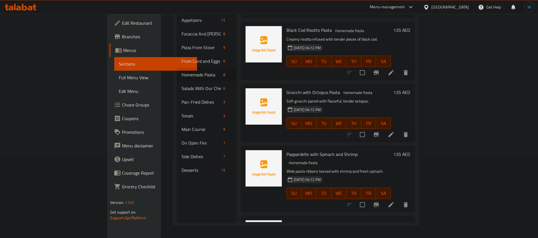
scroll to position [59, 0]
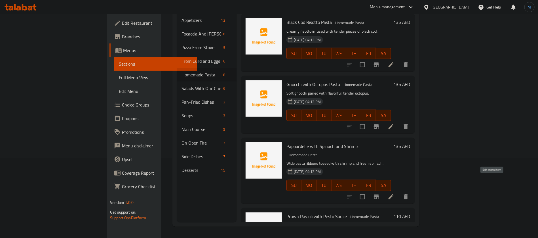
click at [395, 193] on icon at bounding box center [391, 196] width 7 height 7
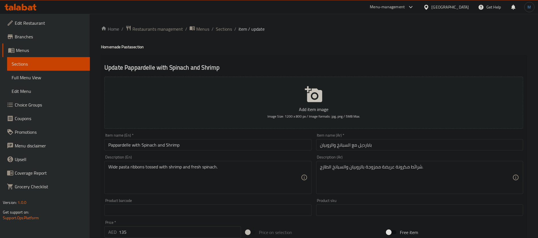
click at [237, 137] on div "Item name (En)   * Pappardelle with Spinach and Shrimp Item name (En) *" at bounding box center [207, 141] width 207 height 17
click at [241, 141] on input "Pappardelle with Spinach and Shrimp" at bounding box center [207, 144] width 207 height 11
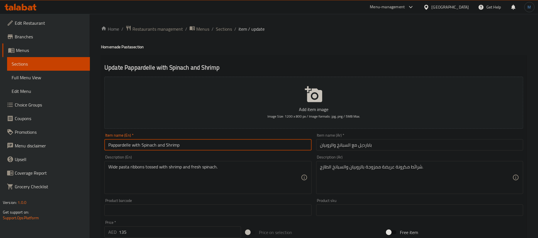
paste input "Pasta"
type input "Pappardelle with Spinach and Shrimp Pasta"
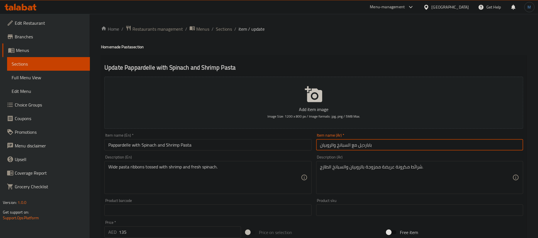
click at [391, 148] on input "بابارديل مع السبانخ والروبيان" at bounding box center [419, 144] width 207 height 11
click at [382, 146] on input "مكرونة بابارديل مع السبانخ والروبيان" at bounding box center [419, 144] width 207 height 11
type input "مكرونة بابارديل مع السبانخ والروبيان"
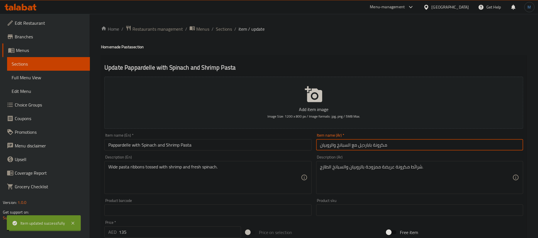
click at [225, 27] on span "Sections" at bounding box center [224, 29] width 16 height 7
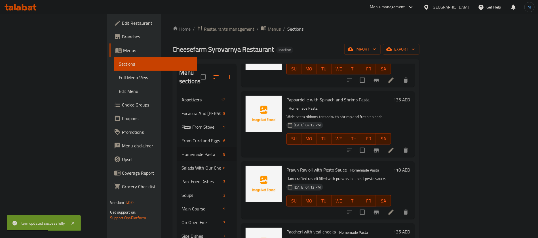
scroll to position [213, 0]
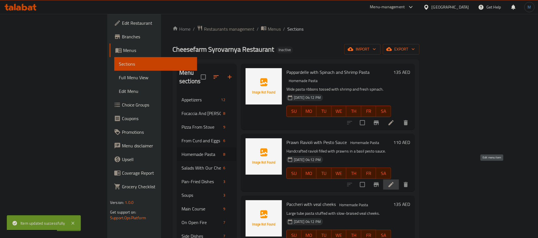
click at [394, 182] on icon at bounding box center [391, 184] width 5 height 5
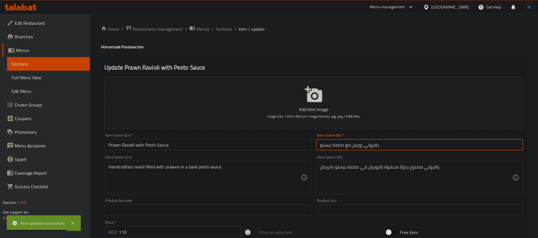
click at [401, 146] on input "رافيولي روبيان مع صلصة بيستو" at bounding box center [419, 144] width 207 height 11
paste input "مكرونة"
type input "مكرونة [PERSON_NAME] مع صلصة بيستو"
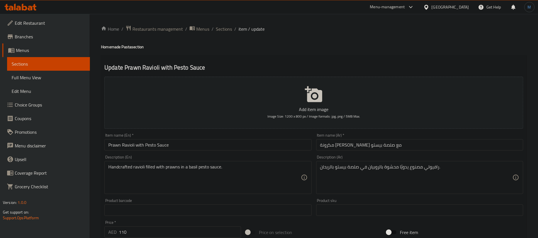
click at [128, 47] on h4 "Homemade Pasta section" at bounding box center [314, 47] width 426 height 6
copy h4 "Pasta"
click at [185, 148] on input "Prawn Ravioli with Pesto Sauce" at bounding box center [207, 144] width 207 height 11
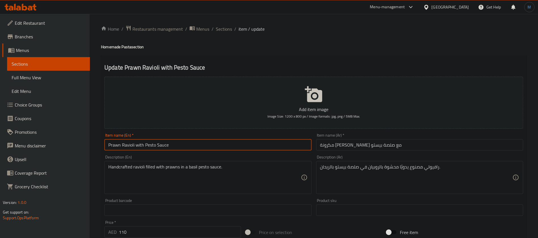
paste input "Pasta"
type input "Prawn Ravioli with Pesto Sauce Pasta"
click at [389, 147] on input "مكرونة [PERSON_NAME] مع صلصة بيستو" at bounding box center [419, 144] width 207 height 11
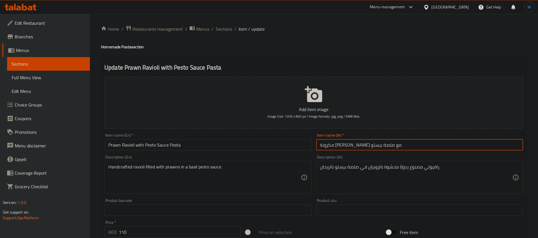
click at [389, 147] on input "مكرونة [PERSON_NAME] مع صلصة بيستو" at bounding box center [419, 144] width 207 height 11
click at [226, 30] on span "Sections" at bounding box center [224, 29] width 16 height 7
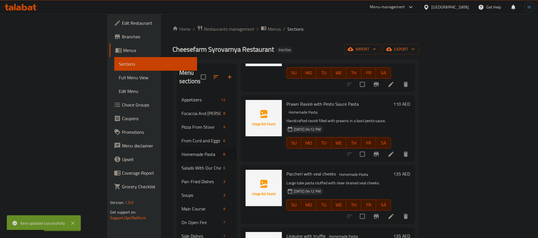
scroll to position [255, 0]
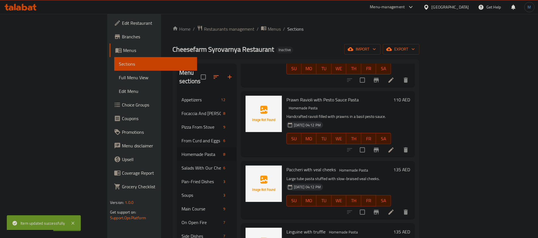
click at [399, 207] on li at bounding box center [391, 212] width 16 height 10
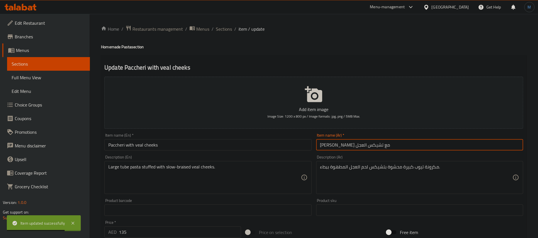
click at [369, 150] on input "باتشيري مع تشيكس العجل" at bounding box center [419, 144] width 207 height 11
click at [385, 148] on input "باتشيري مع تشيكس العجل" at bounding box center [419, 144] width 207 height 11
paste input "مكرونة"
type input "مكرونة [PERSON_NAME] مع تشيكس العجل"
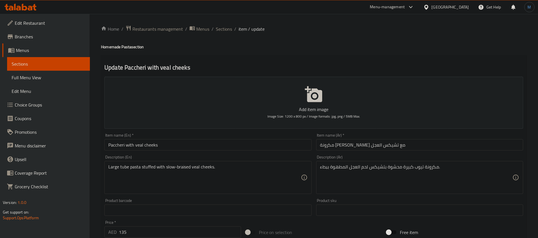
click at [133, 47] on h4 "Homemade Pasta section" at bounding box center [314, 47] width 426 height 6
click at [130, 47] on h4 "Homemade Pasta section" at bounding box center [314, 47] width 426 height 6
copy h4 "Pasta"
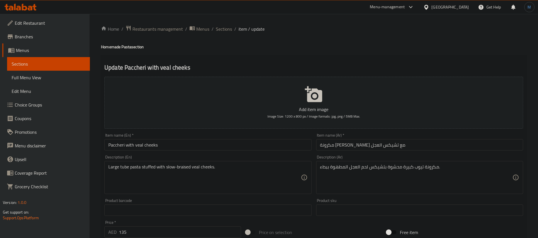
click at [195, 139] on div "Item name (En)   * Paccheri with veal cheeks Item name (En) *" at bounding box center [207, 141] width 207 height 17
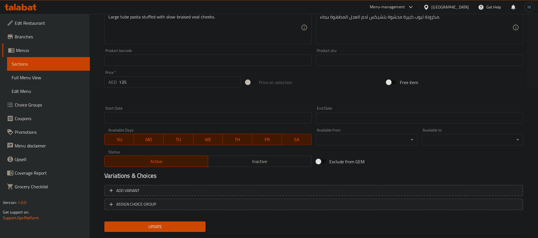
scroll to position [163, 0]
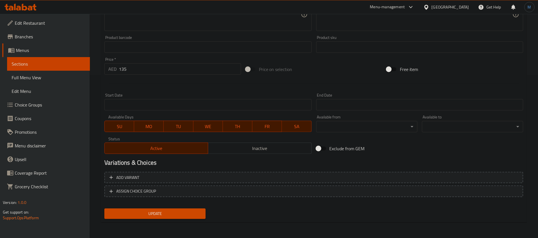
click at [196, 144] on span "Active" at bounding box center [156, 148] width 99 height 8
click at [198, 152] on button "Active" at bounding box center [156, 147] width 104 height 11
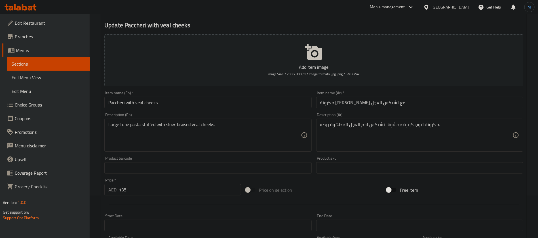
scroll to position [0, 0]
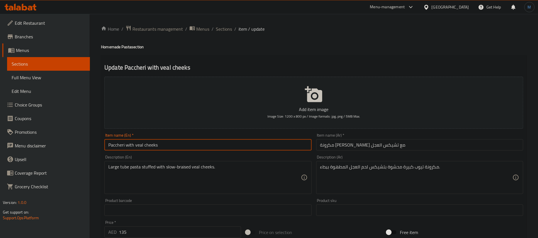
click at [172, 144] on input "Paccheri with veal cheeks" at bounding box center [207, 144] width 207 height 11
paste input "Pasta"
type input "Paccheri with veal cheeks Pasta"
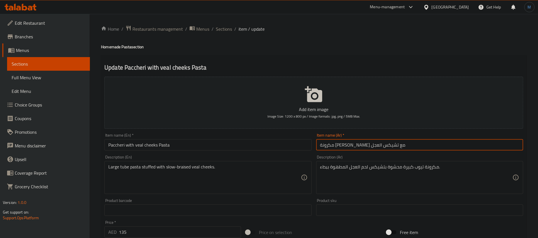
click at [380, 145] on input "مكرونة [PERSON_NAME] مع تشيكس العجل" at bounding box center [419, 144] width 207 height 11
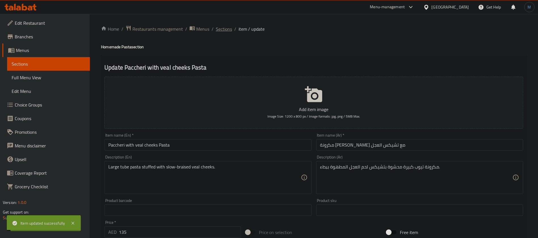
click at [221, 31] on span "Sections" at bounding box center [224, 29] width 16 height 7
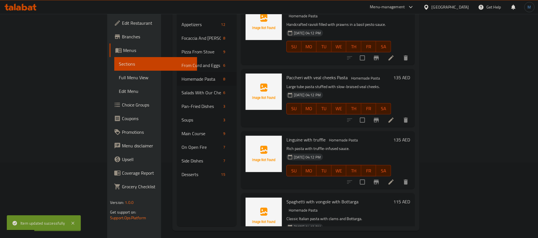
scroll to position [79, 0]
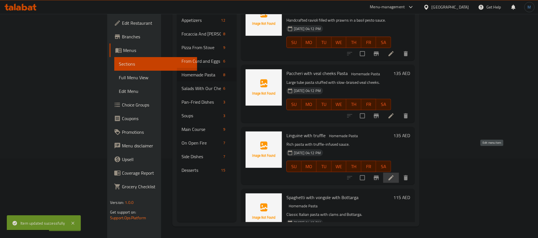
click at [395, 174] on icon at bounding box center [391, 177] width 7 height 7
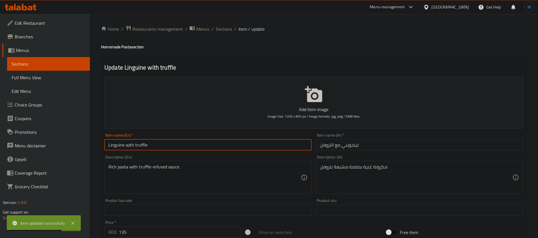
click at [223, 144] on input "Linguine with truffle" at bounding box center [207, 144] width 207 height 11
type input "Linguine with truffle"
click at [423, 150] on input "لينجويني مع التروفل" at bounding box center [419, 144] width 207 height 11
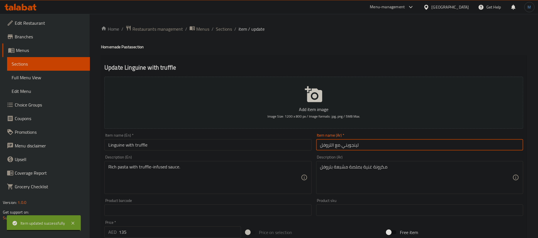
paste input "مكرونة"
type input "مكرونة لينجويني مع التروفل"
click at [129, 50] on h4 "Homemade Pasta section" at bounding box center [314, 47] width 426 height 6
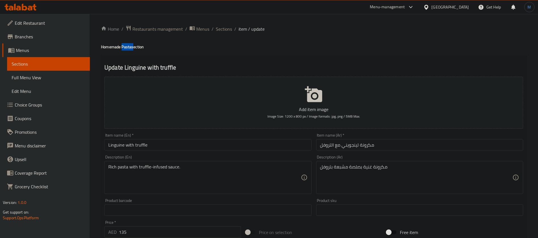
click at [129, 50] on h4 "Homemade Pasta section" at bounding box center [314, 47] width 426 height 6
copy h4 "Pasta"
click at [188, 142] on input "Linguine with truffle" at bounding box center [207, 144] width 207 height 11
paste input "Pasta"
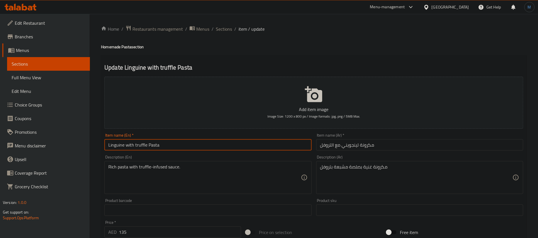
scroll to position [43, 0]
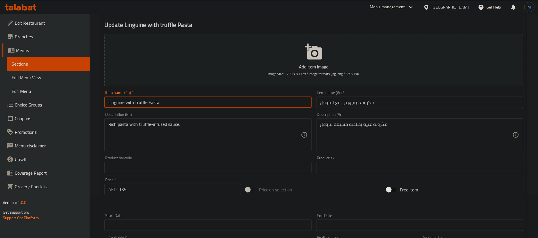
type input "Linguine with truffle Pasta"
click at [368, 108] on div "Item name (Ar)   * مكرونة لينجويني مع التروفل Item name (Ar) *" at bounding box center [420, 99] width 212 height 22
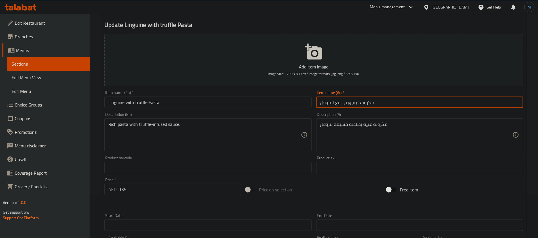
click at [368, 104] on input "مكرونة لينجويني مع التروفل" at bounding box center [419, 102] width 207 height 11
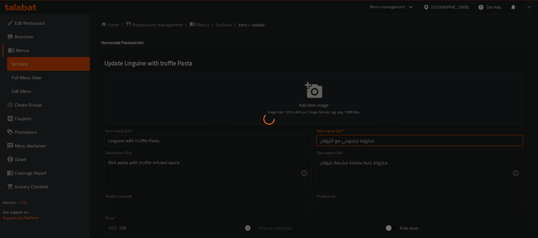
scroll to position [0, 0]
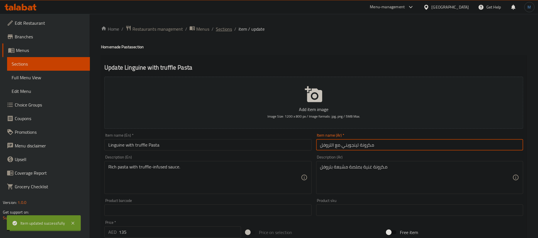
click at [222, 30] on span "Sections" at bounding box center [224, 29] width 16 height 7
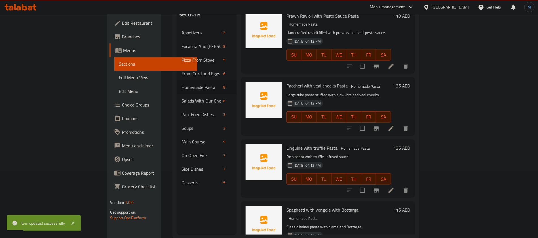
scroll to position [79, 0]
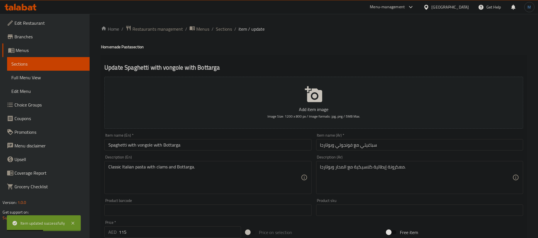
click at [418, 146] on input "سباغيتي مع فونجولي وبوتارجا" at bounding box center [419, 144] width 207 height 11
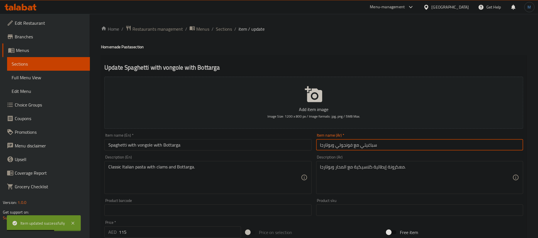
paste input "مكرونة"
type input "مكرونة سباغيتي مع فونجولي وبوتارجا"
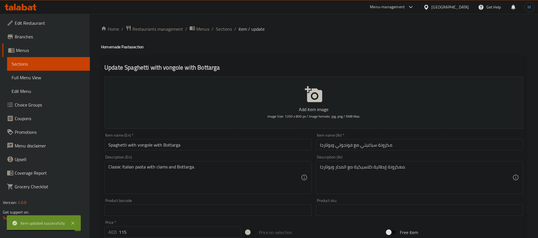
click at [127, 48] on h4 "Homemade Pasta section" at bounding box center [314, 47] width 426 height 6
copy h4 "Pasta"
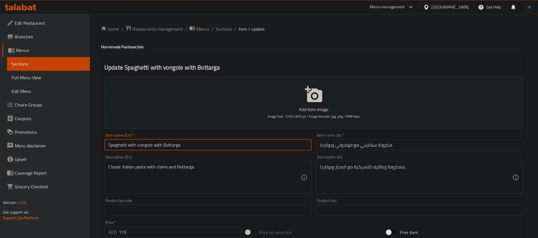
click at [192, 141] on input "Spaghetti with vongole with Bottarga" at bounding box center [207, 144] width 207 height 11
paste input "Pasta"
type input "Spaghetti with vongole with Bottarga Pasta"
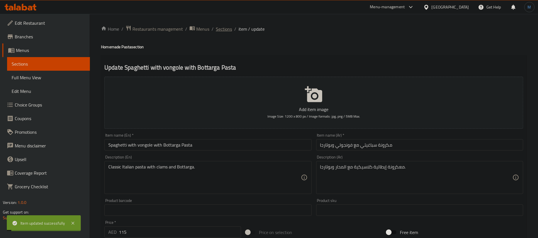
click at [229, 30] on span "Sections" at bounding box center [224, 29] width 16 height 7
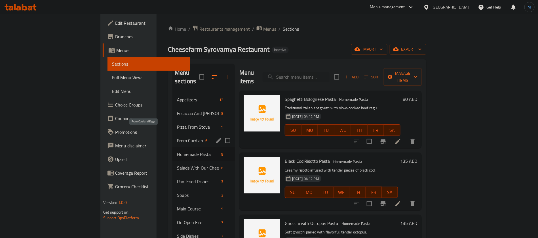
click at [177, 137] on span "From Curd and Eggs" at bounding box center [190, 140] width 26 height 7
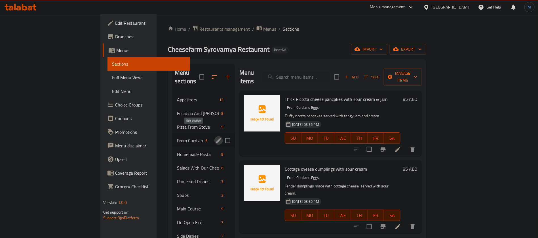
click at [215, 137] on icon "edit" at bounding box center [218, 140] width 7 height 7
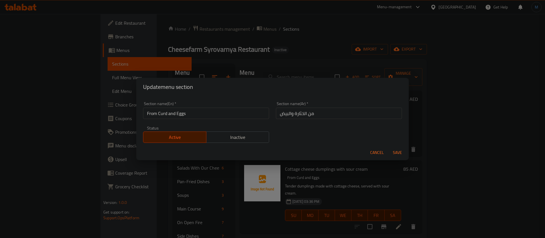
click at [164, 115] on input "From Curd and Eggs" at bounding box center [206, 113] width 126 height 11
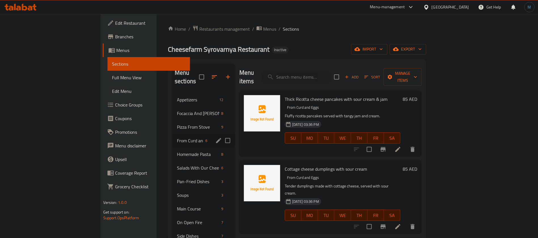
click at [215, 137] on icon "edit" at bounding box center [218, 140] width 7 height 7
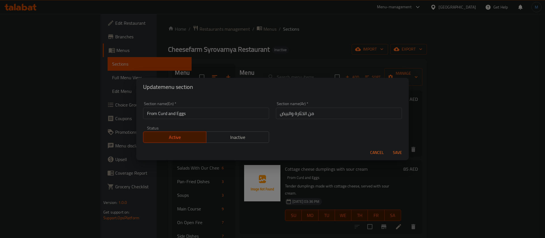
click at [375, 150] on span "Cancel" at bounding box center [377, 152] width 14 height 7
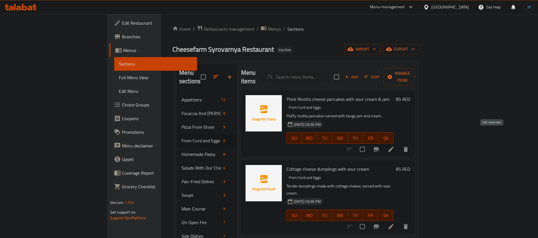
click at [395, 146] on icon at bounding box center [391, 149] width 7 height 7
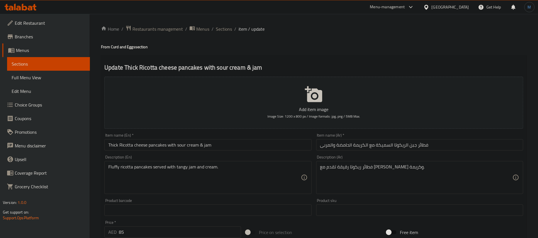
click at [274, 145] on input "Thick Ricotta cheese pancakes with sour cream & jam" at bounding box center [207, 144] width 207 height 11
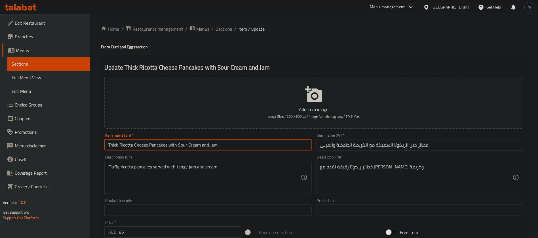
type input "Thick Ricotta Cheese Pancakes with Sour Cream and Jam"
click at [423, 147] on input "فطائر جبن الريكوتا السميكة مع الكريمة الحامضة والمربى" at bounding box center [419, 144] width 207 height 11
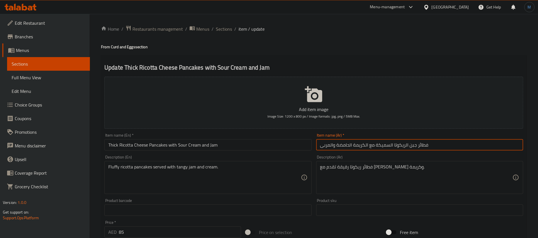
click at [423, 147] on input "فطائر جبن الريكوتا السميكة مع الكريمة الحامضة والمربى" at bounding box center [419, 144] width 207 height 11
type input "بان كيك جبن الريكوتا السميكة مع الكريمة الحامضة والمربى"
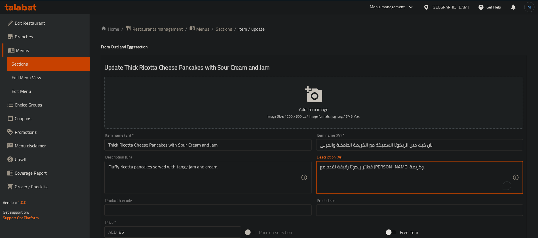
click at [385, 168] on textarea "فطائر ريكوتا رقيقة تقدم مع مربى حامض وكريمة." at bounding box center [416, 177] width 192 height 27
type textarea "فطائر ريكوتا فلافي تقدم مع مربى منعشة وكريمة."
click at [481, 148] on input "بان كيك جبن الريكوتا السميكة مع الكريمة الحامضة والمربى" at bounding box center [419, 144] width 207 height 11
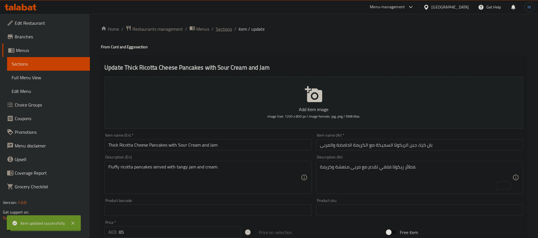
click at [226, 26] on span "Sections" at bounding box center [224, 29] width 16 height 7
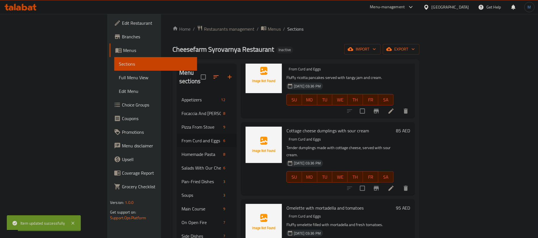
scroll to position [43, 0]
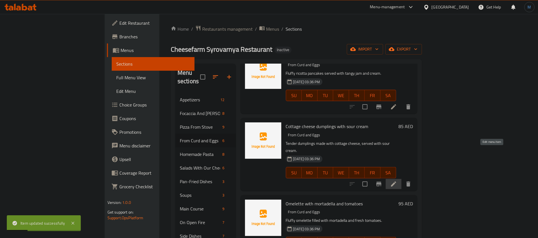
click at [397, 181] on icon at bounding box center [394, 184] width 7 height 7
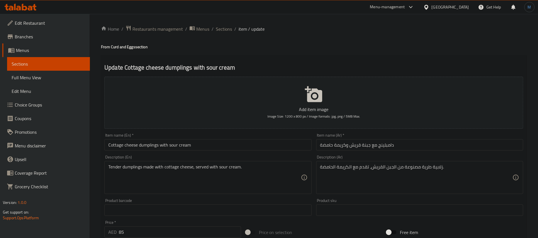
click at [387, 146] on input "دامبلينج مع جبنة قريش وكريمة حامضة" at bounding box center [419, 144] width 207 height 11
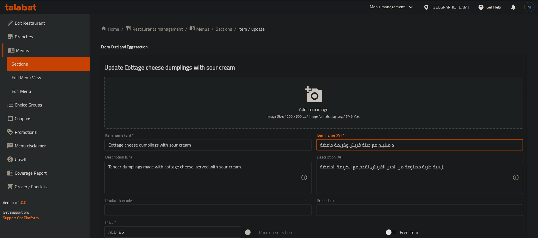
click at [387, 146] on input "دامبلينج مع جبنة قريش وكريمة حامضة" at bounding box center [419, 144] width 207 height 11
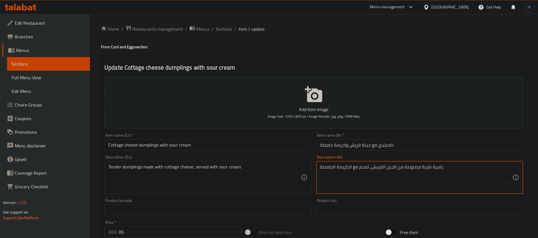
click at [434, 169] on textarea "زلابية طرية مصنوعة من الجبن القريش، تقدم مع الكريمة الحامضة." at bounding box center [416, 177] width 192 height 27
paste textarea "امبلينج"
click at [423, 169] on textarea "دامبلينج طرية مصنوعة من الجبن القريش، تقدم مع الكريمة الحامضة." at bounding box center [416, 177] width 192 height 27
type textarea "دامبلينج تندر مصنوعة من الجبن القريش، تقدم مع الكريمة الحامضة."
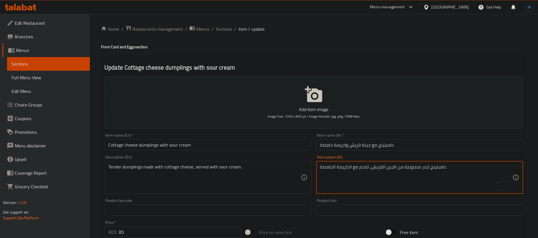
click at [273, 147] on input "Cottage cheese dumplings with sour cream" at bounding box center [207, 144] width 207 height 11
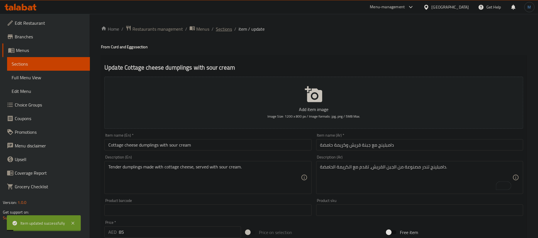
click at [228, 26] on span "Sections" at bounding box center [224, 29] width 16 height 7
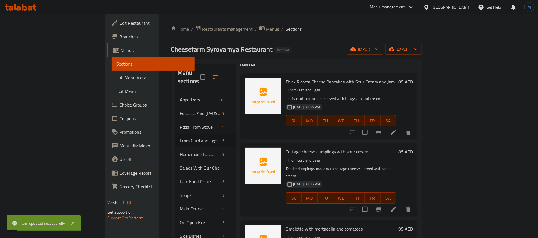
scroll to position [85, 0]
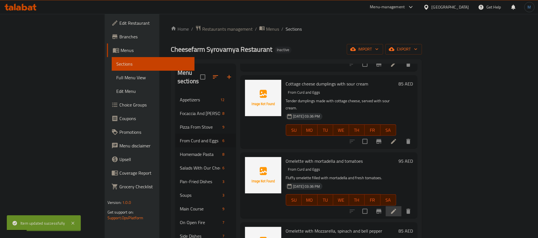
click at [402, 206] on li at bounding box center [394, 211] width 16 height 10
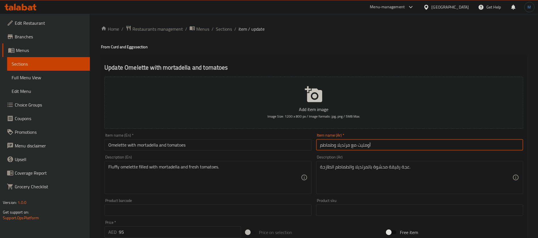
click at [365, 148] on input "أومليت مع مرتديلا وطماطم" at bounding box center [419, 144] width 207 height 11
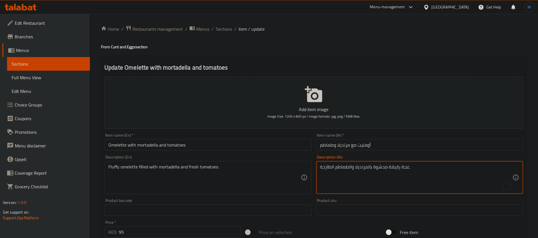
click at [410, 166] on textarea "عجة رقيقة محشوة بالمرتديلا والطماطم الطازجة." at bounding box center [416, 177] width 192 height 27
click at [405, 169] on textarea "عجة رقيقة محشوة بالمرتديلا والطماطم الطازجة." at bounding box center [416, 177] width 192 height 27
paste textarea "ومليت"
click at [393, 170] on textarea "أومليت رقيقة محشوة بالمرتديلا والطماطم الطازجة." at bounding box center [416, 177] width 192 height 27
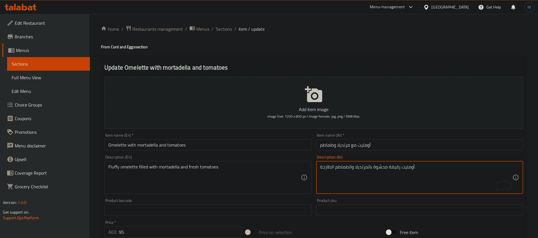
click at [393, 170] on textarea "أومليت رقيقة محشوة بالمرتديلا والطماطم الطازجة." at bounding box center [416, 177] width 192 height 27
type textarea "أومليت فلافي محشوة بالمرتديلا والطماطم الطازجة."
click at [207, 141] on input "Omelette with mortadella and tomatoes" at bounding box center [207, 144] width 207 height 11
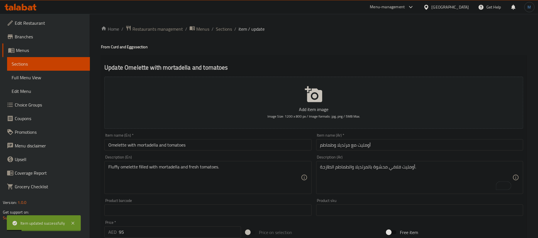
click at [225, 34] on div "Home / Restaurants management / Menus / Sections / item / update From Curd and …" at bounding box center [314, 207] width 426 height 364
click at [230, 26] on span "Sections" at bounding box center [224, 29] width 16 height 7
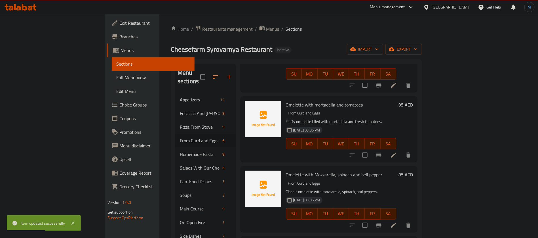
scroll to position [148, 0]
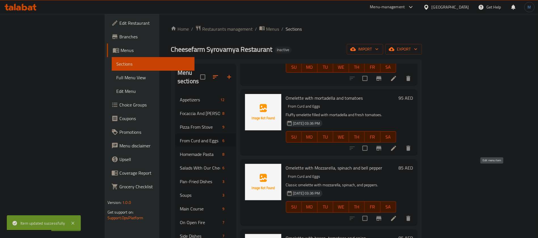
click at [397, 215] on icon at bounding box center [394, 218] width 7 height 7
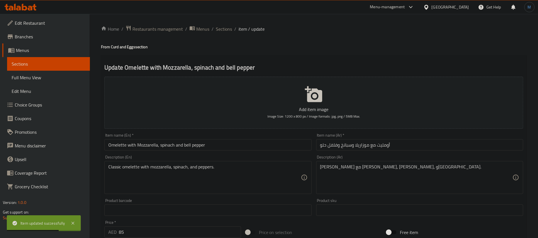
click at [250, 148] on input "Omelette with Mozzarella, spinach and bell pepper" at bounding box center [207, 144] width 207 height 11
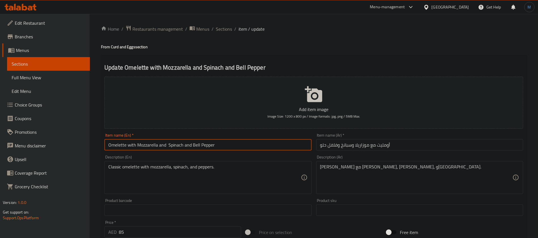
click at [124, 149] on input "Omelette with Mozzarella and Spinach and Bell Pepper" at bounding box center [207, 144] width 207 height 11
type input "Omelette with Mozzarella and Spinach and Bell Pepper"
click at [268, 142] on input "Omelette with Mozzarella and Spinach and Bell Pepper" at bounding box center [207, 144] width 207 height 11
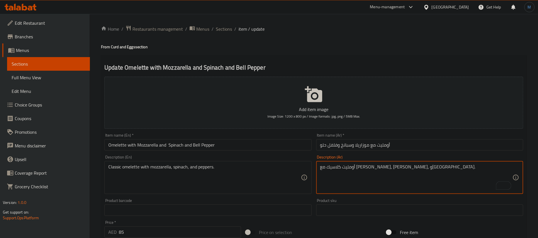
type textarea "أومليت كلاسيك مع [PERSON_NAME]، [PERSON_NAME]، و[GEOGRAPHIC_DATA]."
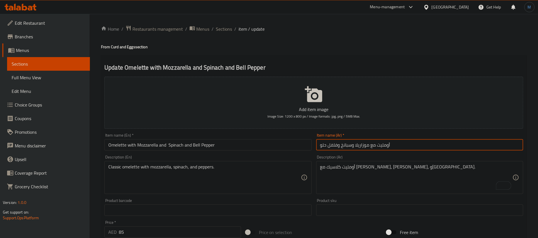
click at [368, 147] on input "أومليت مع موزاريلا وسبانخ وفلفل حلو" at bounding box center [419, 144] width 207 height 11
click at [220, 26] on span "Sections" at bounding box center [224, 29] width 16 height 7
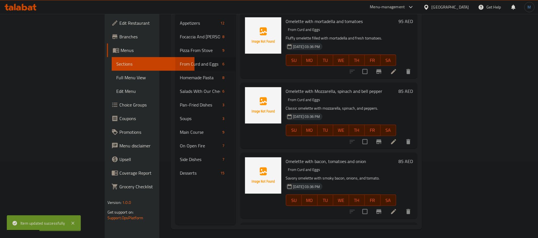
scroll to position [79, 0]
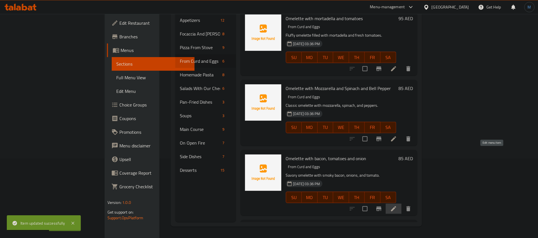
click at [397, 205] on icon at bounding box center [394, 208] width 7 height 7
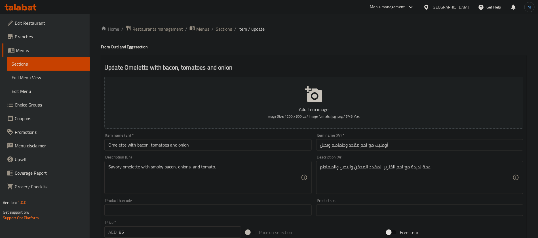
click at [175, 141] on input "Omelette with bacon, tomatoes and onion" at bounding box center [207, 144] width 207 height 11
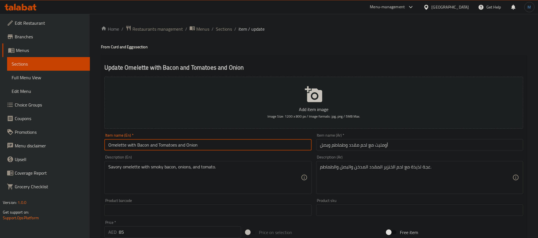
type input "Omelette with Bacon and Tomatoes and Onion"
click at [383, 142] on input "أومليت مع لحم مقدد وطماطم وبصل" at bounding box center [419, 144] width 207 height 11
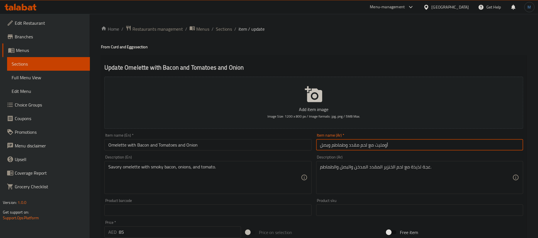
click at [383, 142] on input "أومليت مع لحم مقدد وطماطم وبصل" at bounding box center [419, 144] width 207 height 11
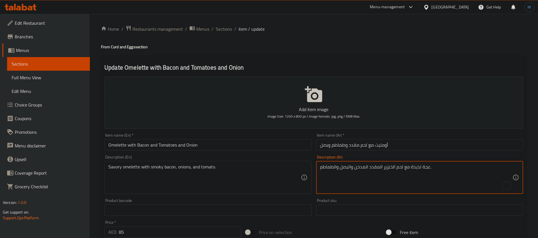
click at [426, 168] on textarea "عجة لذيذة مع لحم الخنزير المقدد المدخن والبصل والطماطم." at bounding box center [416, 177] width 192 height 27
paste textarea "ومليت"
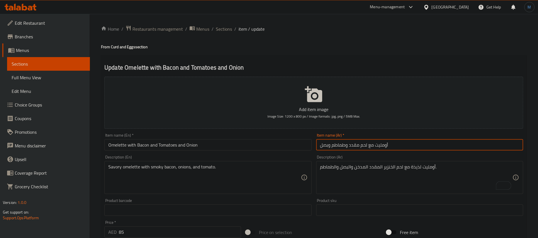
click at [356, 145] on input "أومليت مع لحم مقدد وطماطم وبصل" at bounding box center [419, 144] width 207 height 11
click at [351, 146] on input "أومليت مع لحم مقدد وطماطم وبصل" at bounding box center [419, 144] width 207 height 11
drag, startPoint x: 351, startPoint y: 146, endPoint x: 365, endPoint y: 146, distance: 13.9
click at [365, 146] on input "أومليت مع لحم مقدد وطماطم وبصل" at bounding box center [419, 144] width 207 height 11
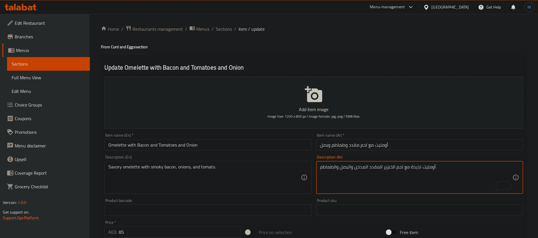
drag, startPoint x: 397, startPoint y: 167, endPoint x: 392, endPoint y: 167, distance: 5.1
click at [392, 167] on textarea "أومليت لذيذة مع لحم الخنزير المقدد المدخن والبصل والطماطم." at bounding box center [416, 177] width 192 height 27
click at [398, 166] on textarea "أومليت لذيذة مع لحم الخنزير المقدد المدخن والبصل والطماطم." at bounding box center [416, 177] width 192 height 27
click at [400, 166] on textarea "أومليت لذيذة مع لحم الخنزير المقدد المدخن والبصل والطماطم." at bounding box center [416, 177] width 192 height 27
drag, startPoint x: 400, startPoint y: 166, endPoint x: 393, endPoint y: 166, distance: 6.5
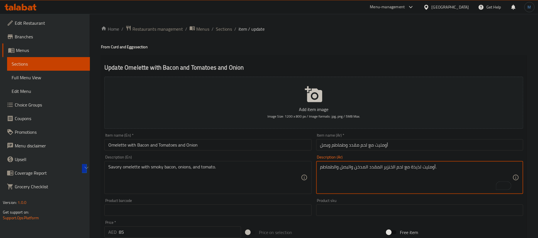
click at [393, 166] on textarea "أومليت لذيذة مع لحم الخنزير المقدد المدخن والبصل والطماطم." at bounding box center [416, 177] width 192 height 27
paste textarea "مقدد"
click at [374, 168] on textarea "أومليت لذيذة مع لحم مقدد المقدد المدخن والبصل والطماطم." at bounding box center [416, 177] width 192 height 27
type textarea "أومليت لذيذة مع لحم مقدد مدخن والبصل والطماطم."
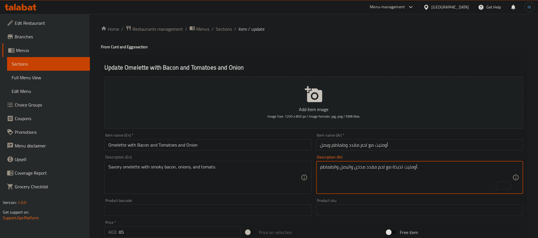
click at [367, 148] on input "أومليت مع لحم مقدد وطماطم وبصل" at bounding box center [419, 144] width 207 height 11
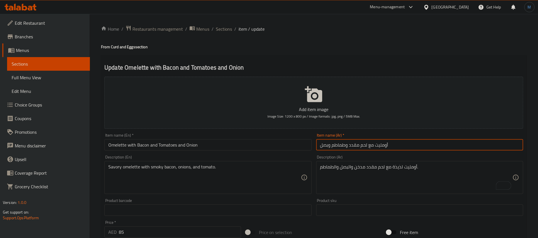
click at [223, 31] on span "Sections" at bounding box center [224, 29] width 16 height 7
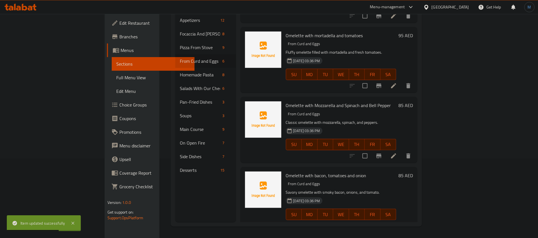
scroll to position [148, 0]
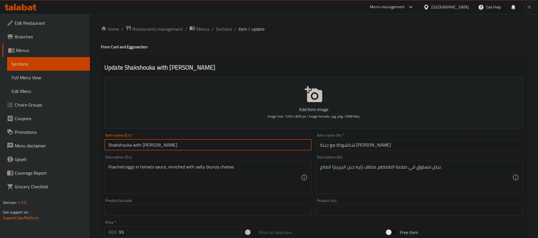
click at [241, 146] on input "Shakshouka with [PERSON_NAME]" at bounding box center [207, 144] width 207 height 11
type input "Shakshouka with Brynza"
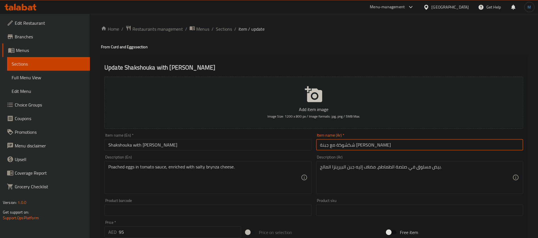
click at [334, 145] on input "شكشوكة مع جبنة برينزا" at bounding box center [419, 144] width 207 height 11
click at [338, 145] on input "شكشوكة مع جبنة برينزا" at bounding box center [419, 144] width 207 height 11
type input "شكشوكة مع [PERSON_NAME]"
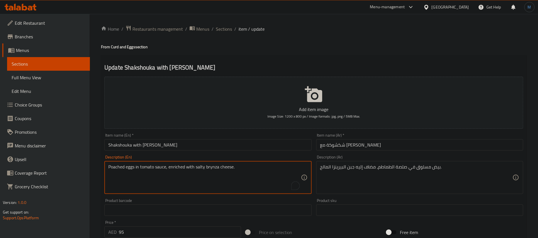
click at [124, 168] on textarea "Poached eggs in tomato sauce, enriched with salty brynza cheese." at bounding box center [204, 177] width 192 height 27
click at [121, 168] on textarea "Poached eggs in tomato sauce, enriched with salty brynza cheese." at bounding box center [204, 177] width 192 height 27
drag, startPoint x: 121, startPoint y: 168, endPoint x: 129, endPoint y: 168, distance: 7.1
click at [129, 168] on textarea "Poached eggs in tomato sauce, enriched with salty brynza cheese." at bounding box center [204, 177] width 192 height 27
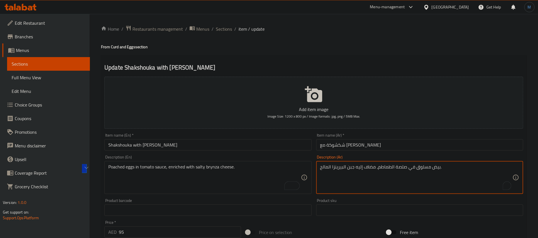
click at [435, 169] on textarea "بيض مسلوق في صلصة الطماطم، مضاف إليه جبن البيرينزا المالح." at bounding box center [416, 177] width 192 height 27
click at [428, 168] on textarea "بيض مسلوق في صلصة الطماطم، مضاف إليه جبن البيرينزا المالح." at bounding box center [416, 177] width 192 height 27
paste textarea "صف"
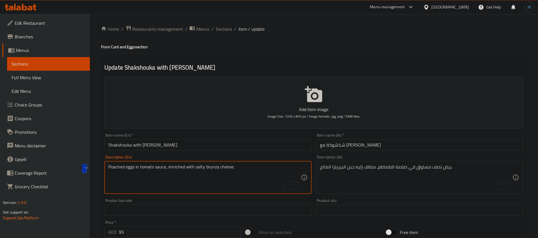
drag, startPoint x: 176, startPoint y: 167, endPoint x: 223, endPoint y: 168, distance: 46.8
click at [223, 168] on textarea "Poached eggs in tomato sauce, enriched with salty brynza cheese." at bounding box center [204, 177] width 192 height 27
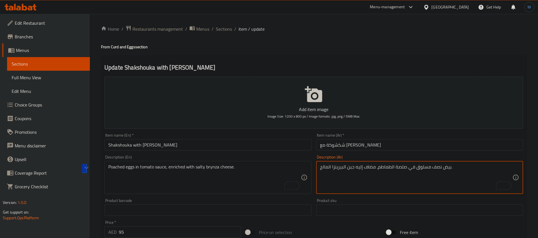
click at [369, 166] on textarea "بيض نصف مسلوق في صلصة الطماطم، مضاف إليه جبن البيرينزا المالح." at bounding box center [416, 177] width 192 height 27
click at [328, 165] on textarea "بيض نصف مسلوق في صلصة الطماطم، مضاف إليه جبن البيرينزا المالح." at bounding box center [416, 177] width 192 height 27
paste textarea "ُدعّم بجبنة البرينزا المالحة"
type textarea "بيض نصف مسلوق في صلصة الطماطم، مُدعّم بجبنة البرينزا المالحة."
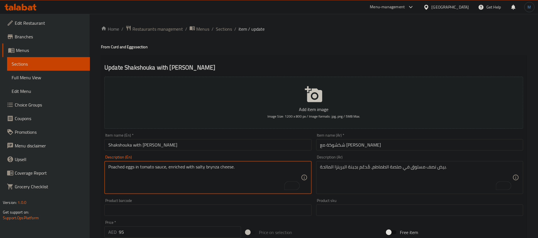
click at [228, 166] on textarea "Poached eggs in tomato sauce, enriched with salty brynza cheese." at bounding box center [204, 177] width 192 height 27
drag, startPoint x: 228, startPoint y: 166, endPoint x: 213, endPoint y: 169, distance: 15.0
click at [213, 169] on textarea "Poached eggs in tomato sauce, enriched with salty brynza cheese." at bounding box center [204, 177] width 192 height 27
paste textarea "d"
click at [218, 166] on textarea "Poached eggs in tomato sauce, enriched with salty bryndza cheese." at bounding box center [204, 177] width 192 height 27
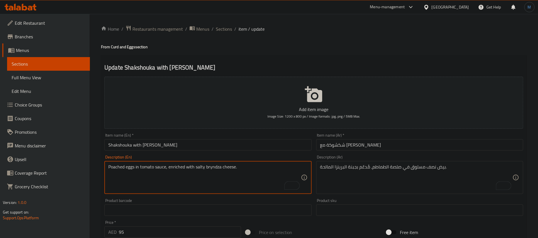
click at [218, 166] on textarea "Poached eggs in tomato sauce, enriched with salty bryndza cheese." at bounding box center [204, 177] width 192 height 27
type textarea "Poached eggs in tomato sauce, enriched with salty bryndza cheese."
click at [147, 146] on input "Shakshouka with Brynza" at bounding box center [207, 144] width 207 height 11
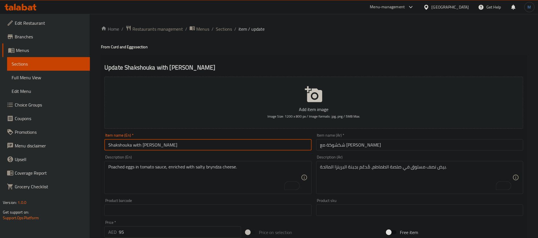
click at [147, 146] on input "Shakshouka with Brynza" at bounding box center [207, 144] width 207 height 11
paste input "bryndza"
type input "Shakshouka with bryndza"
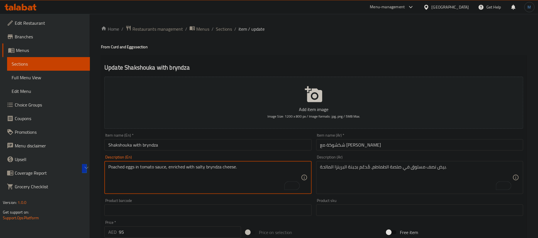
drag, startPoint x: 212, startPoint y: 167, endPoint x: 229, endPoint y: 167, distance: 16.2
click at [229, 167] on textarea "Poached eggs in tomato sauce, enriched with salty bryndza cheese." at bounding box center [204, 177] width 192 height 27
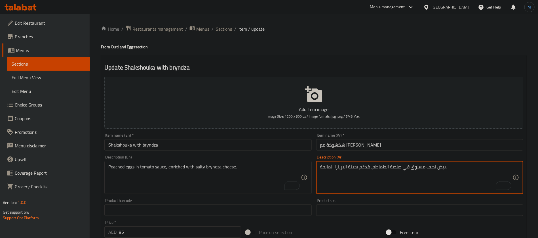
click at [355, 169] on textarea "بيض نصف مسلوق في صلصة الطماطم، مُدعّم بجبنة البرينزا المالحة." at bounding box center [416, 177] width 192 height 27
click at [345, 169] on textarea "بيض نصف مسلوق في صلصة الطماطم، مُدعّم بجبنة البرينزا المالحة." at bounding box center [416, 177] width 192 height 27
paste textarea "جبنة بريندزا"
click at [338, 170] on textarea "بيض نصف مسلوق في صلصة الطماطم، مُدعّم بجبنة بريندزا المالحة." at bounding box center [416, 177] width 192 height 27
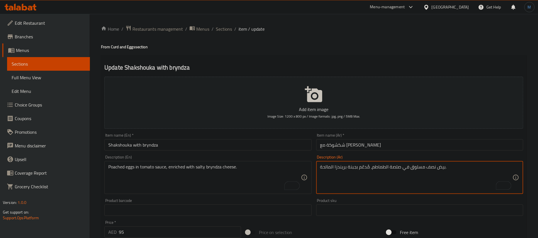
type textarea "بيض نصف مسلوق في صلصة الطماطم، مُدعّم بجبنة بريندزا المالحة."
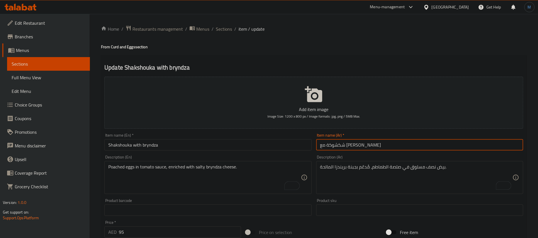
click at [329, 145] on input "شكشوكة مع [PERSON_NAME]" at bounding box center [419, 144] width 207 height 11
paste input "زا"
click at [400, 147] on input "شكشوكة مع بريندزا" at bounding box center [419, 144] width 207 height 11
type input "شكشوكة مع بريندزا"
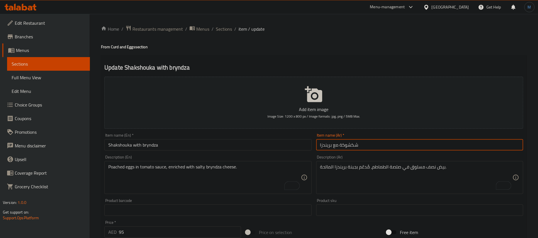
click at [221, 28] on span "Sections" at bounding box center [224, 29] width 16 height 7
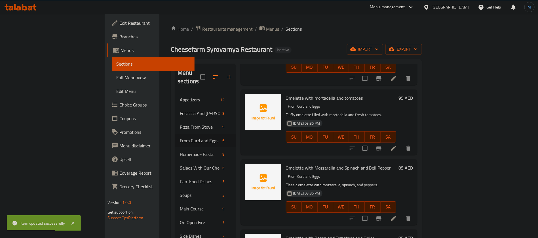
scroll to position [79, 0]
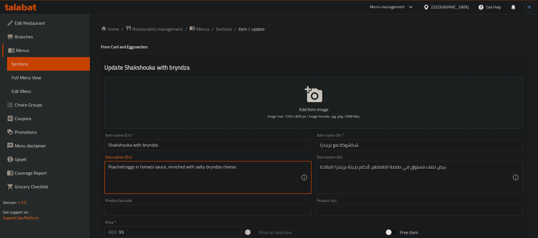
drag, startPoint x: 215, startPoint y: 167, endPoint x: 224, endPoint y: 168, distance: 8.3
click at [224, 168] on textarea "Poached eggs in tomato sauce, enriched with salty bryndza cheese." at bounding box center [204, 177] width 192 height 27
paste textarea "To enrich screen reader interactions, please activate Accessibility in Grammarl…"
click at [215, 167] on textarea "Poached eggs in tomato sauce, enriched with salty brynza cheese." at bounding box center [204, 177] width 192 height 27
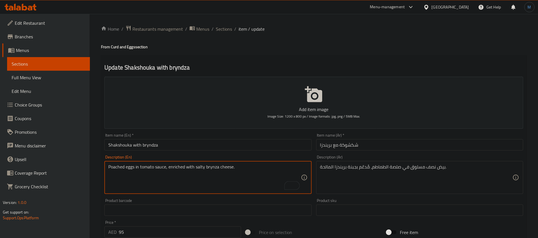
type textarea "Poached eggs in tomato sauce, enriched with salty brynza cheese."
click at [152, 146] on input "Shakshouka with bryndza" at bounding box center [207, 144] width 207 height 11
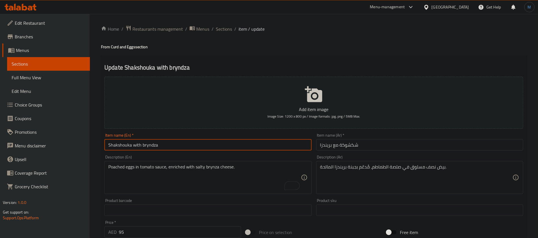
click at [152, 146] on input "Shakshouka with bryndza" at bounding box center [207, 144] width 207 height 11
paste input "za"
type input "Shakshouka with [PERSON_NAME]"
click at [329, 142] on input "شكشوكة مع بريندزا" at bounding box center [419, 144] width 207 height 11
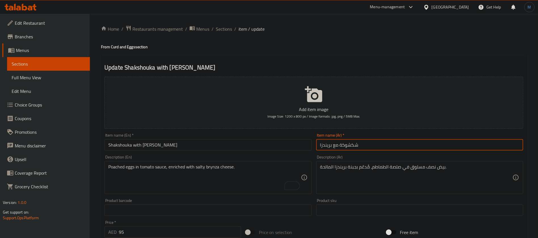
click at [325, 147] on input "شكشوكة مع بريندزا" at bounding box center [419, 144] width 207 height 11
paste input "ا"
type input "شكشوكة مع [PERSON_NAME]"
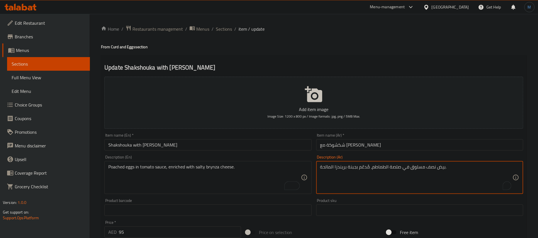
click at [340, 168] on textarea "بيض نصف مسلوق في صلصة الطماطم، مُدعّم بجبنة بريندزا المالحة." at bounding box center [416, 177] width 192 height 27
paste textarea "ا"
type textarea "بيض نصف مسلوق في صلصة الطماطم، مُدعّم بجبنة برينزا المالحة."
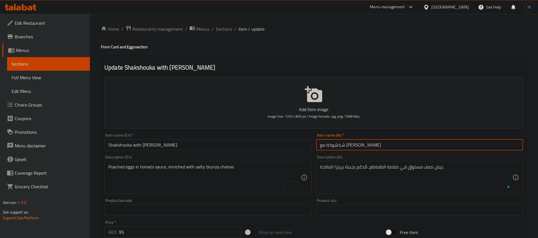
click at [361, 147] on input "شكشوكة مع [PERSON_NAME]" at bounding box center [419, 144] width 207 height 11
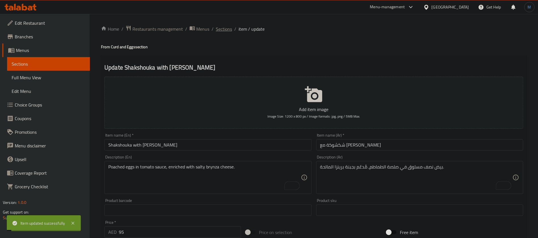
click at [229, 31] on span "Sections" at bounding box center [224, 29] width 16 height 7
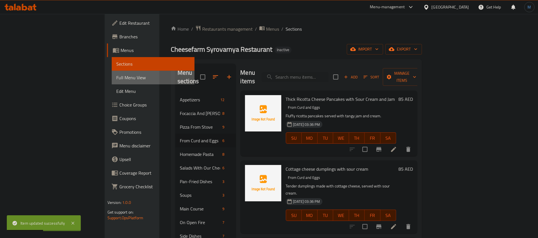
click at [116, 80] on span "Full Menu View" at bounding box center [153, 77] width 74 height 7
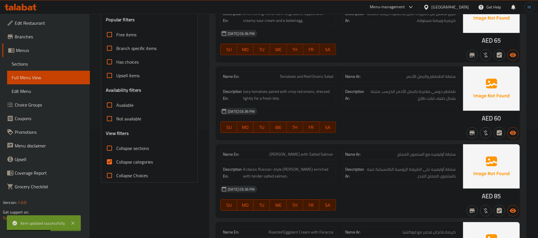
scroll to position [170, 0]
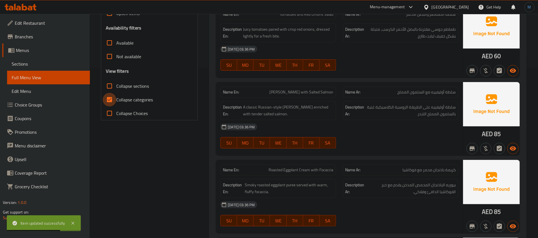
click at [112, 101] on input "Collapse categories" at bounding box center [110, 100] width 14 height 14
checkbox input "false"
click at [110, 89] on input "Collapse sections" at bounding box center [110, 86] width 14 height 14
checkbox input "true"
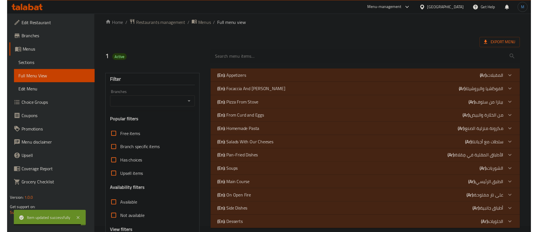
scroll to position [0, 0]
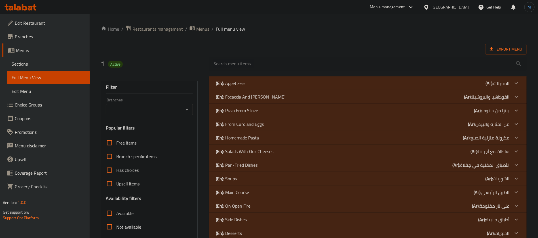
click at [511, 90] on div at bounding box center [517, 83] width 14 height 14
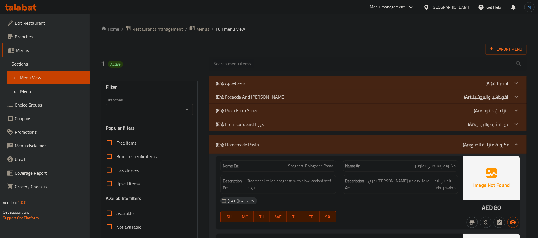
click at [508, 87] on p "(Ar): من [PERSON_NAME] والبيض" at bounding box center [498, 83] width 24 height 7
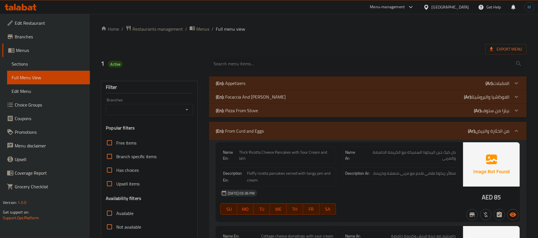
click at [506, 87] on p "(Ar): بيتزا من ستوف" at bounding box center [498, 83] width 24 height 7
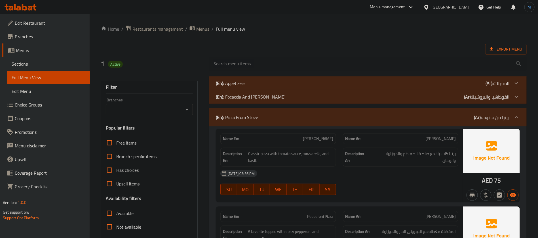
click at [503, 87] on p "(Ar): الفوكاشيا والبروشيتا" at bounding box center [498, 83] width 24 height 7
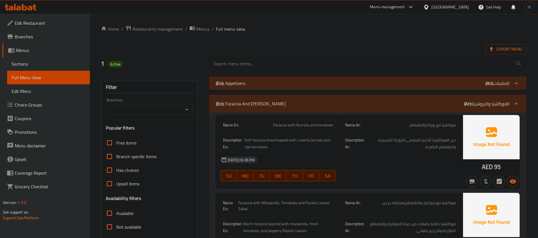
click at [505, 86] on p "(Ar): المقبلات" at bounding box center [498, 83] width 24 height 7
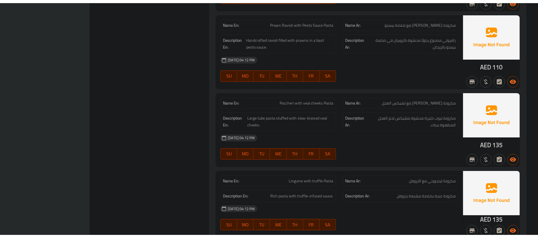
scroll to position [3430, 0]
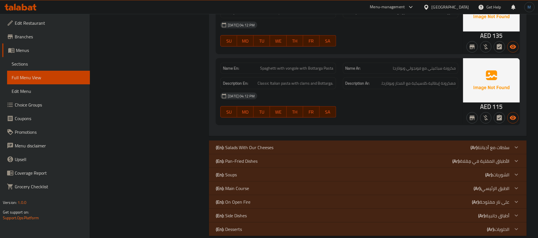
click at [20, 37] on span "Branches" at bounding box center [50, 36] width 71 height 7
